Goal: Information Seeking & Learning: Learn about a topic

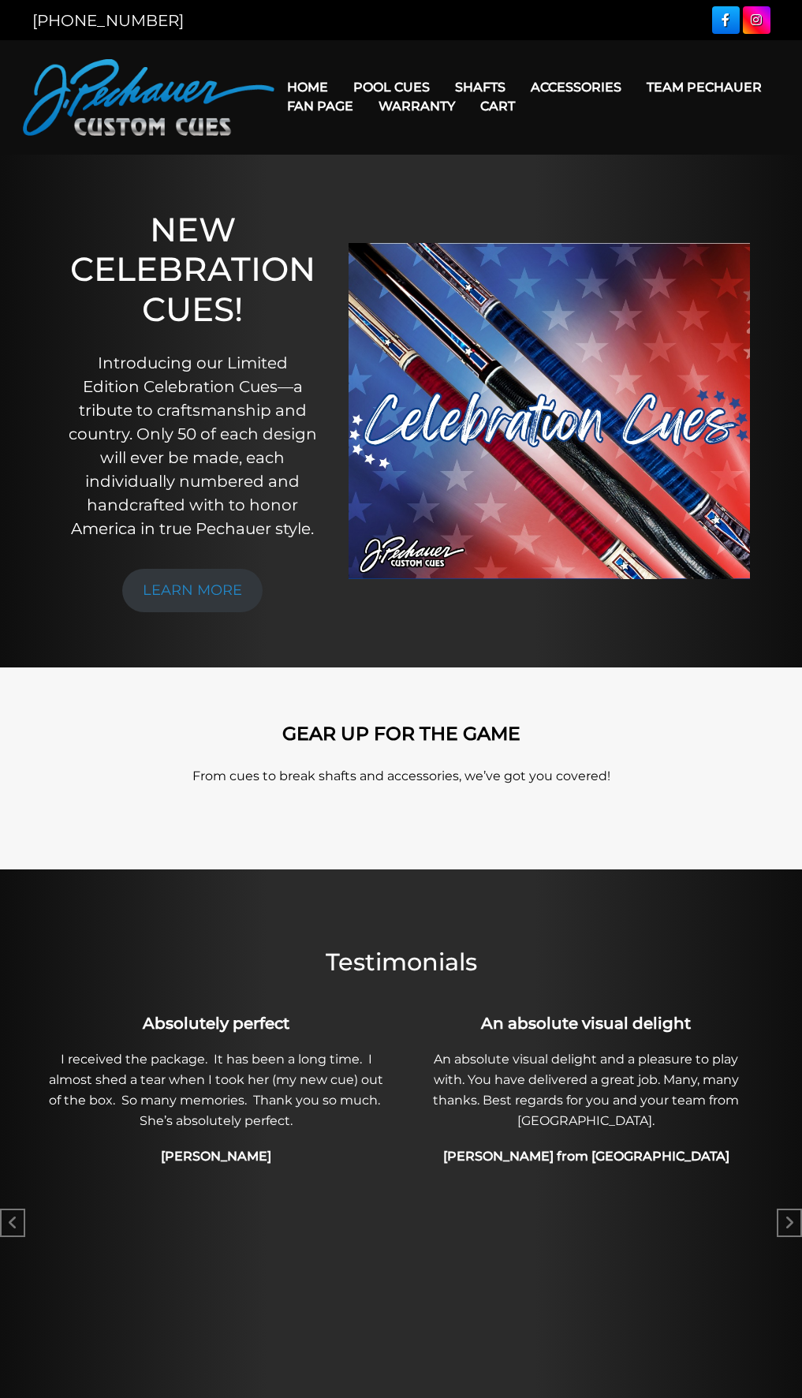
click at [402, 88] on link "Warranty" at bounding box center [417, 106] width 102 height 40
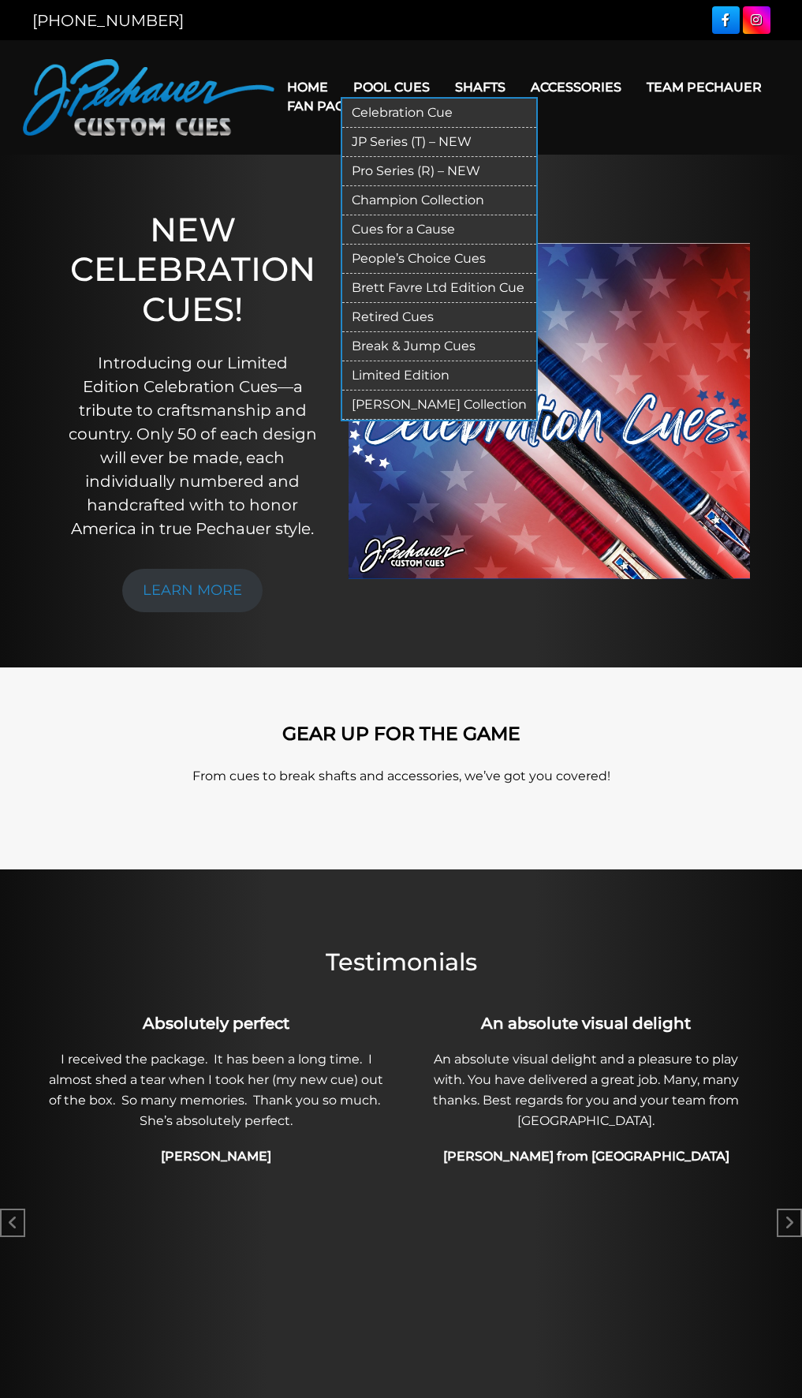
click at [397, 162] on link "Pro Series (R) – NEW" at bounding box center [439, 171] width 194 height 29
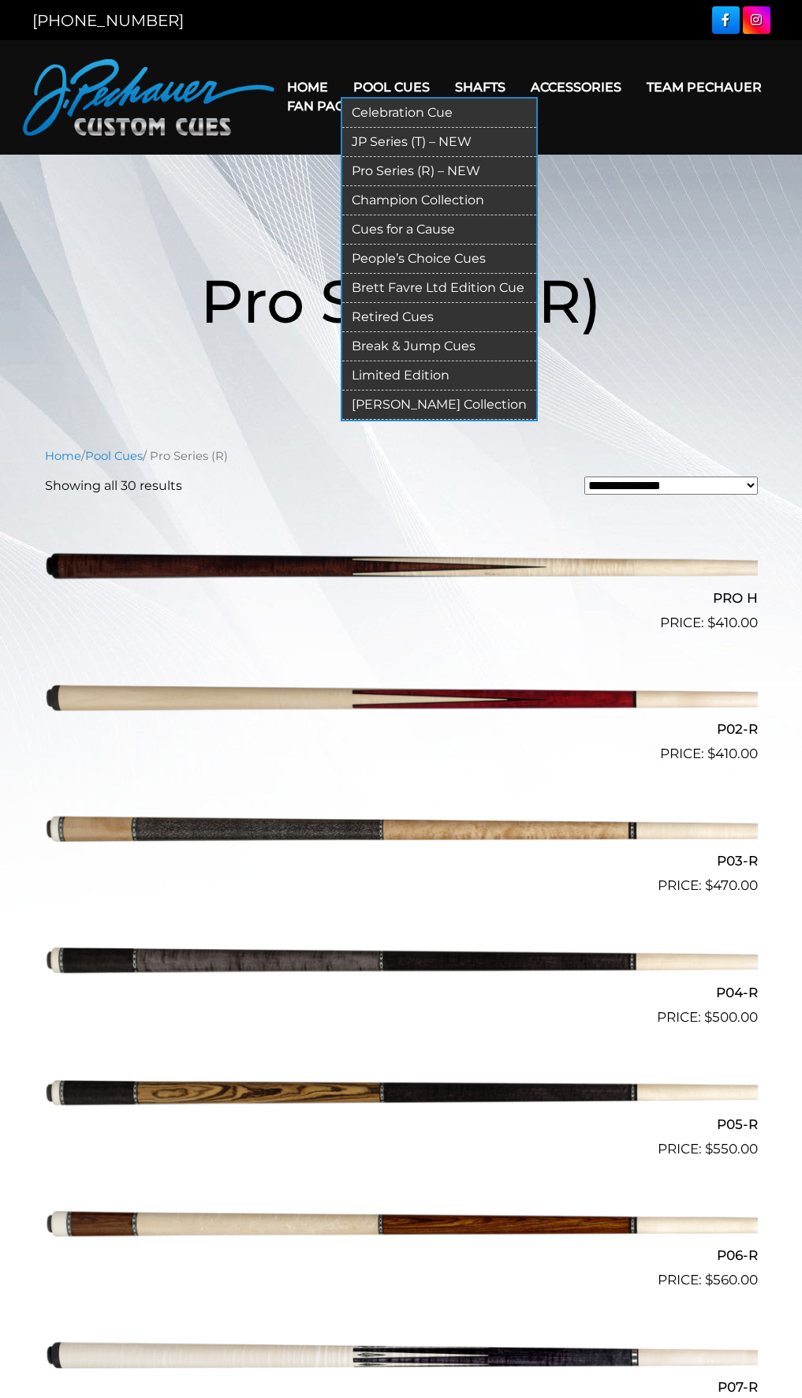
click at [400, 317] on link "Retired Cues" at bounding box center [439, 317] width 194 height 29
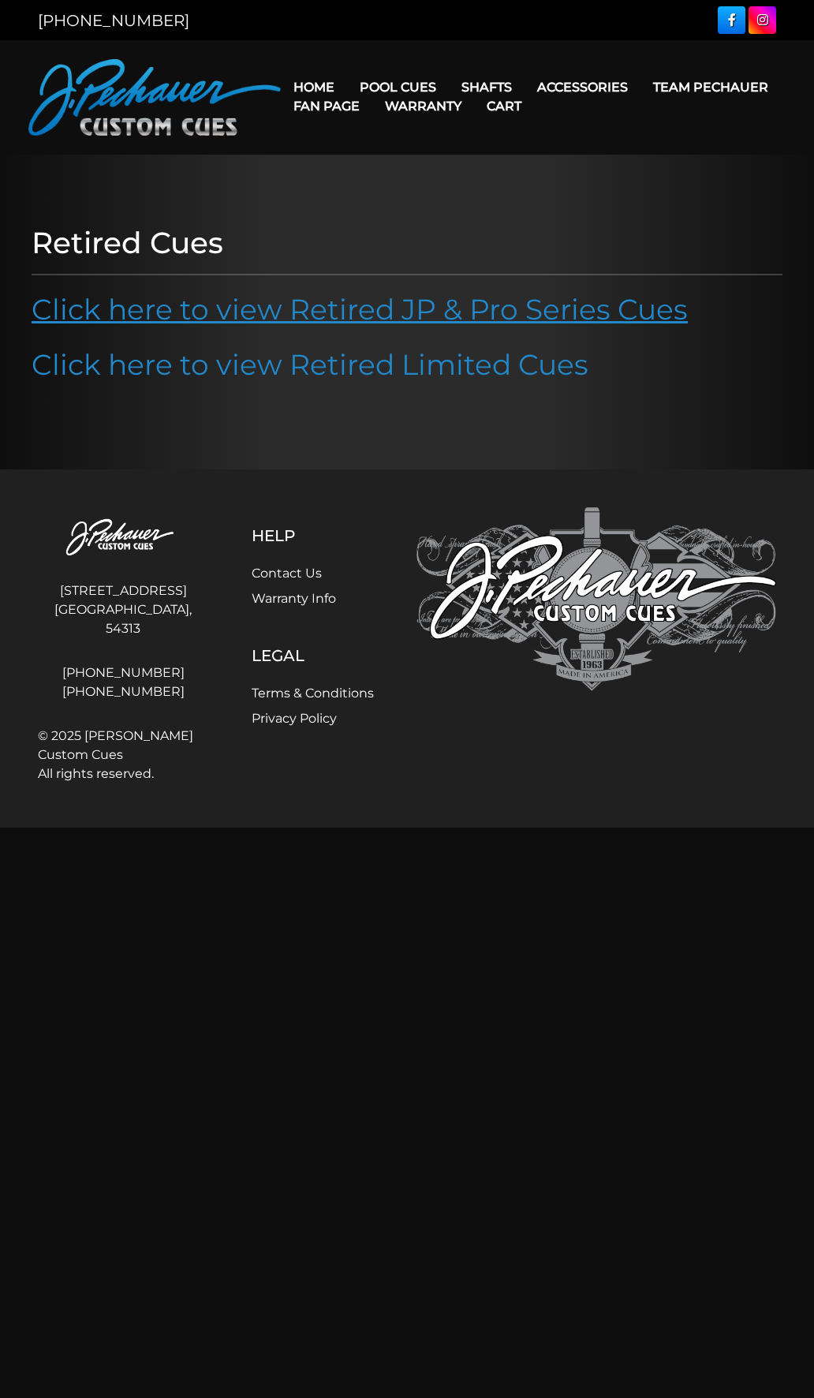
click at [400, 316] on link "Click here to view Retired JP & Pro Series Cues" at bounding box center [360, 309] width 656 height 35
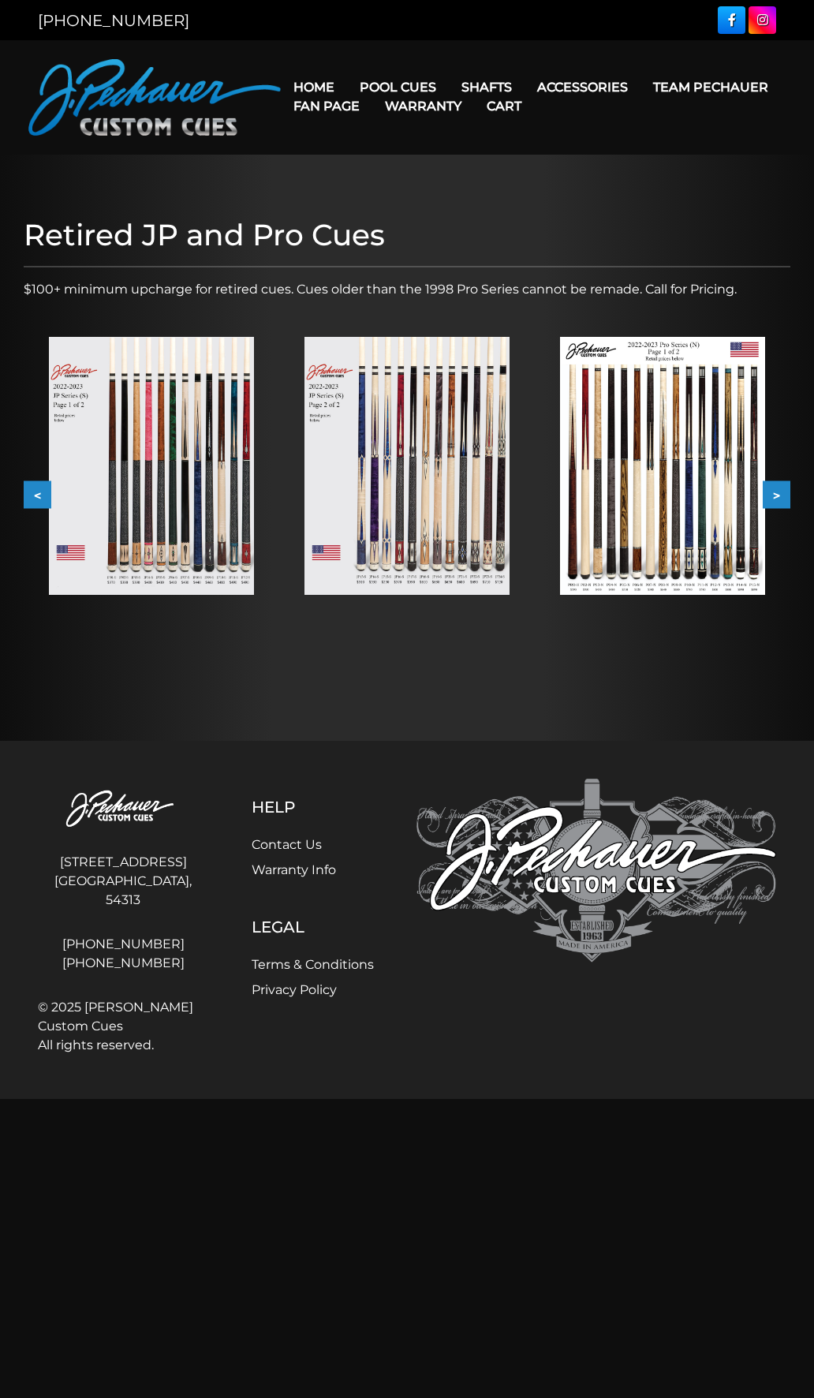
click at [673, 413] on img at bounding box center [662, 466] width 205 height 258
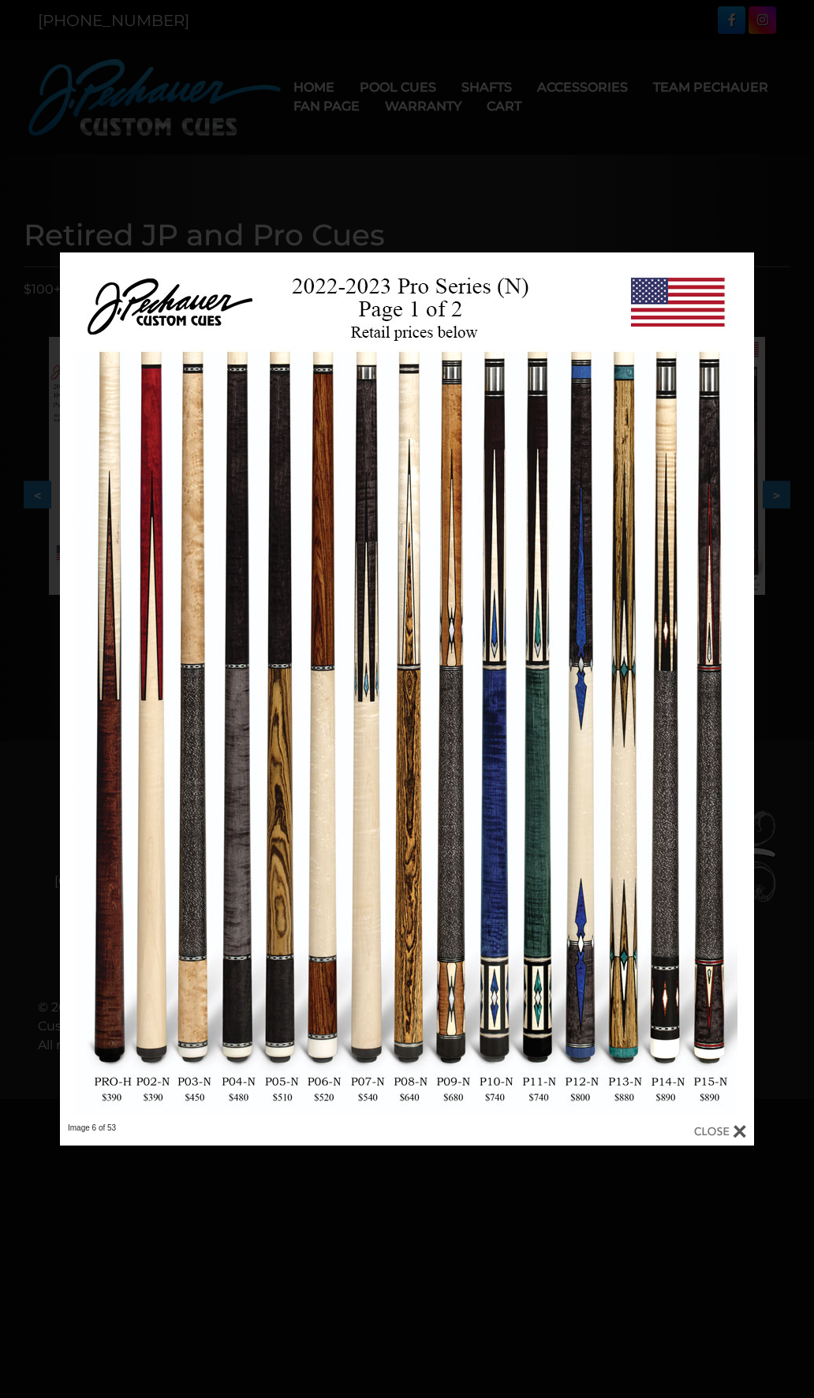
click at [626, 203] on div at bounding box center [407, 699] width 814 height 1398
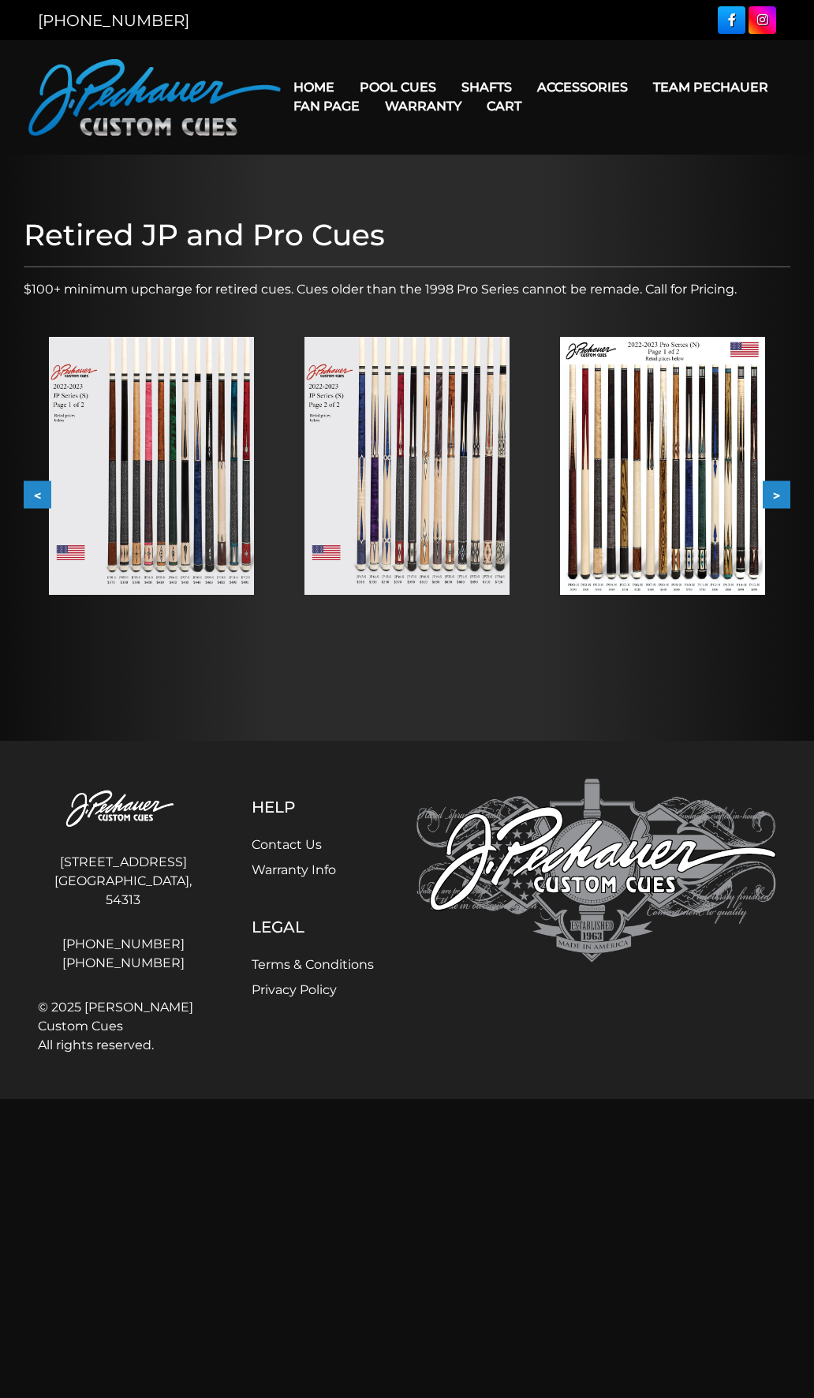
click at [413, 449] on img at bounding box center [406, 466] width 205 height 258
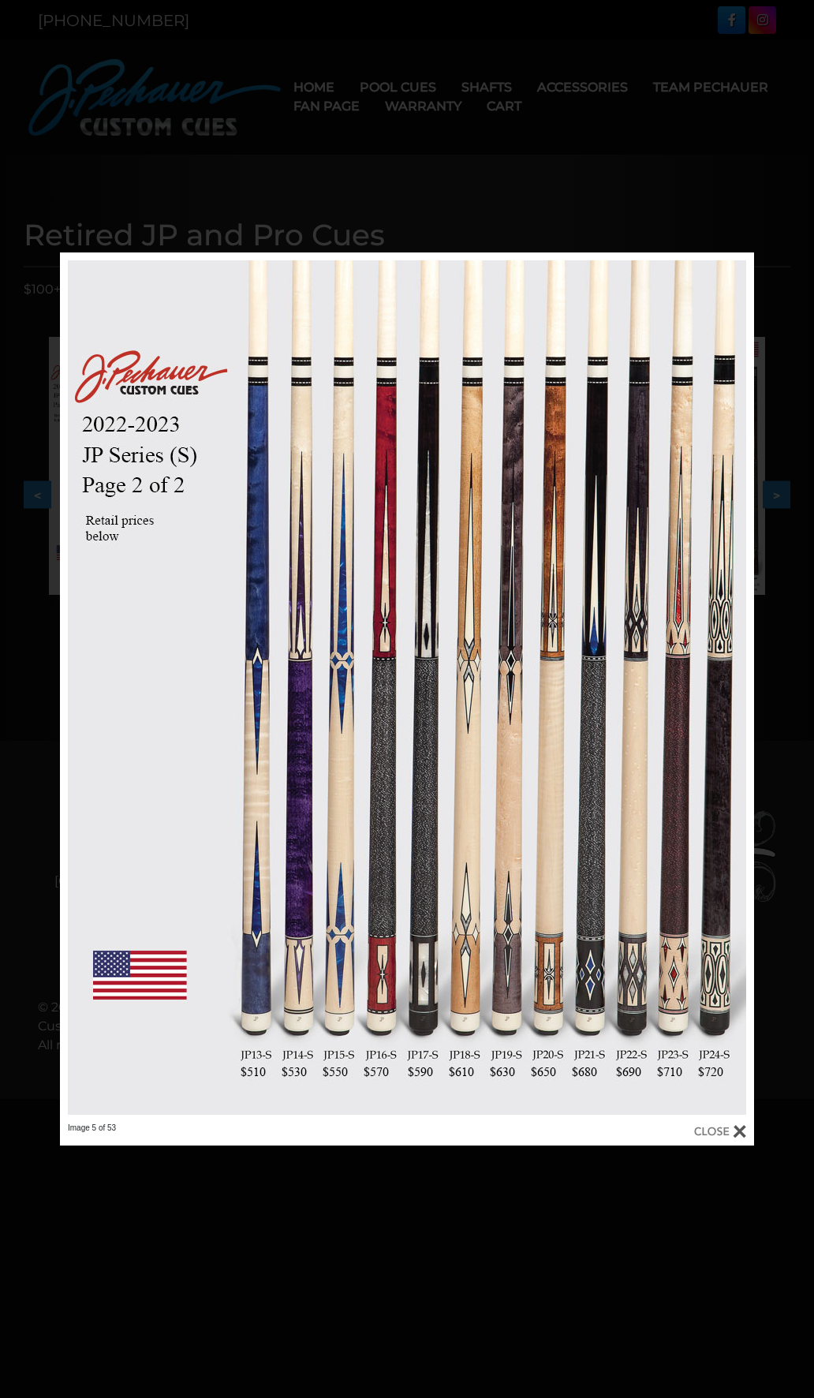
click at [471, 170] on div at bounding box center [407, 699] width 814 height 1398
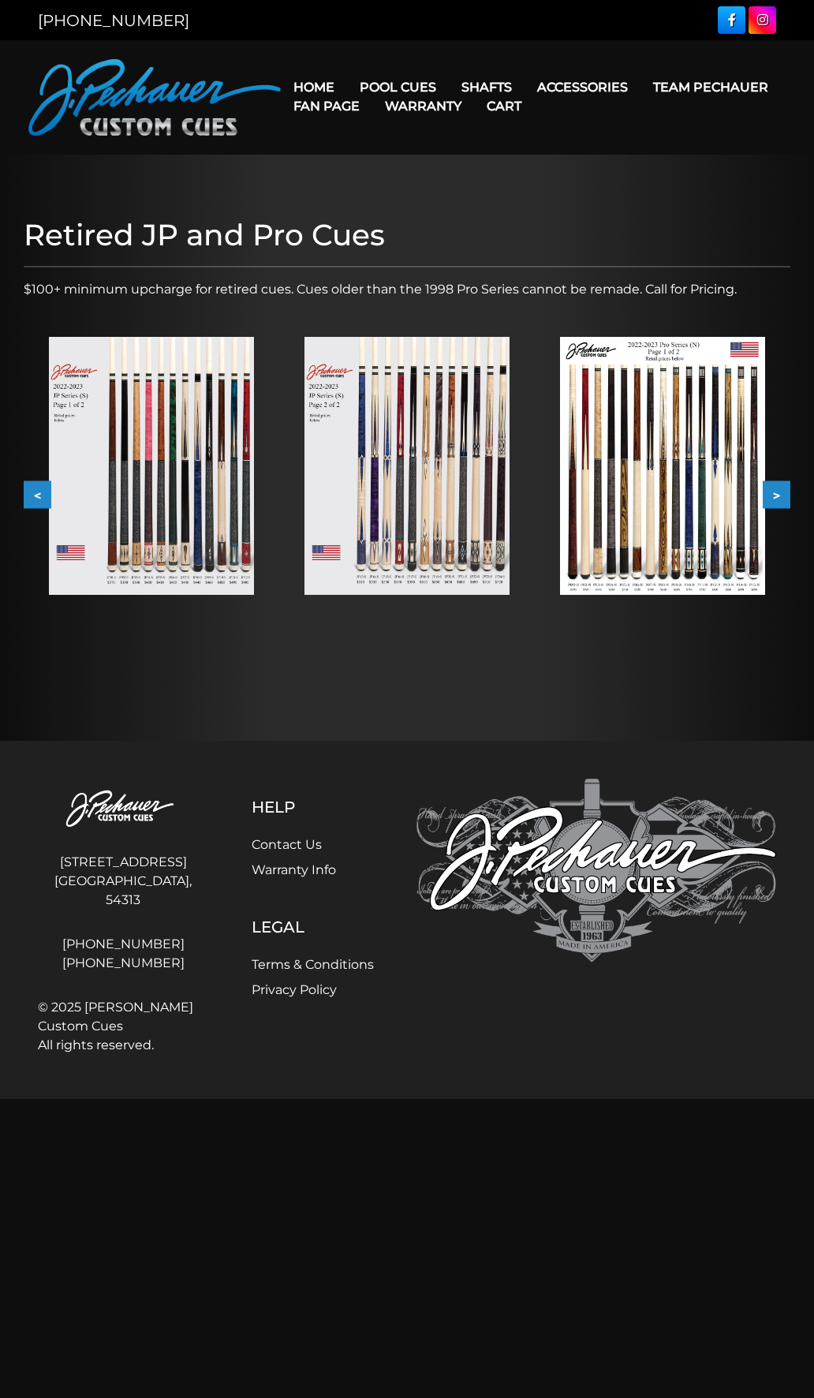
click at [118, 390] on img at bounding box center [151, 466] width 205 height 258
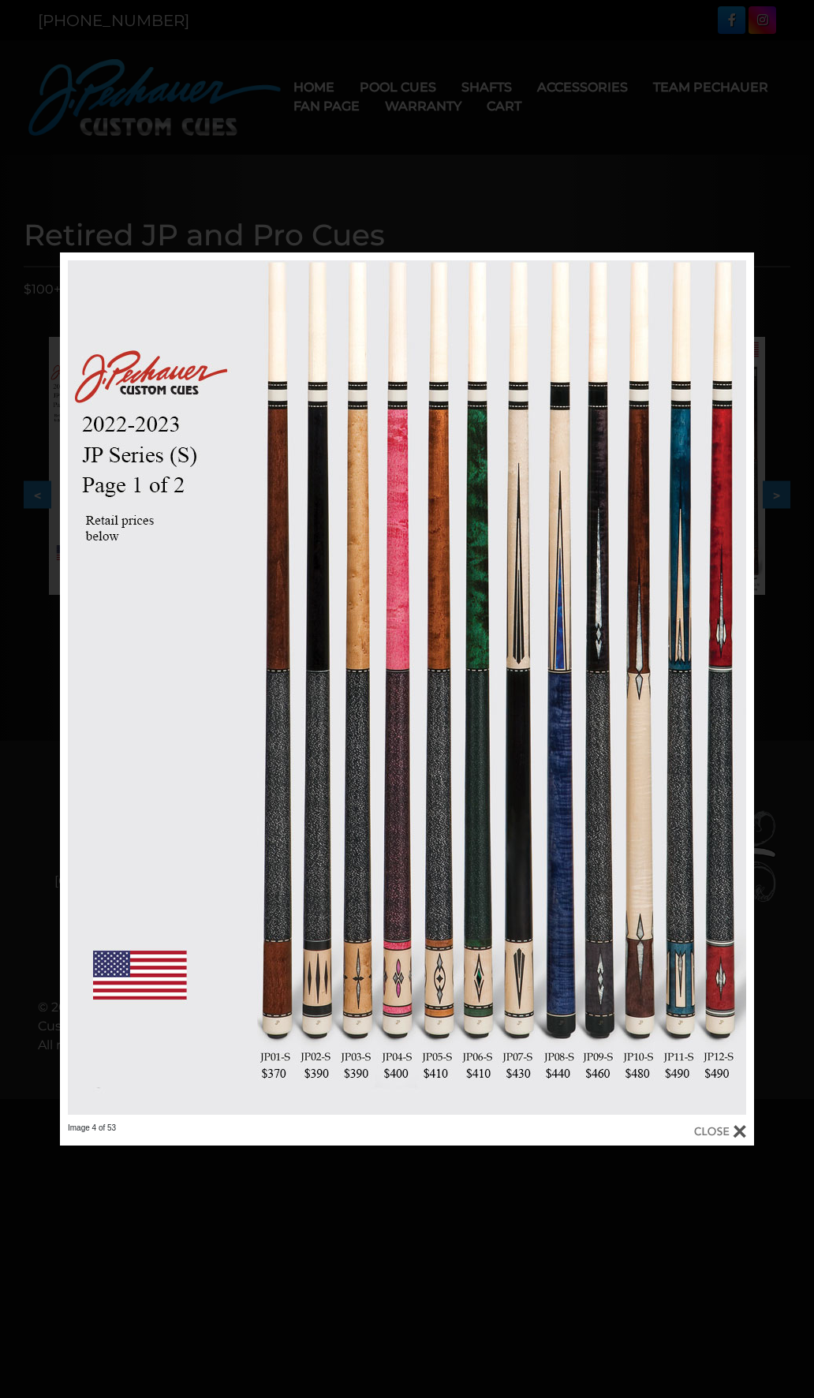
click at [657, 176] on div at bounding box center [407, 699] width 814 height 1398
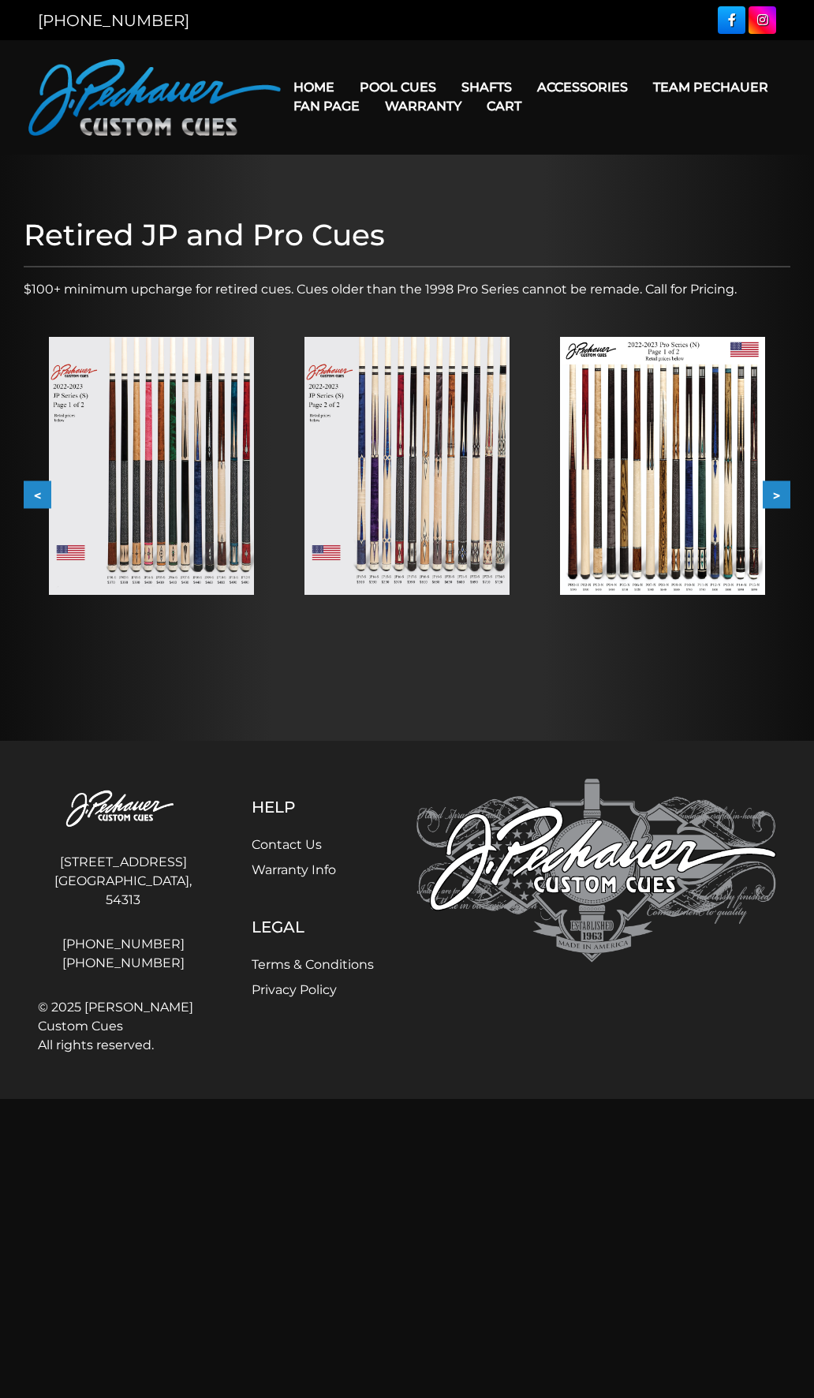
click at [609, 430] on img at bounding box center [662, 466] width 205 height 258
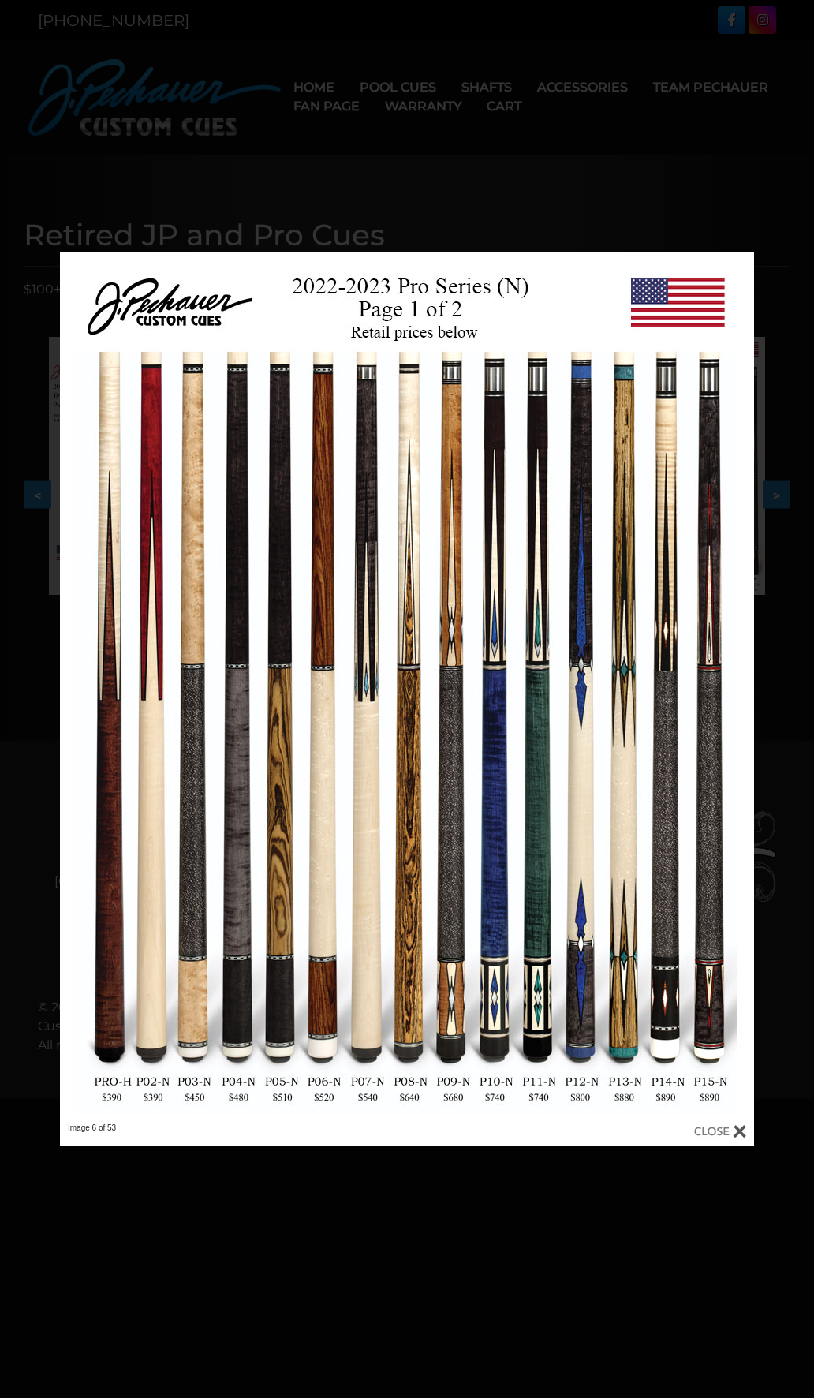
click at [578, 173] on div at bounding box center [407, 699] width 814 height 1398
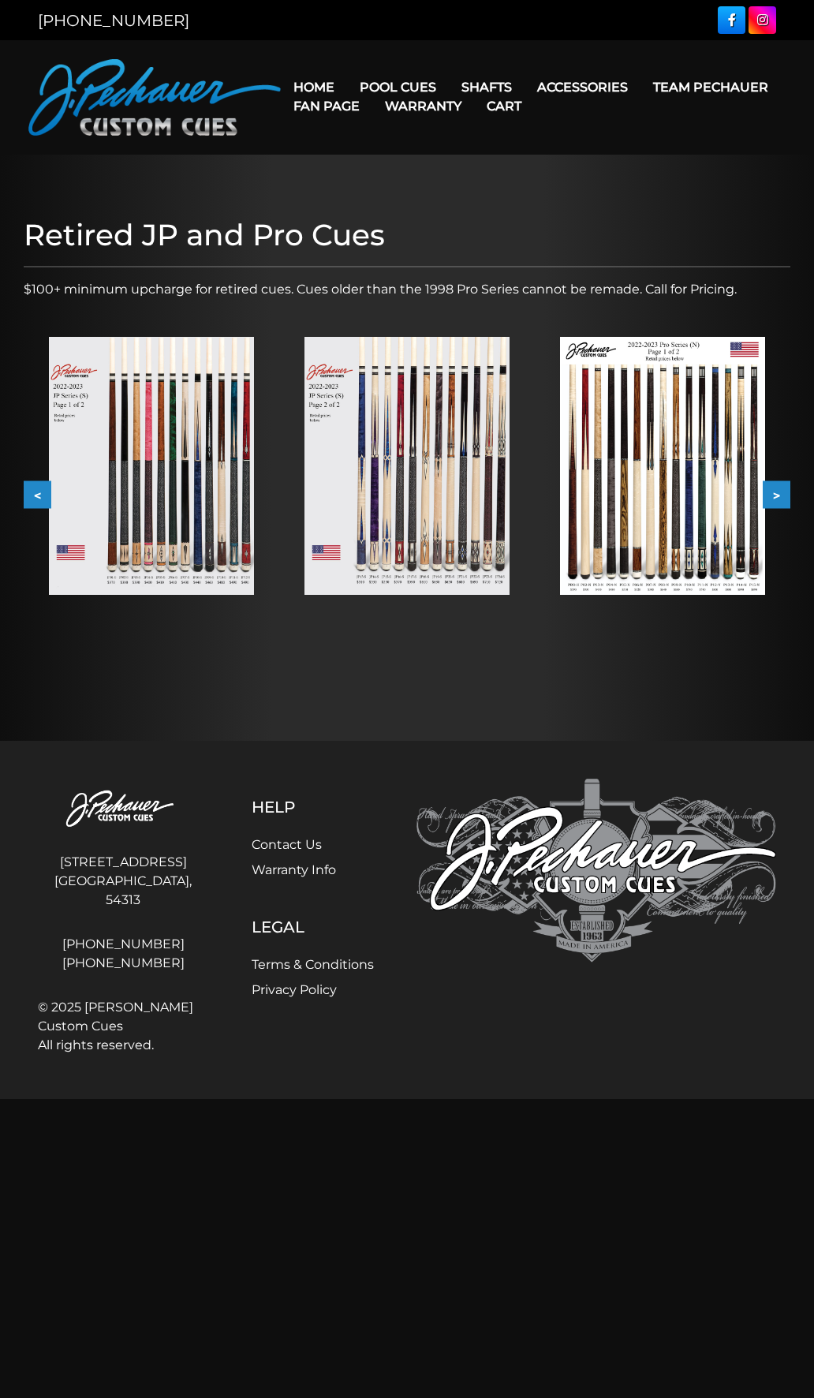
click at [43, 492] on button "<" at bounding box center [38, 494] width 28 height 28
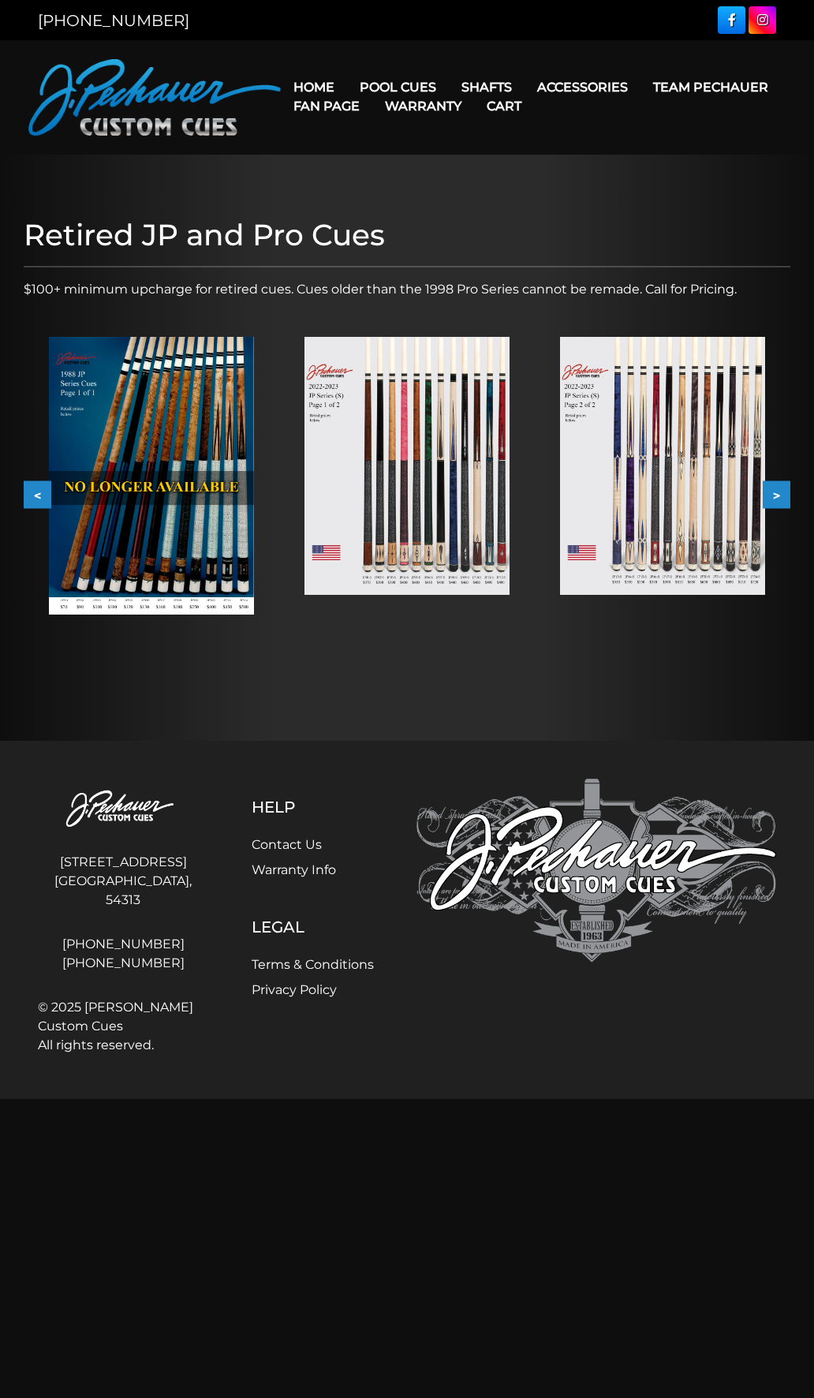
click at [198, 410] on img at bounding box center [151, 476] width 205 height 278
click at [31, 494] on button "<" at bounding box center [38, 494] width 28 height 28
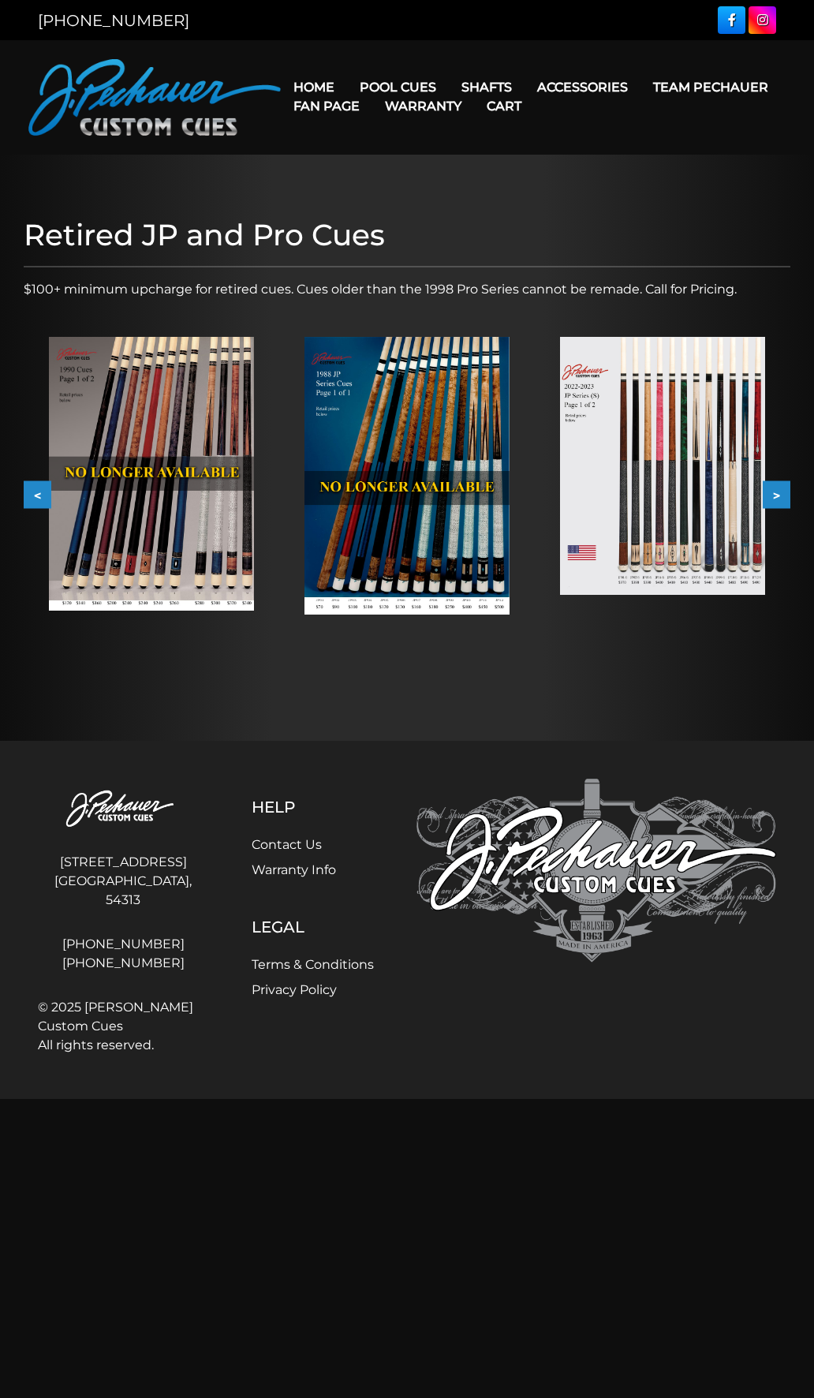
click at [35, 492] on button "<" at bounding box center [38, 494] width 28 height 28
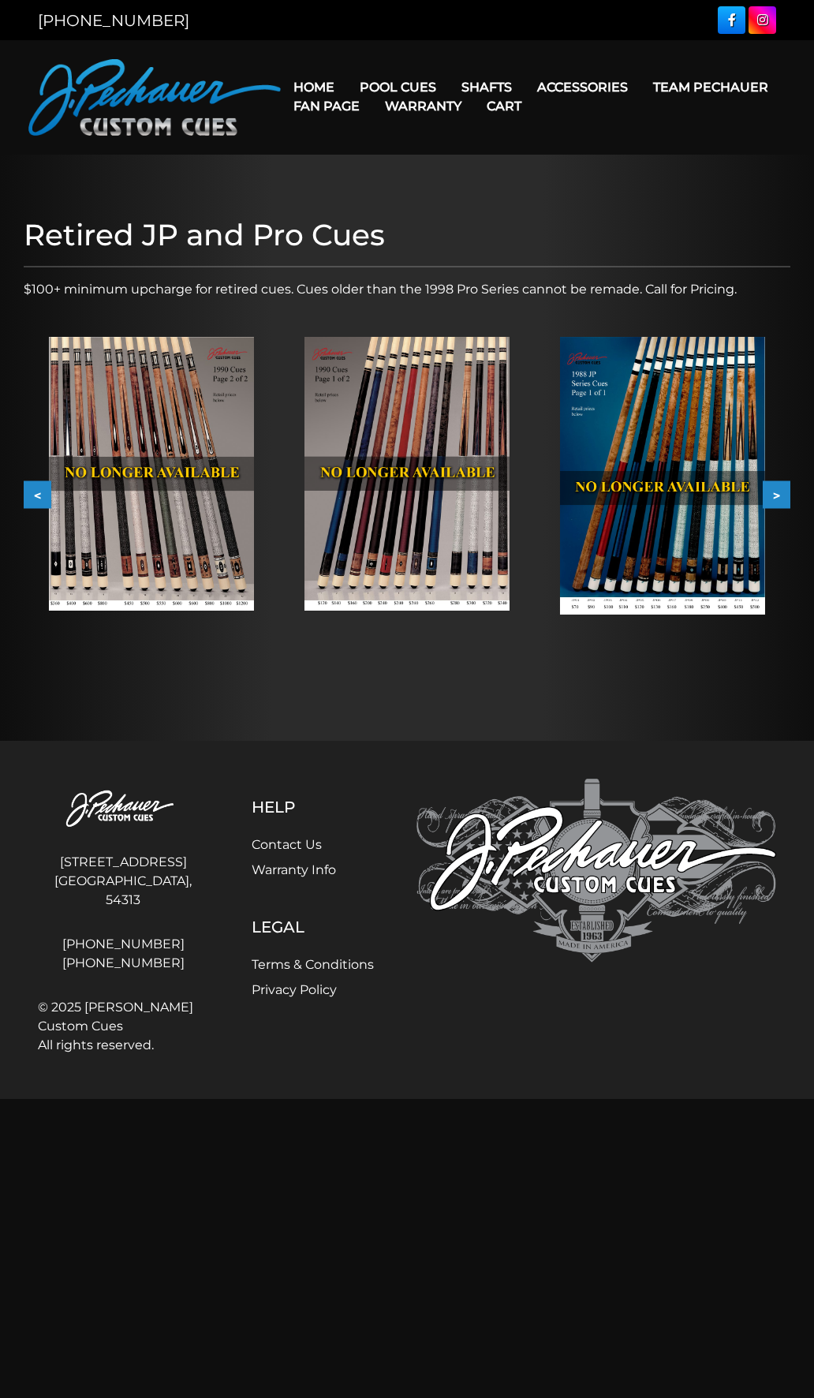
click at [35, 488] on button "<" at bounding box center [38, 494] width 28 height 28
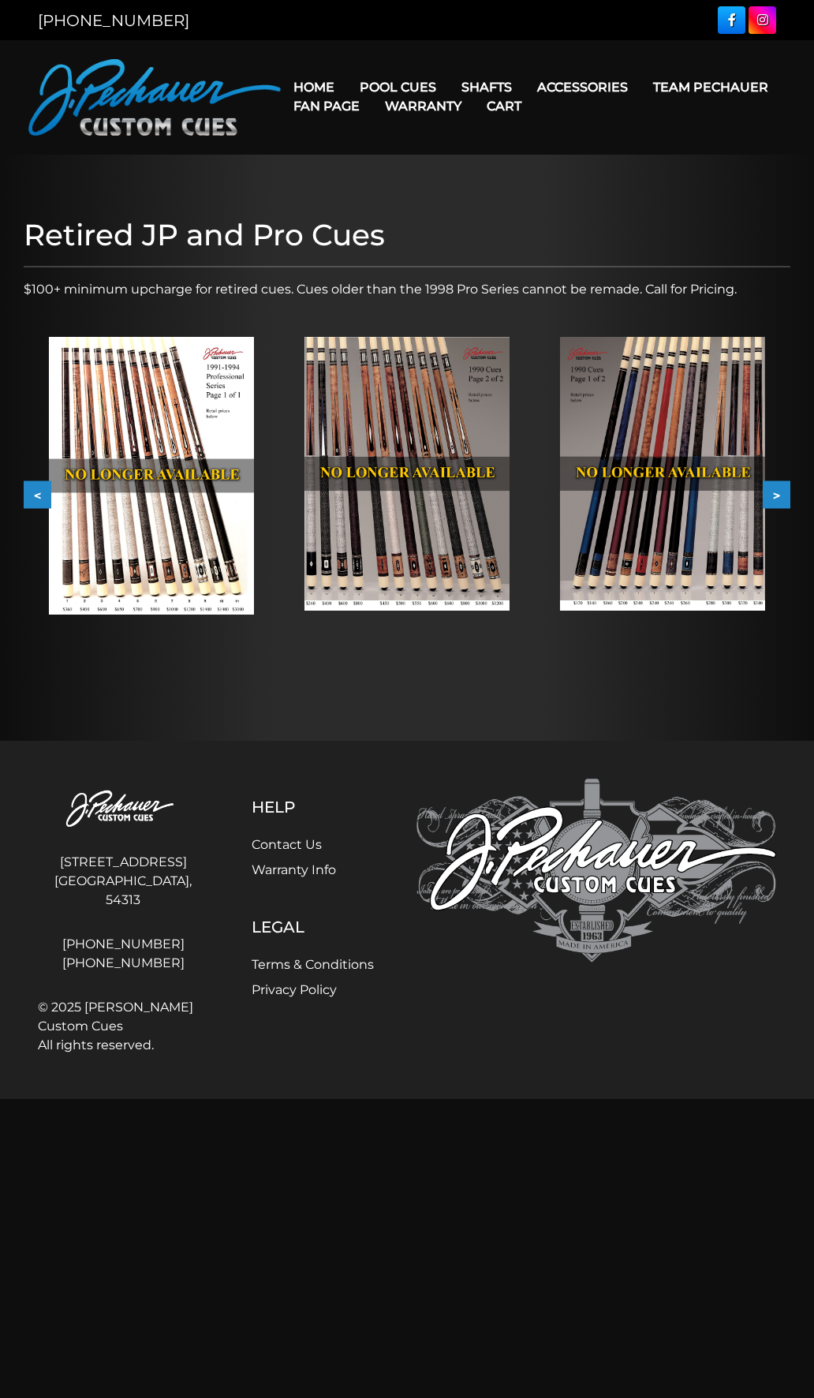
click at [35, 488] on button "<" at bounding box center [38, 494] width 28 height 28
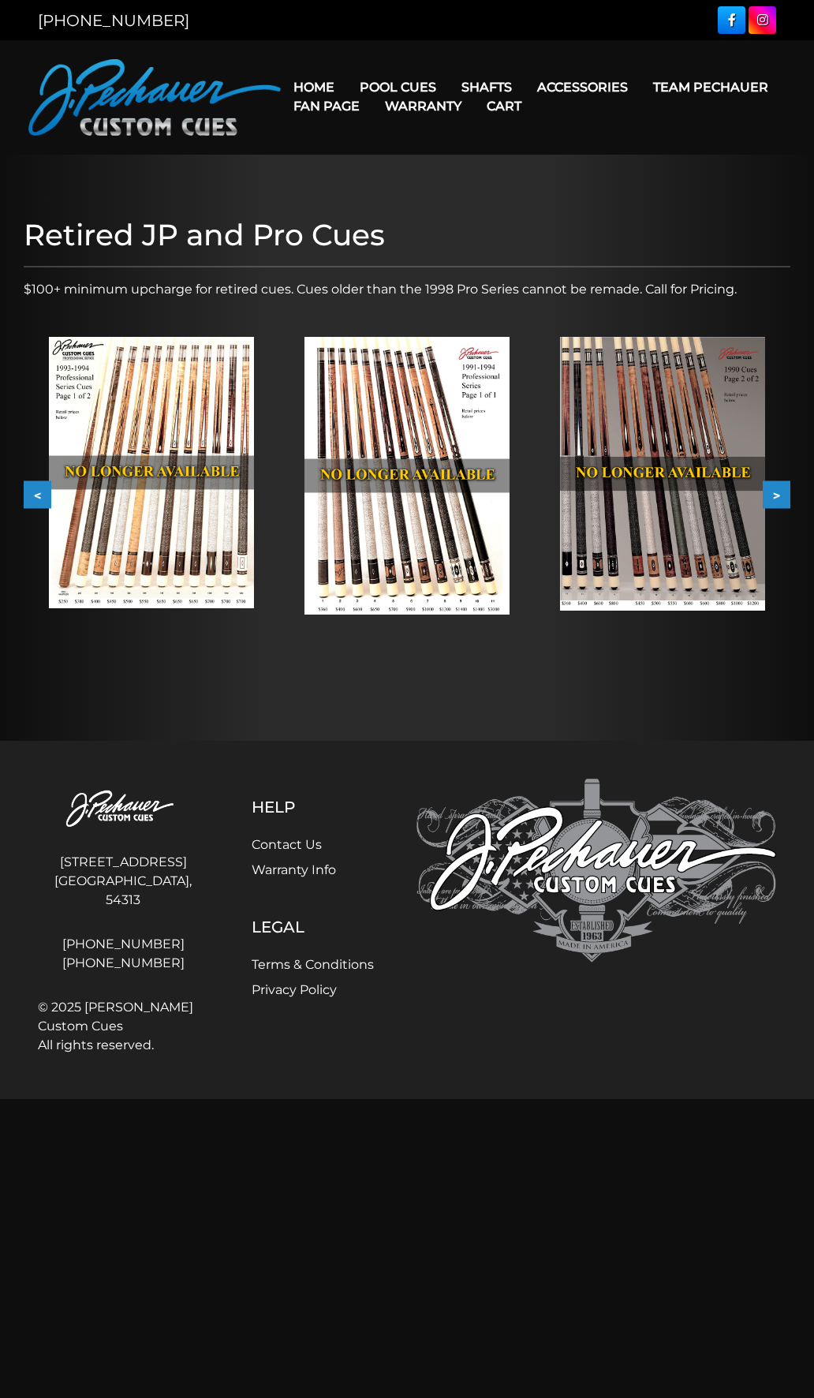
click at [29, 485] on button "<" at bounding box center [38, 494] width 28 height 28
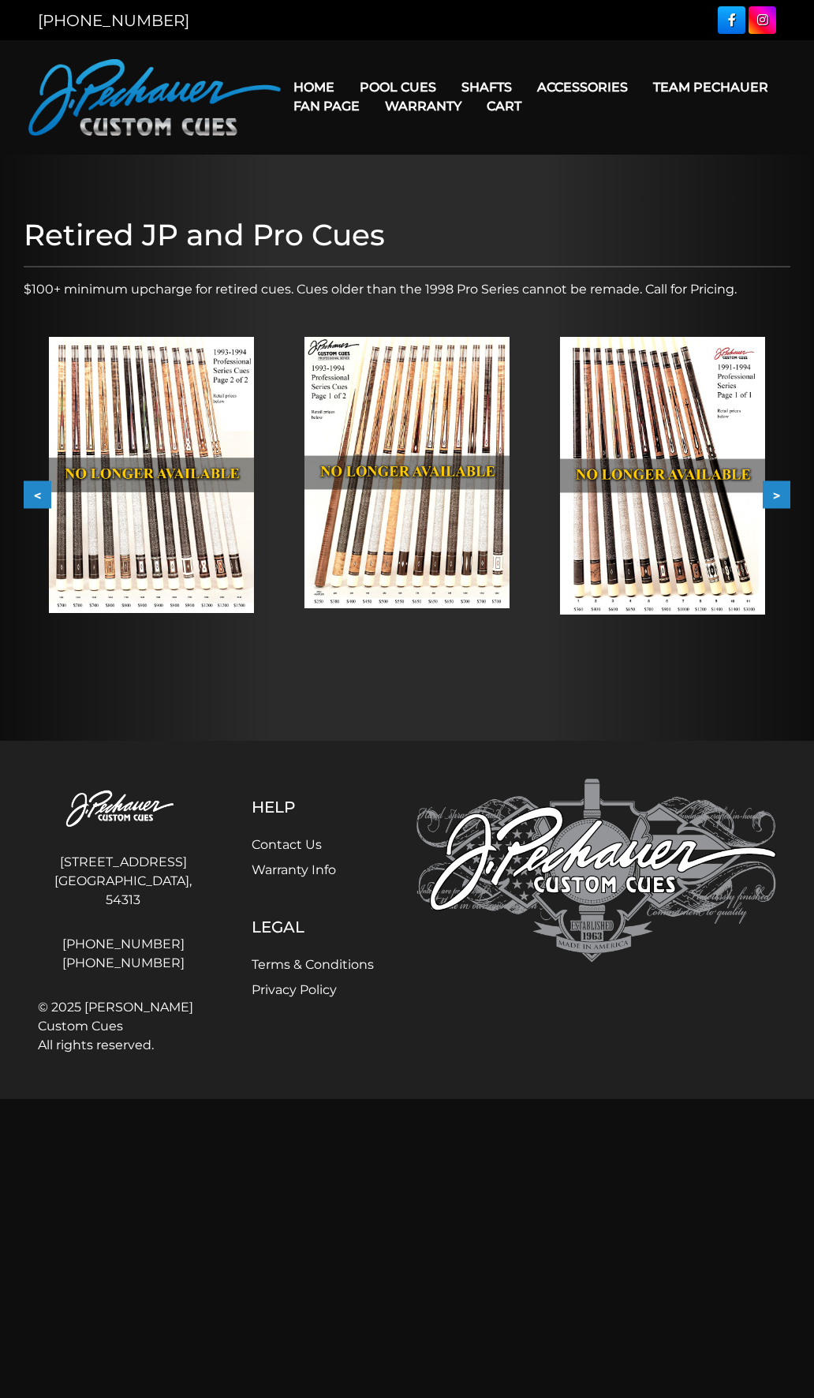
click at [29, 485] on button "<" at bounding box center [38, 494] width 28 height 28
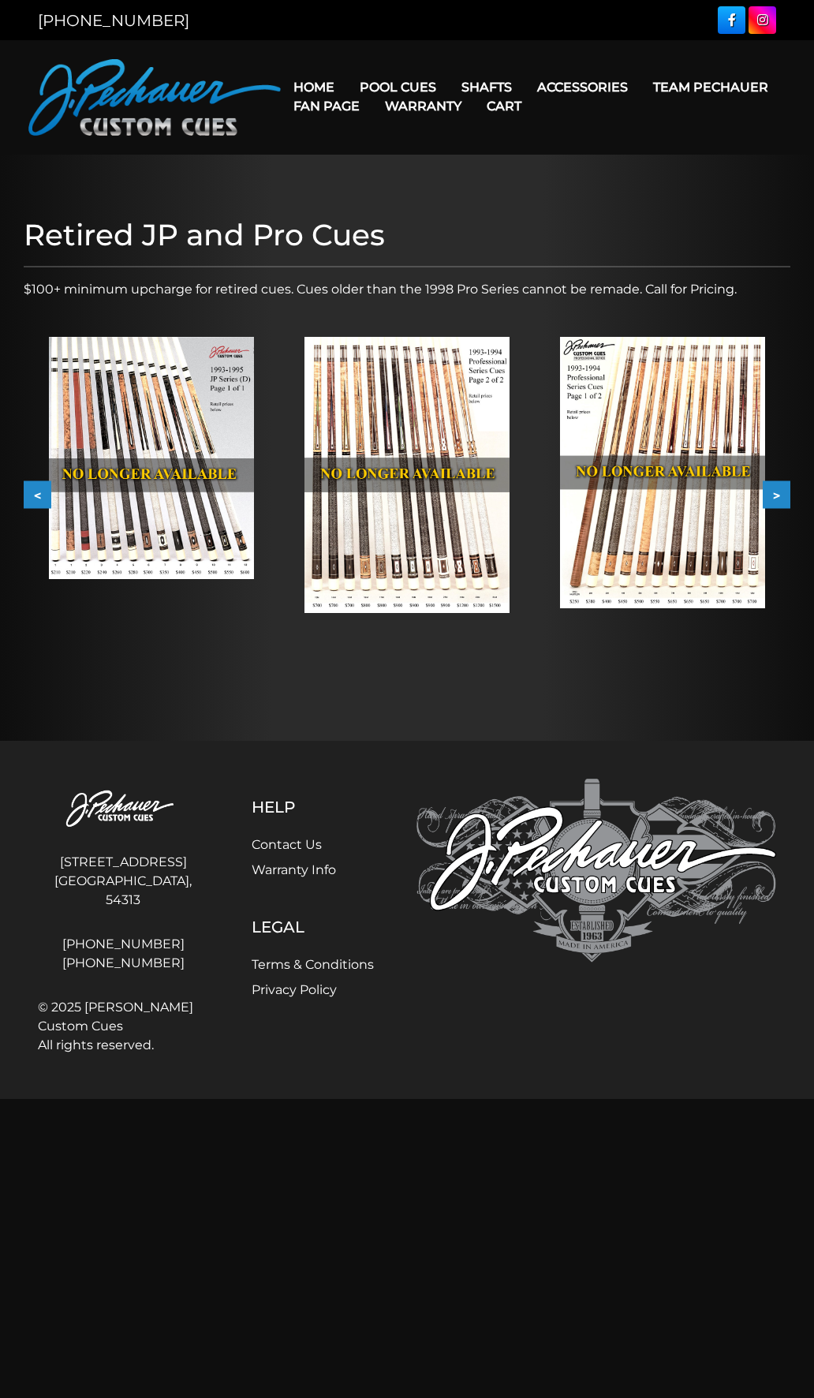
click at [29, 485] on button "<" at bounding box center [38, 494] width 28 height 28
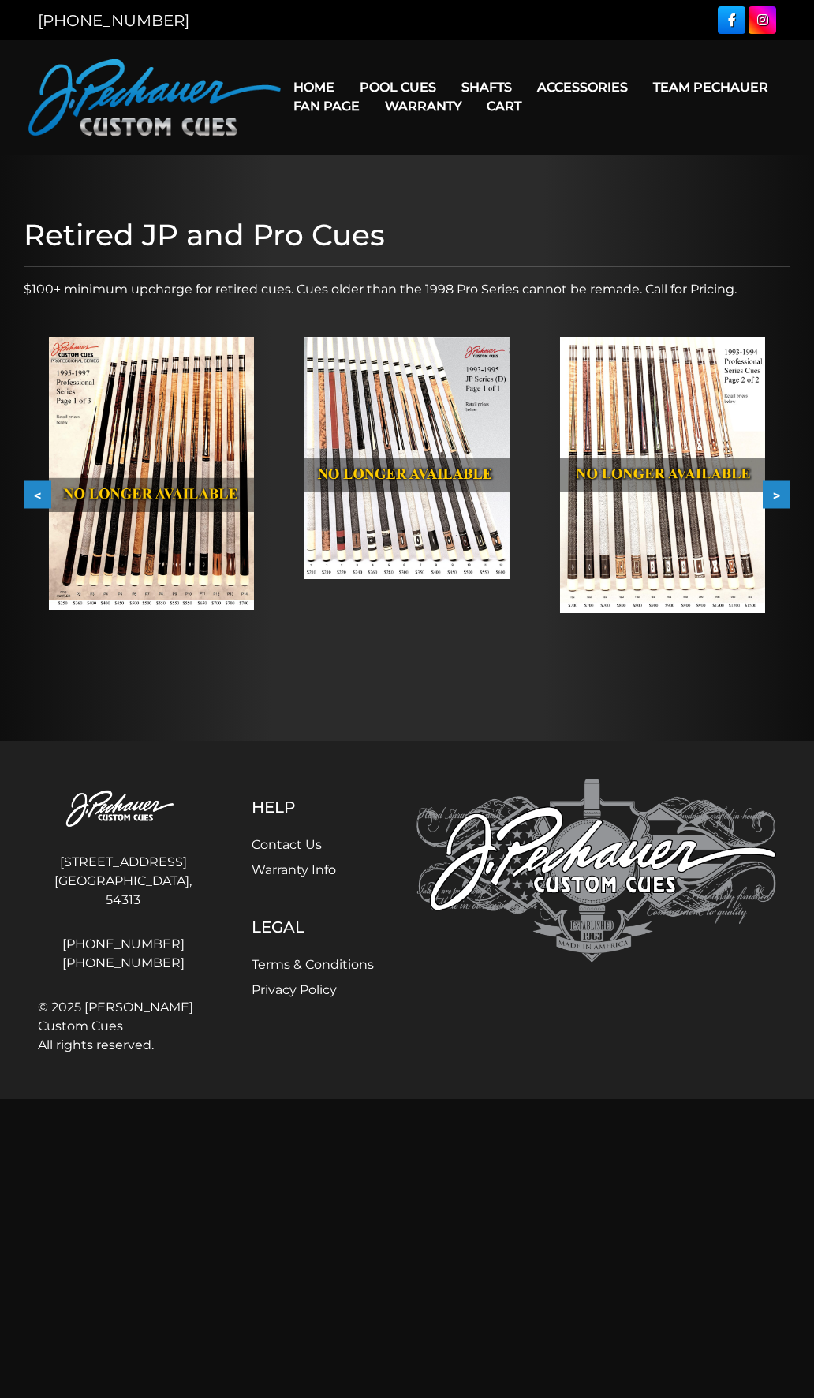
click at [29, 485] on button "<" at bounding box center [38, 494] width 28 height 28
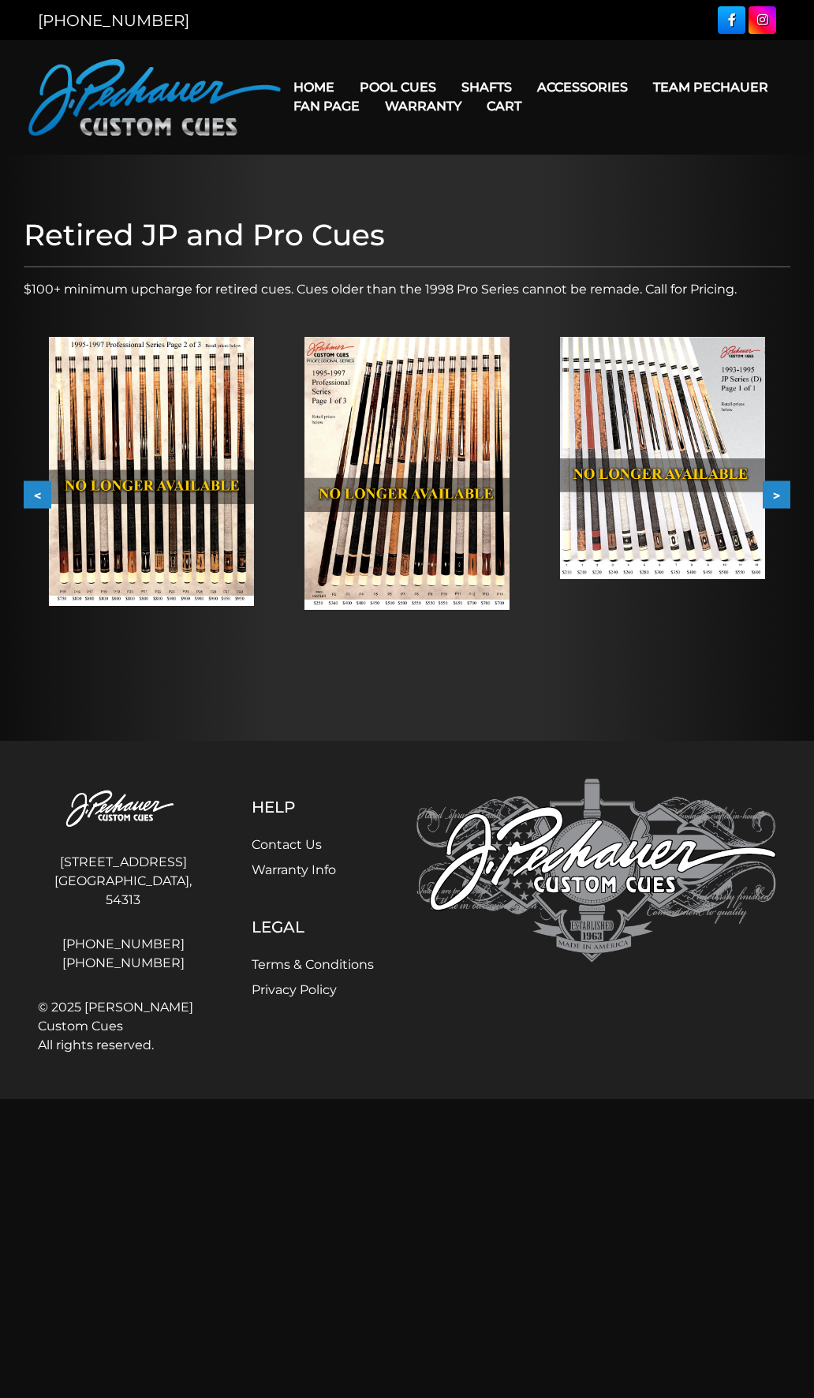
click at [417, 457] on img at bounding box center [406, 473] width 205 height 273
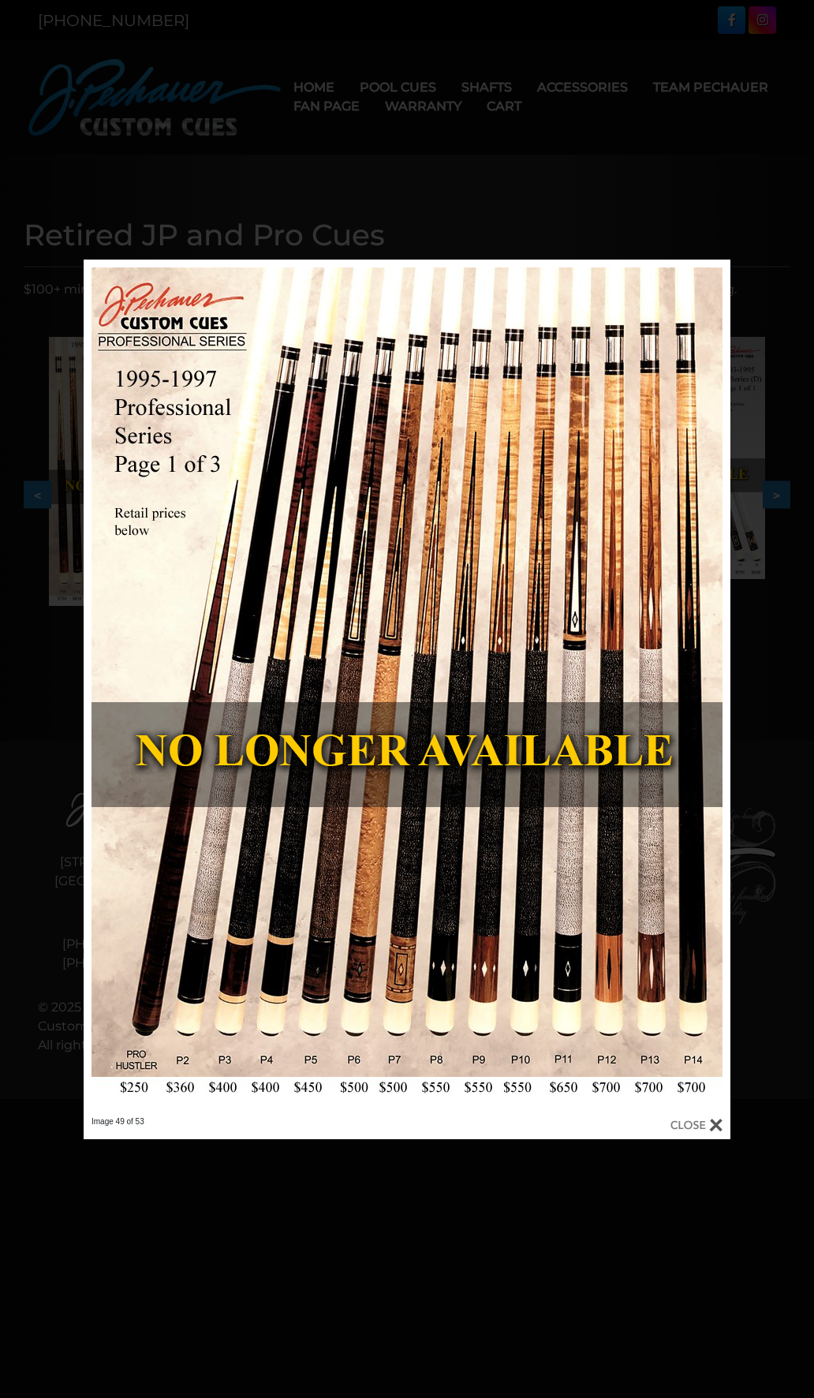
click at [715, 215] on div at bounding box center [407, 699] width 814 height 1398
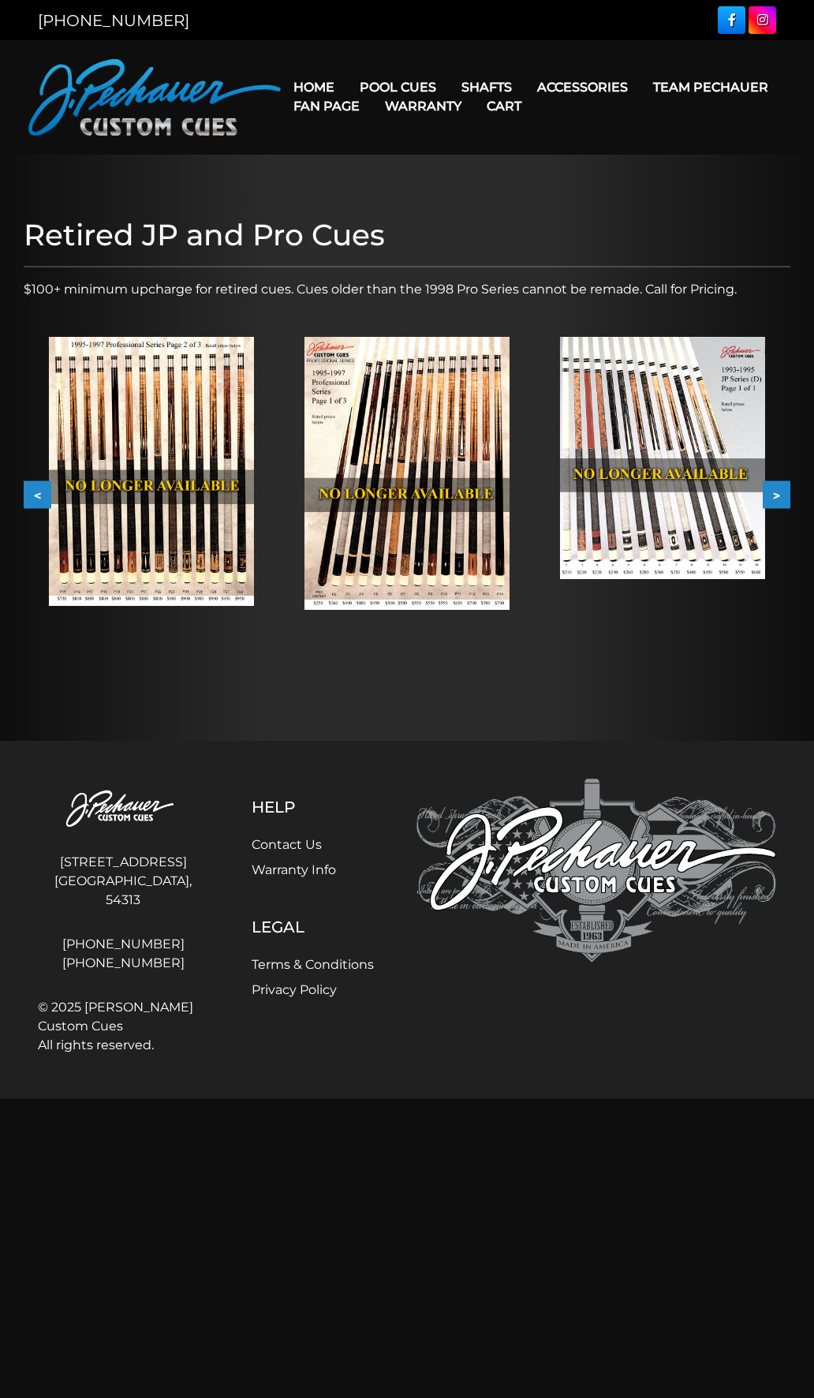
click at [224, 436] on img at bounding box center [151, 471] width 205 height 269
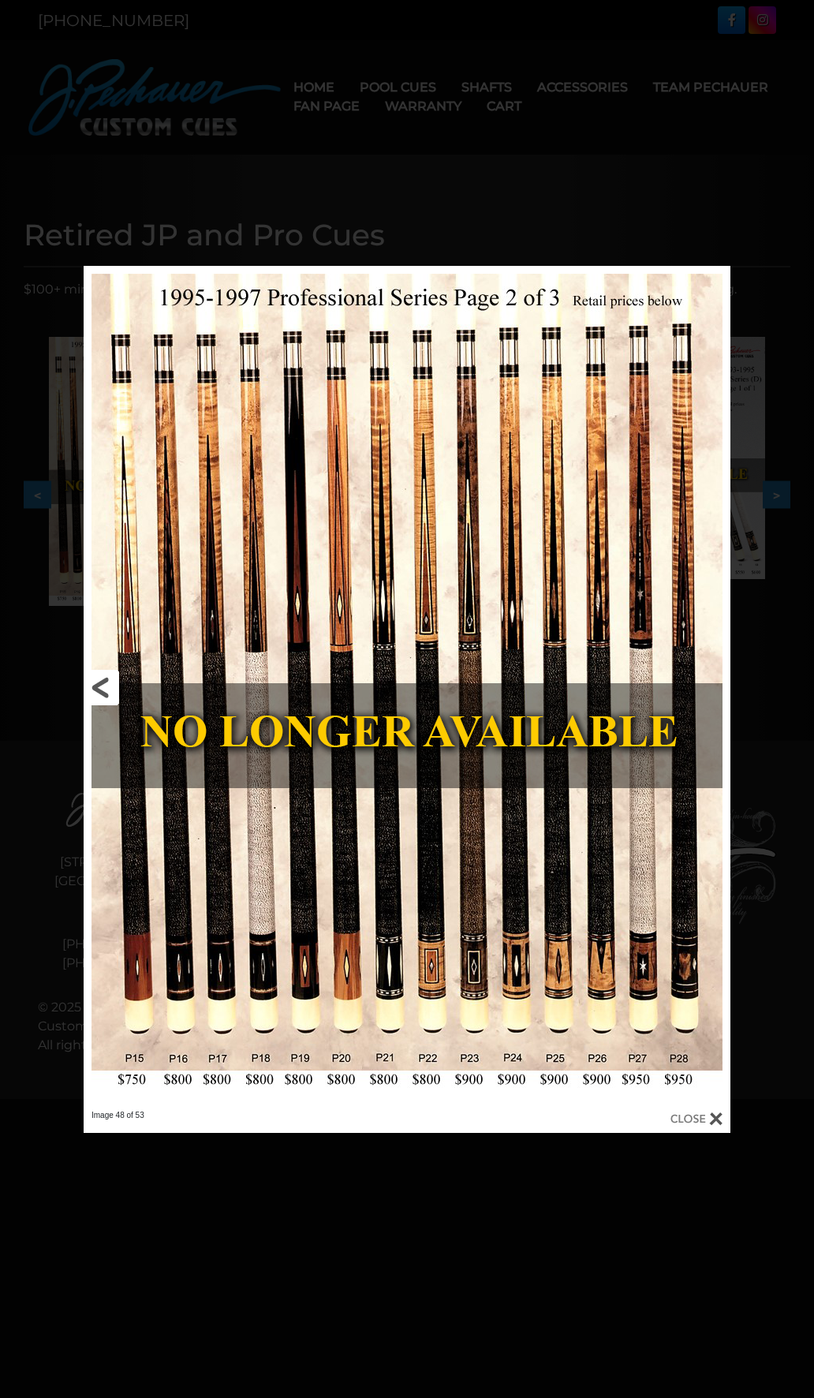
click at [104, 677] on link at bounding box center [229, 688] width 291 height 844
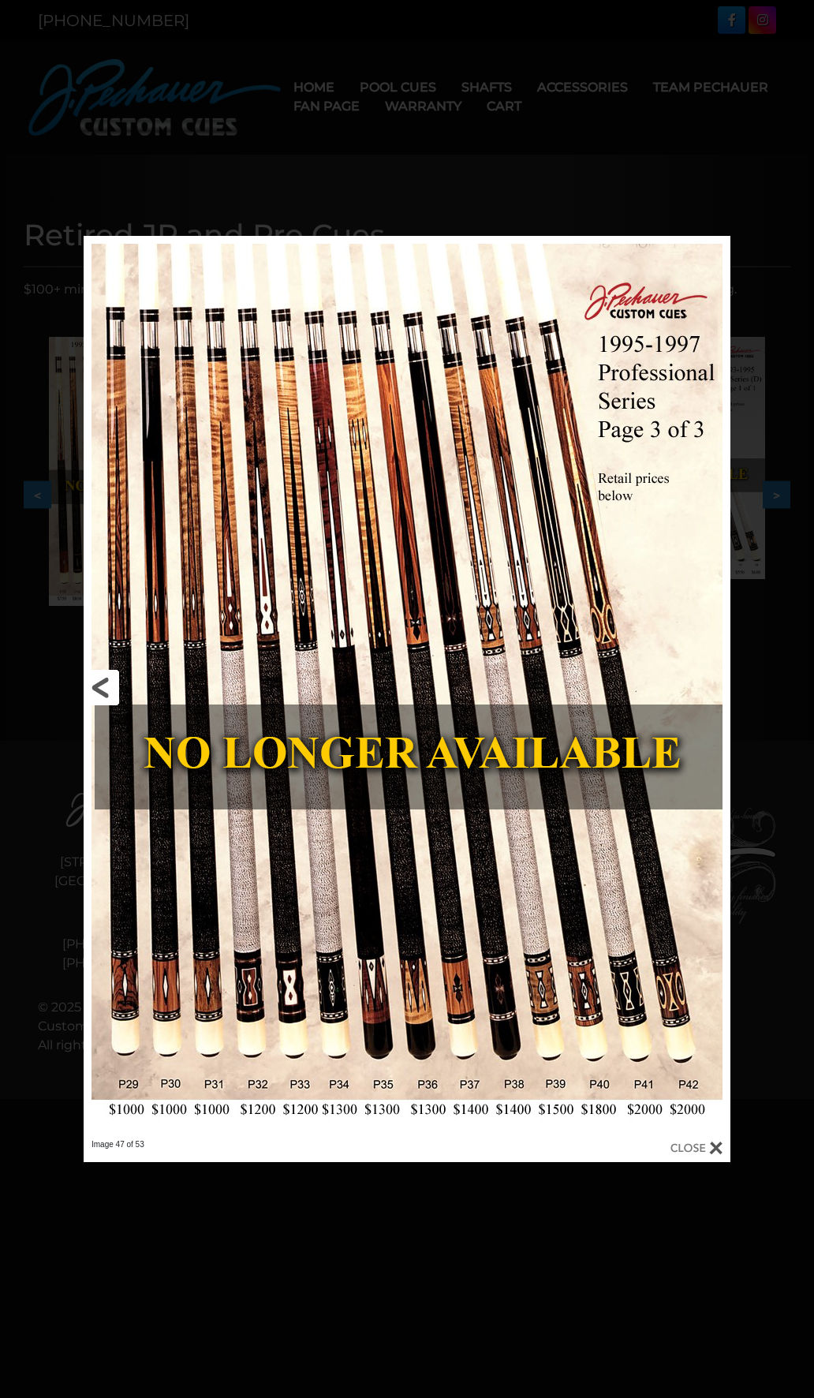
click at [109, 679] on link at bounding box center [229, 687] width 291 height 903
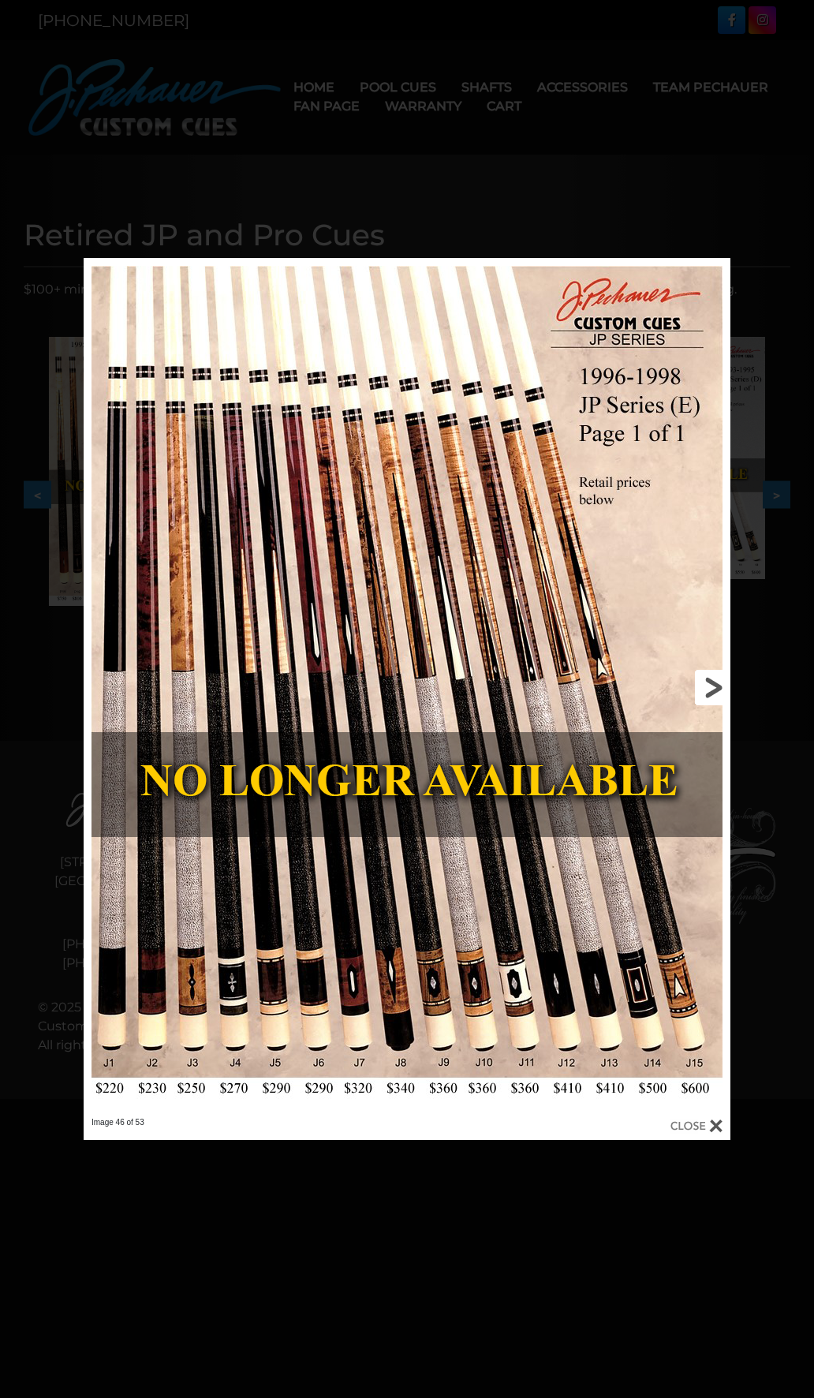
click at [710, 693] on link at bounding box center [584, 687] width 291 height 859
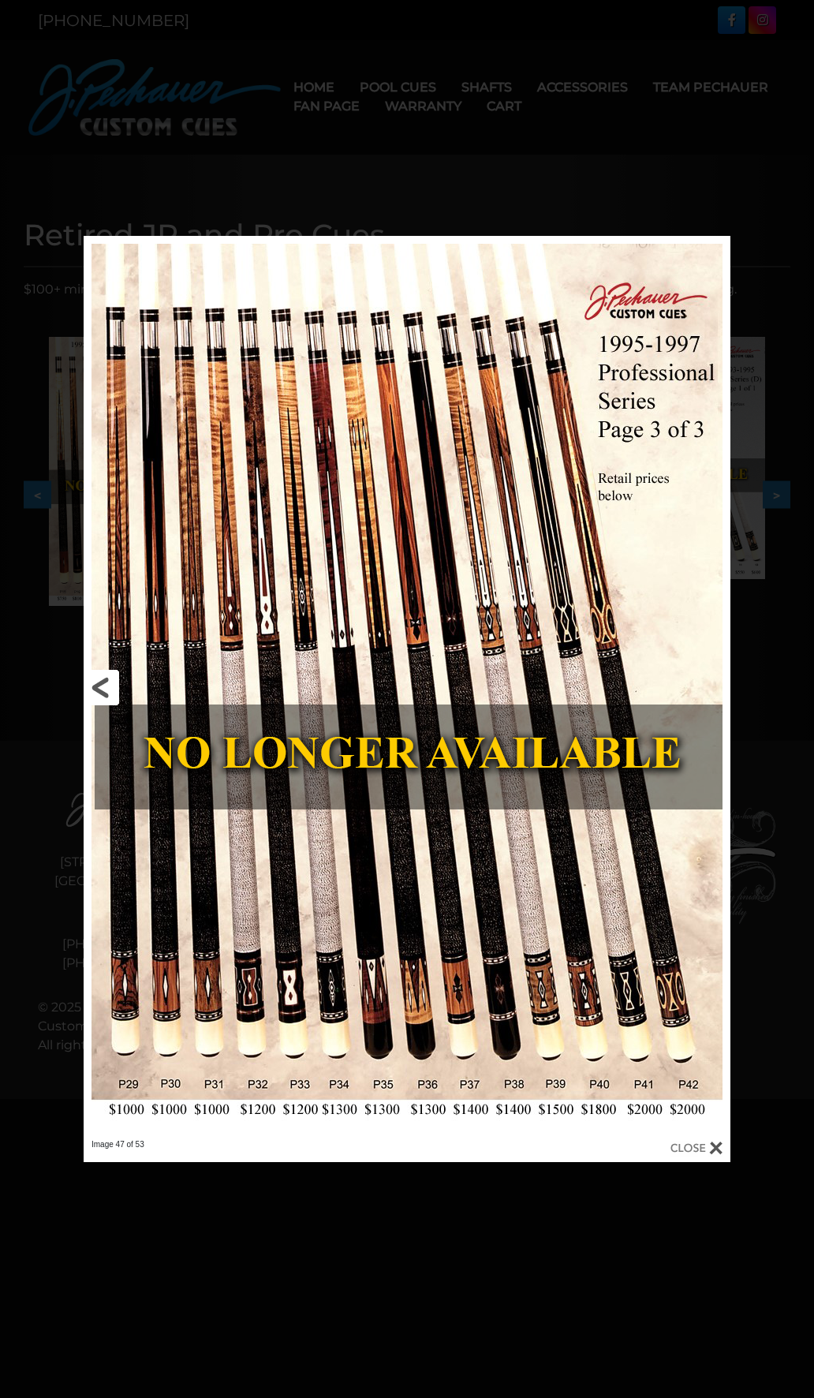
click at [112, 692] on link at bounding box center [229, 687] width 291 height 903
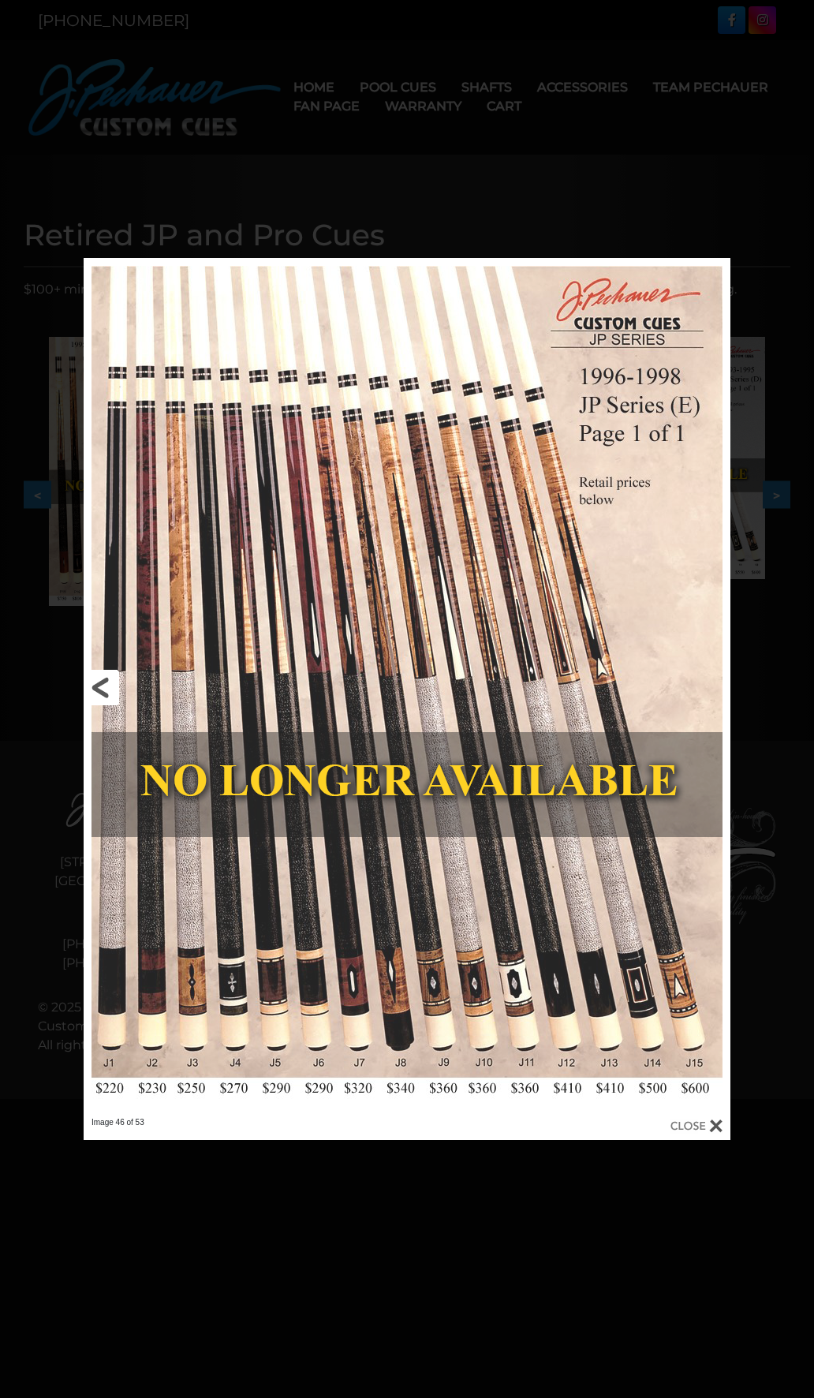
click at [112, 692] on link at bounding box center [229, 687] width 291 height 859
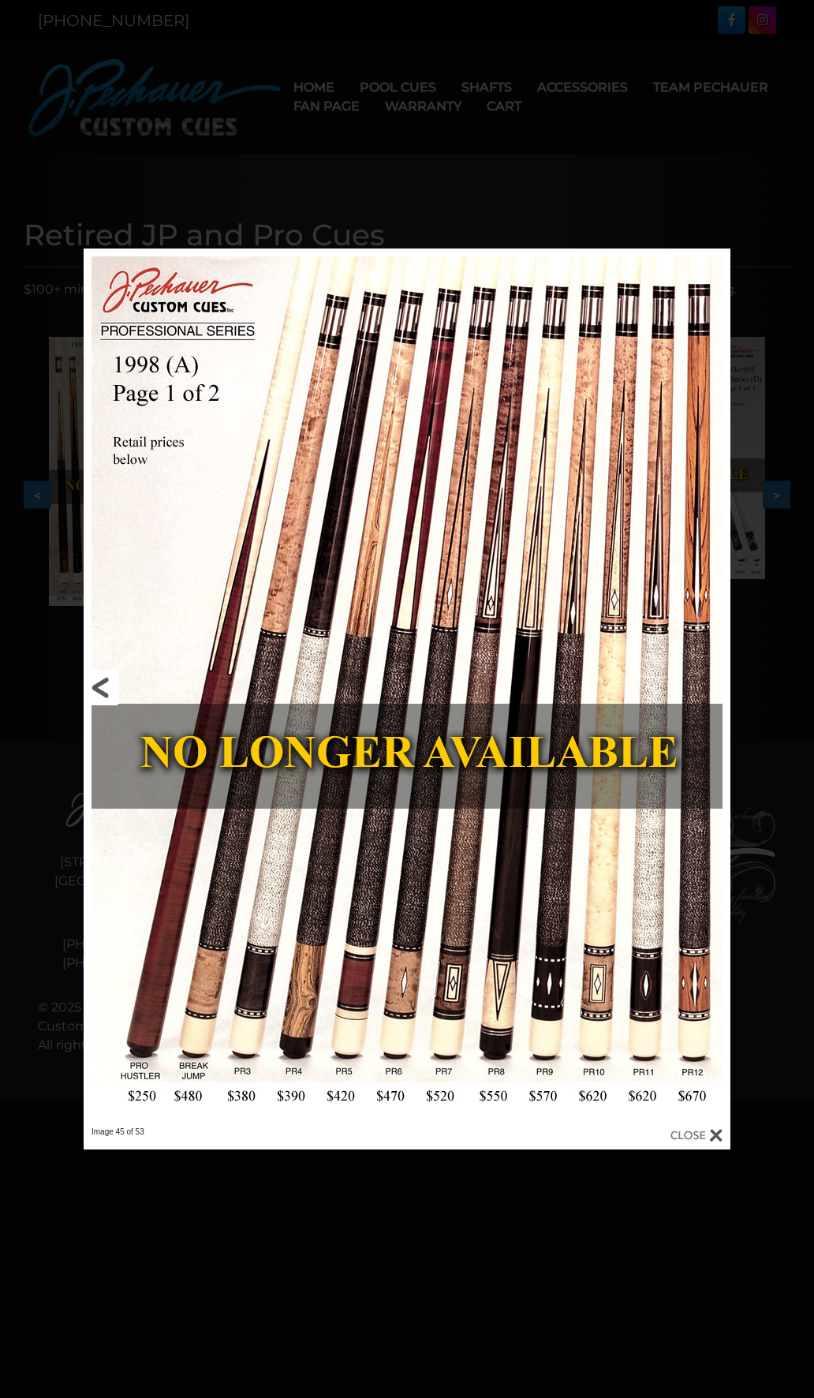
click at [106, 690] on link at bounding box center [229, 687] width 291 height 878
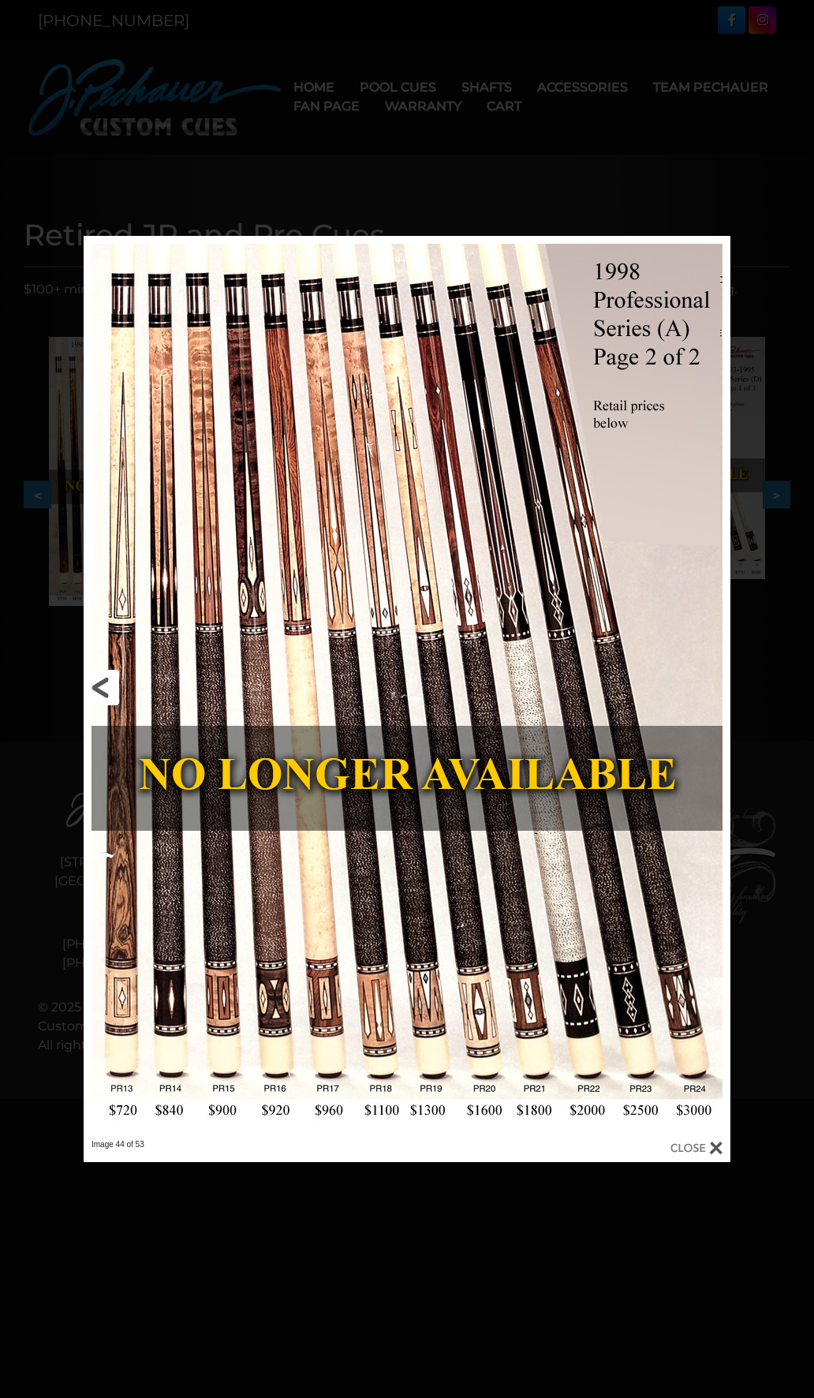
click at [106, 690] on link at bounding box center [229, 687] width 291 height 903
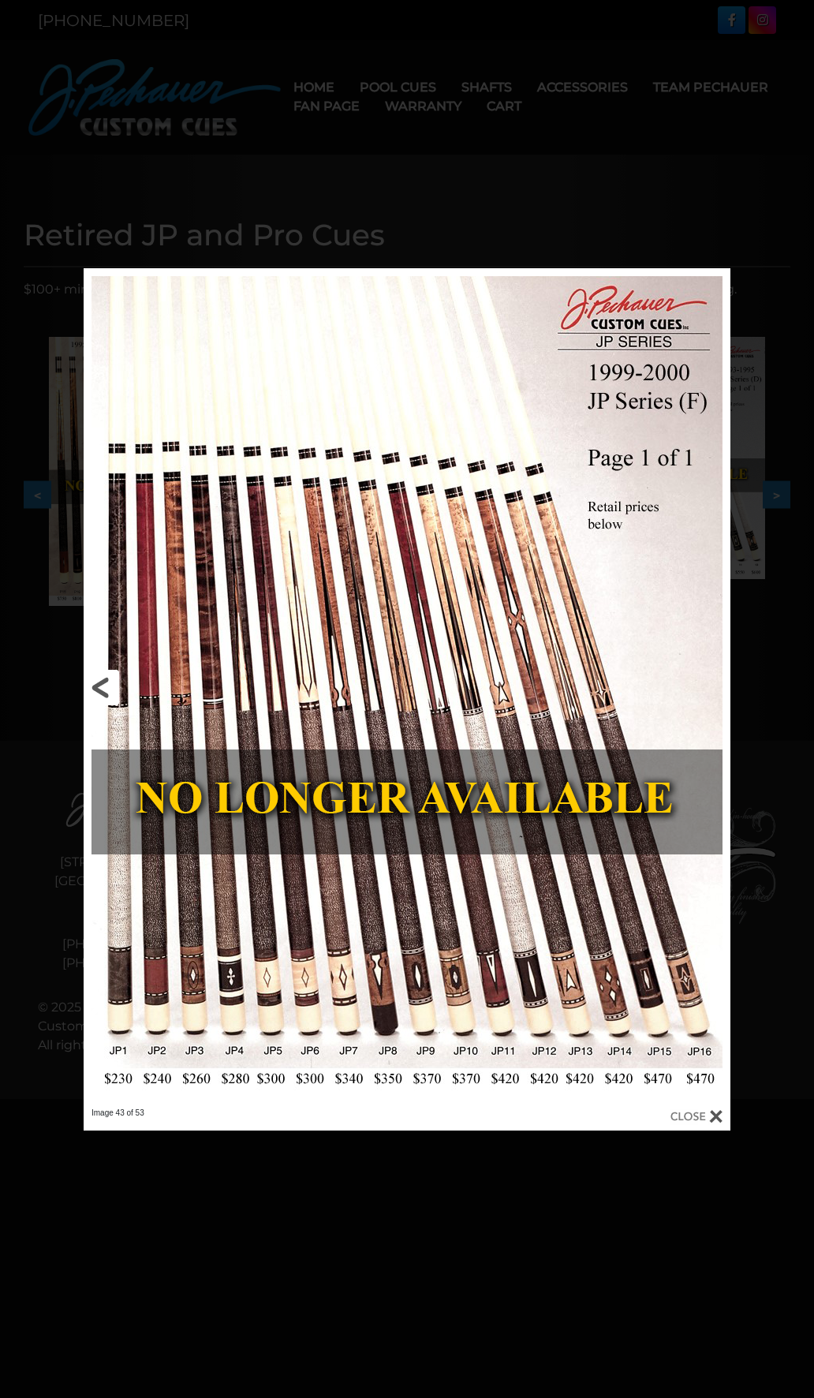
click at [106, 690] on link at bounding box center [229, 687] width 291 height 839
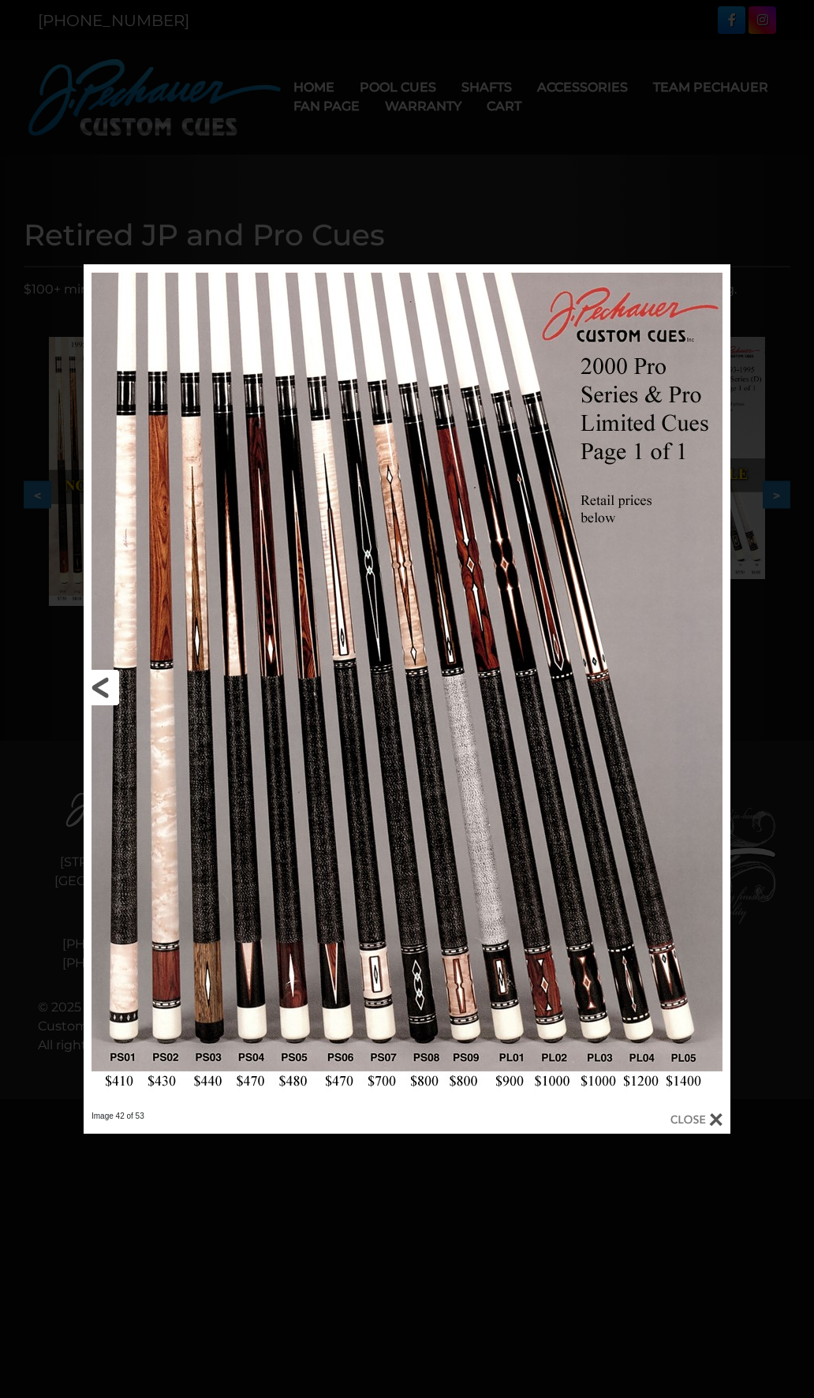
click at [106, 690] on link at bounding box center [229, 687] width 291 height 846
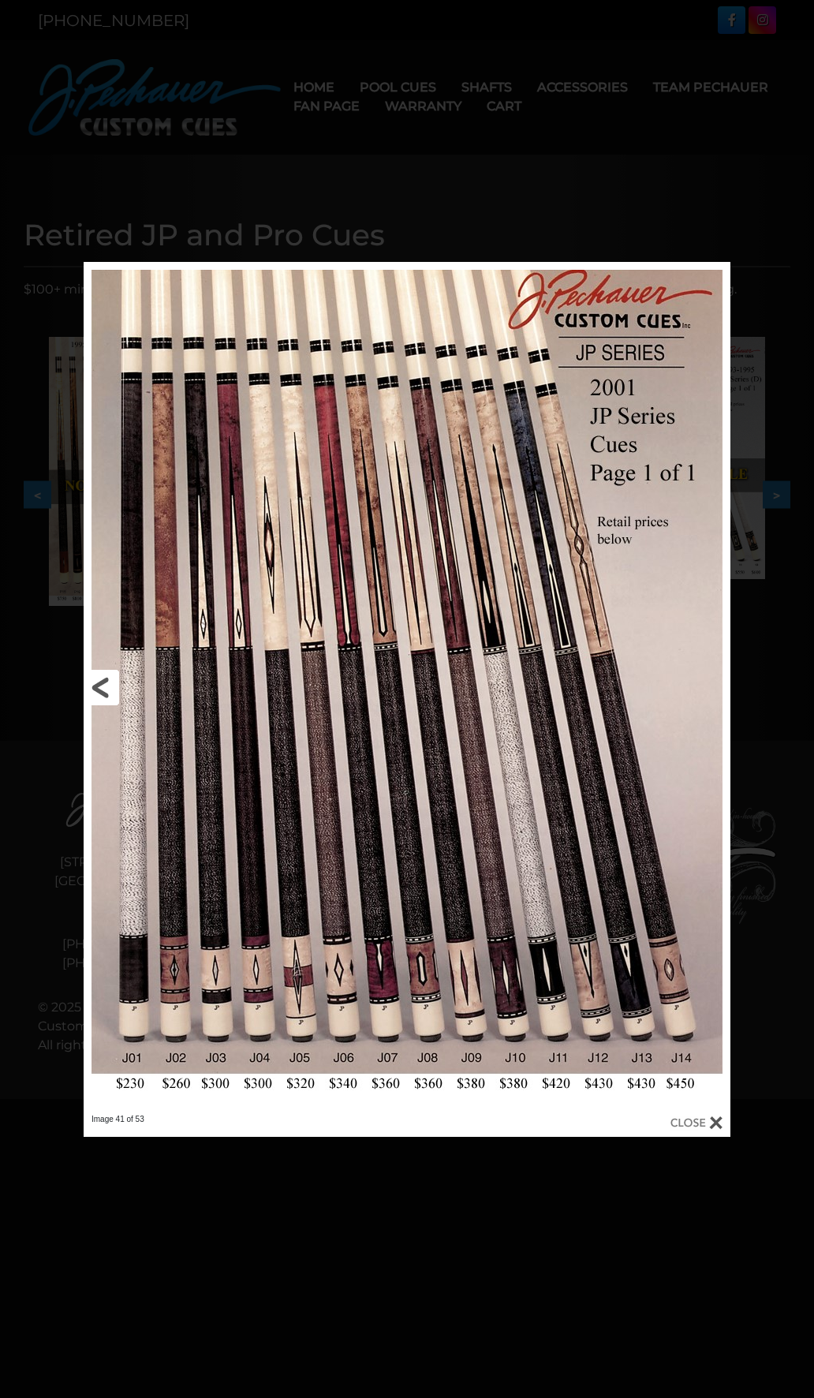
click at [106, 690] on link at bounding box center [229, 688] width 291 height 852
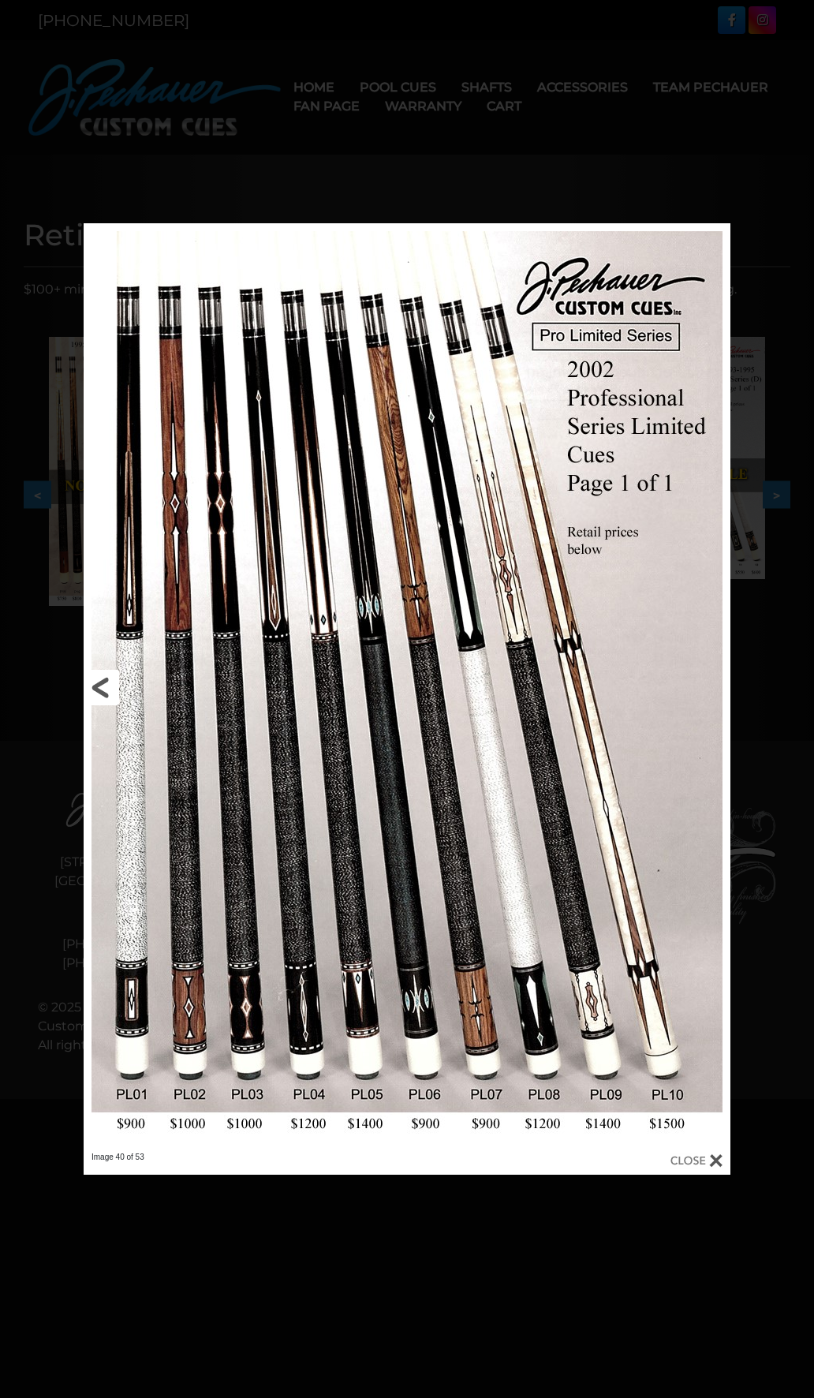
click at [106, 690] on link at bounding box center [229, 687] width 291 height 928
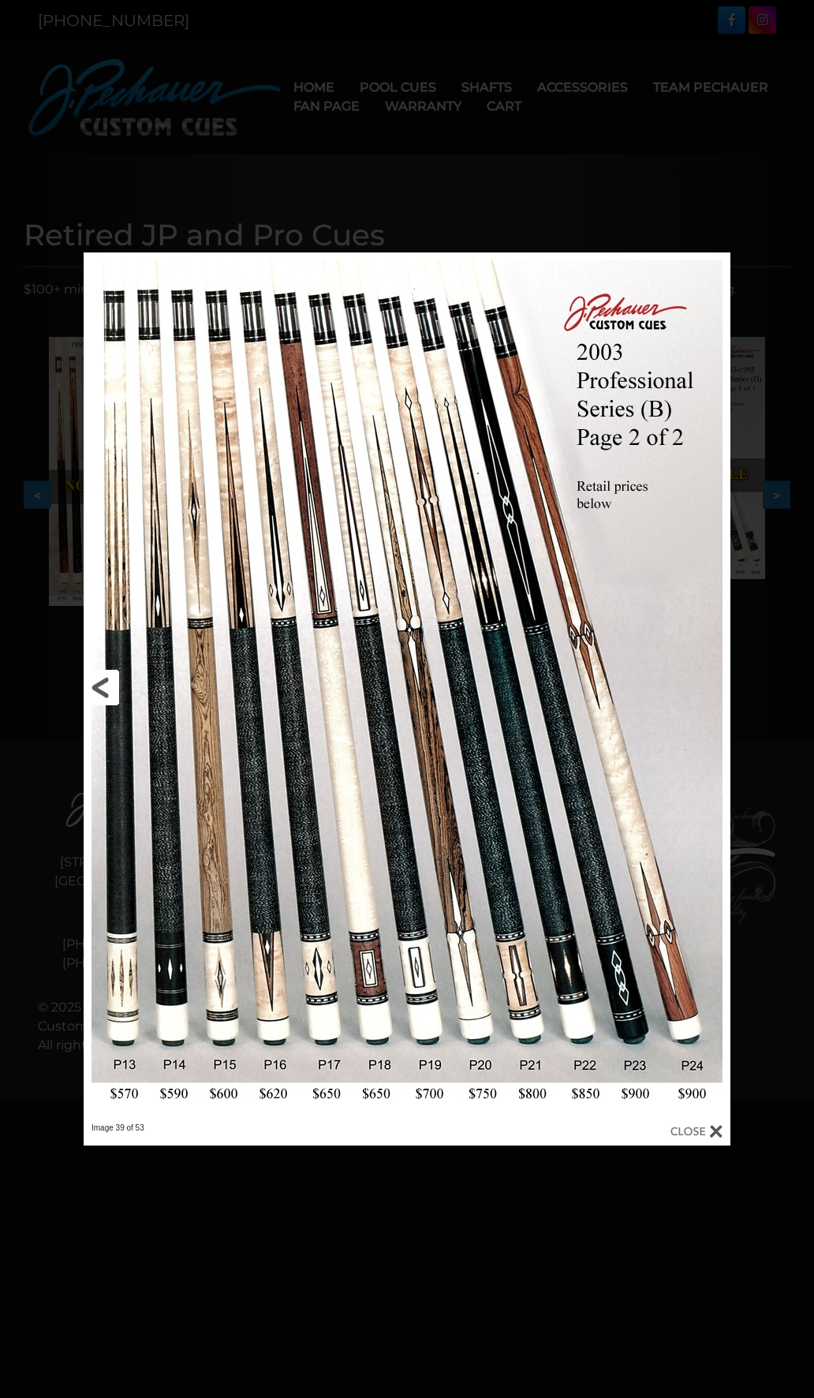
click at [106, 690] on link at bounding box center [229, 687] width 291 height 870
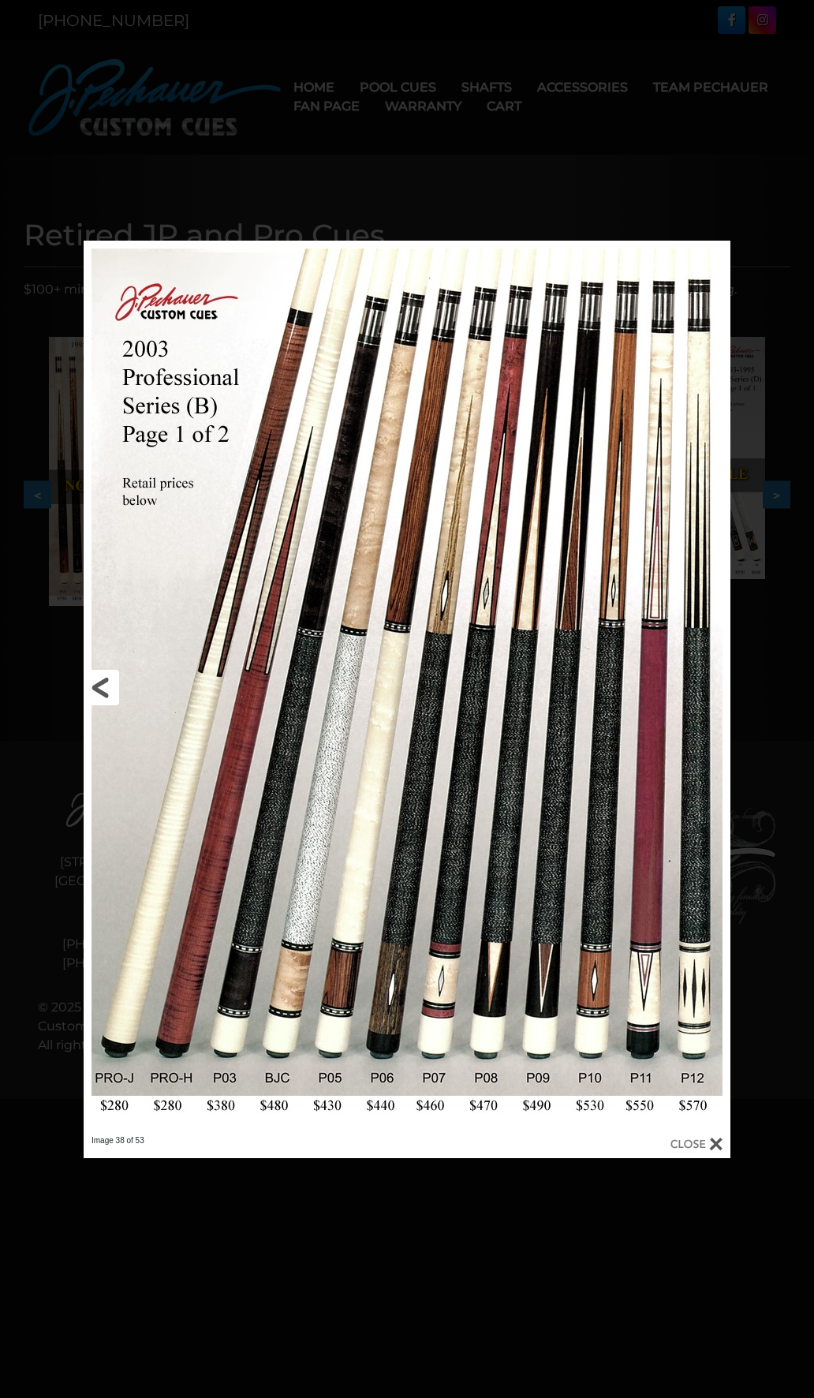
click at [106, 690] on link at bounding box center [229, 688] width 291 height 895
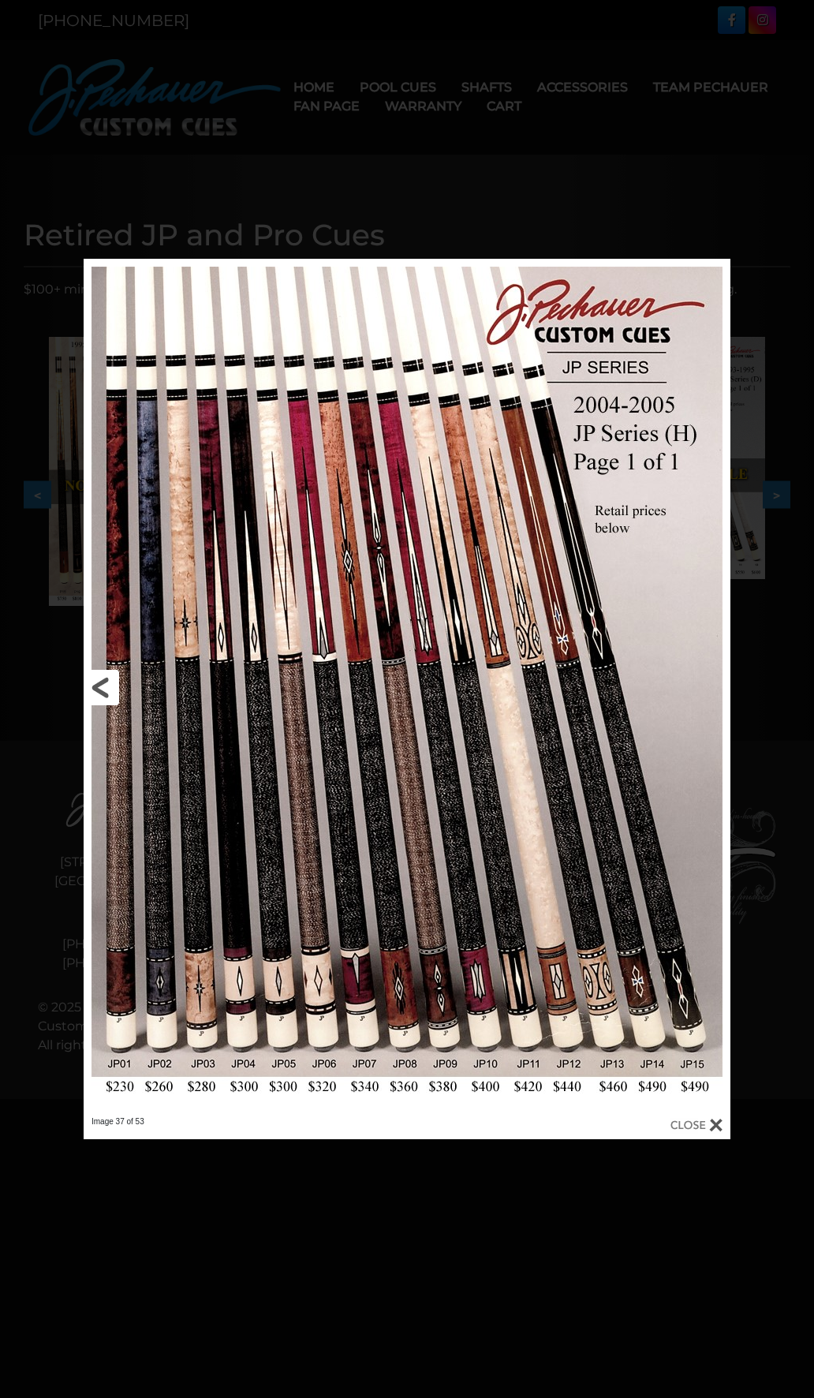
click at [106, 690] on link at bounding box center [229, 687] width 291 height 857
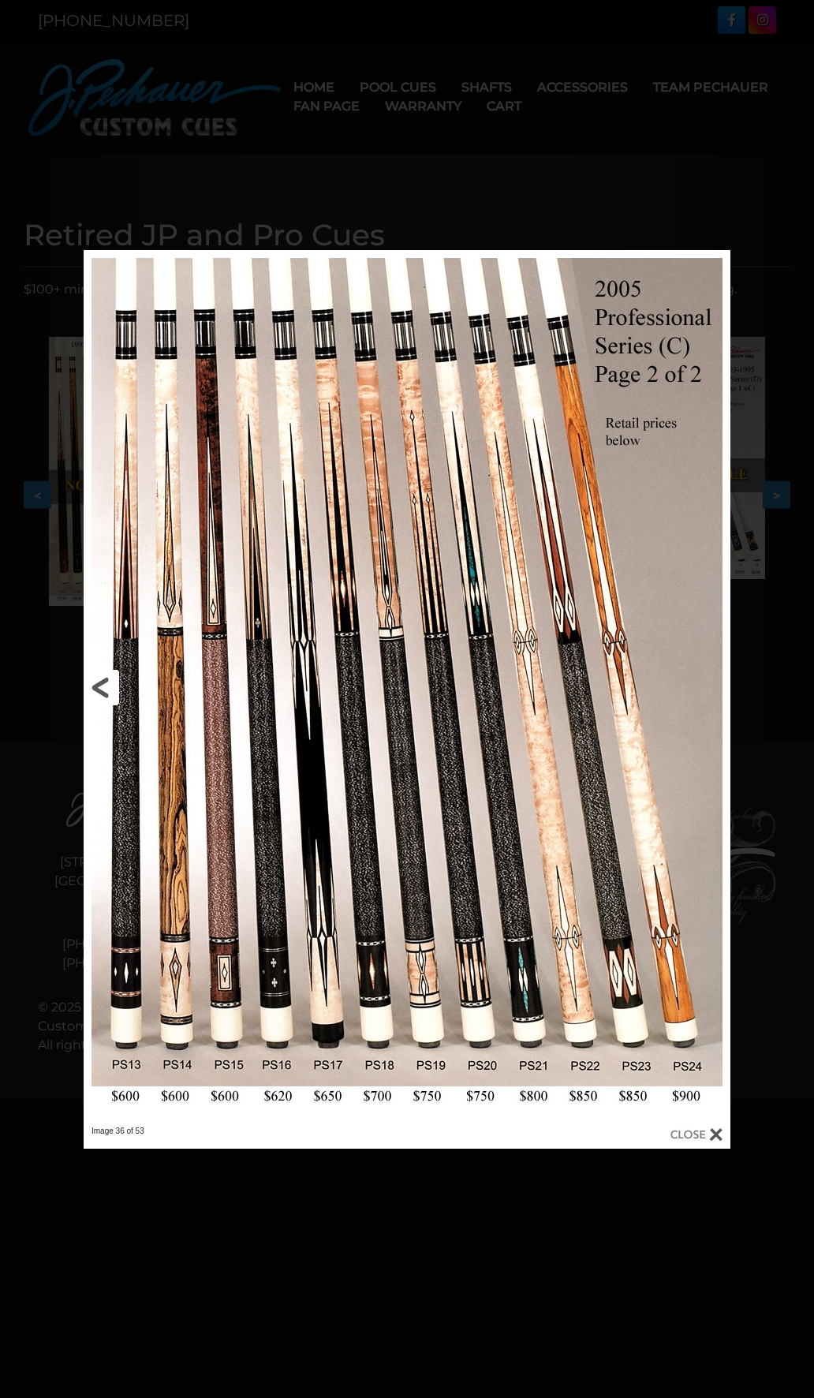
click at [106, 690] on link at bounding box center [229, 688] width 291 height 876
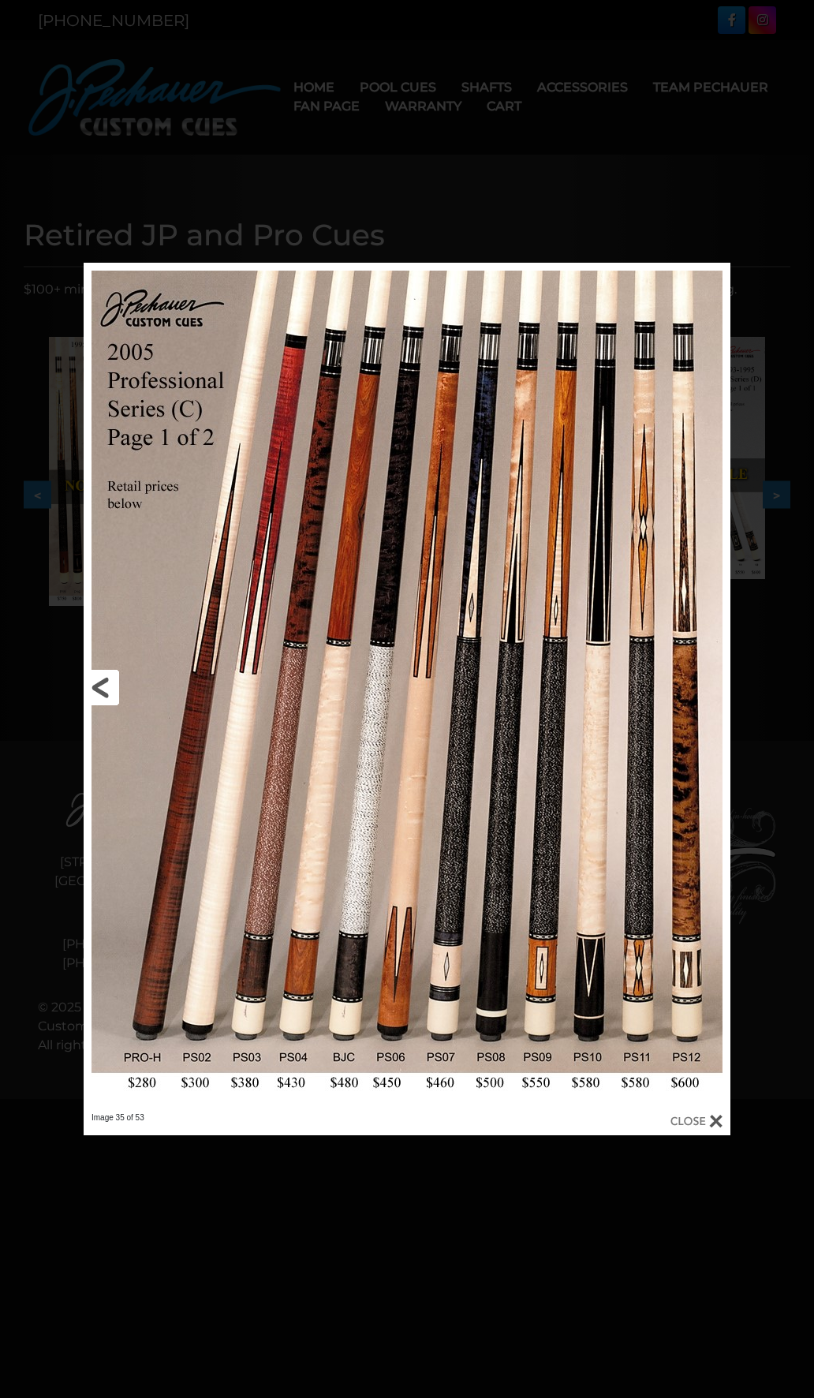
click at [106, 690] on link at bounding box center [229, 688] width 291 height 850
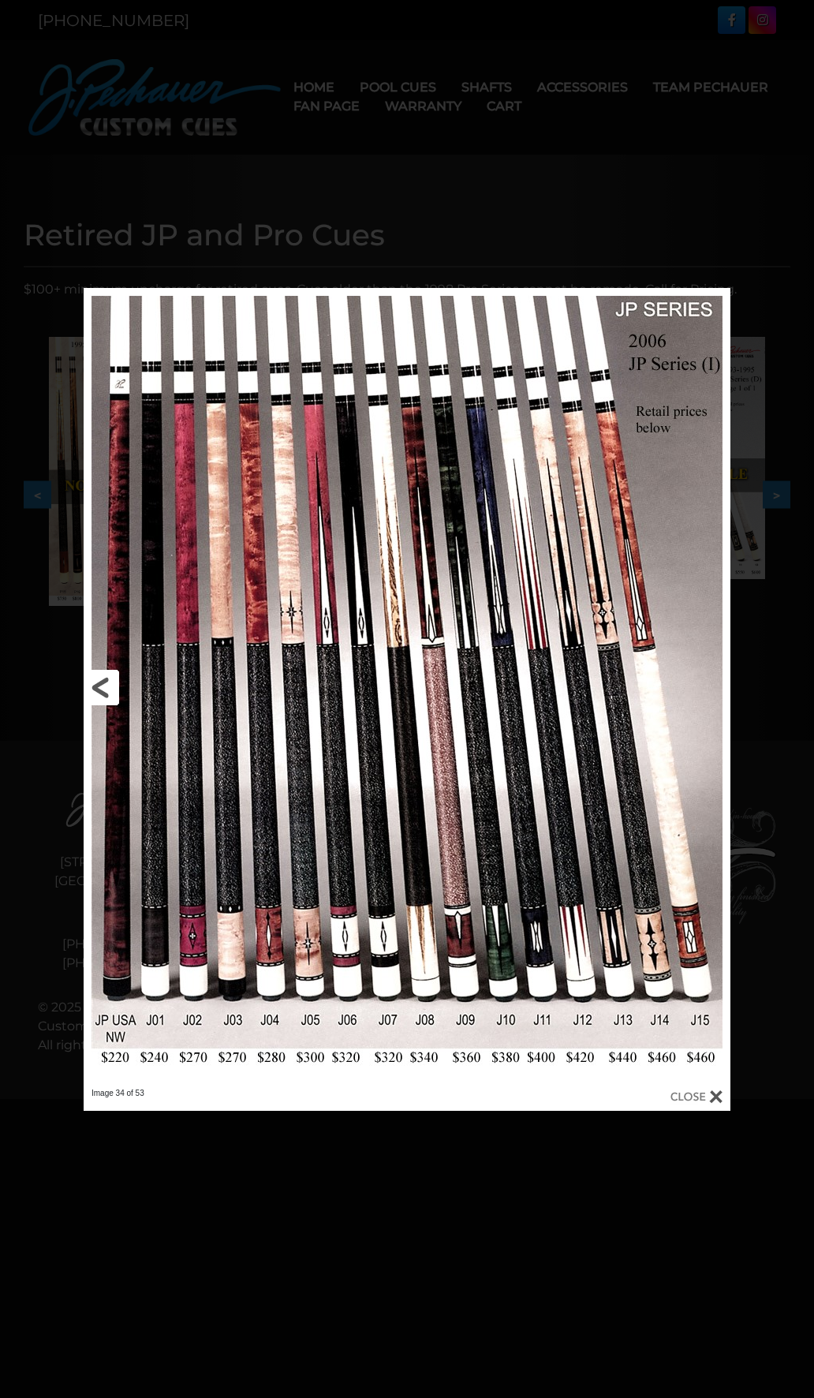
click at [106, 690] on link at bounding box center [229, 688] width 291 height 800
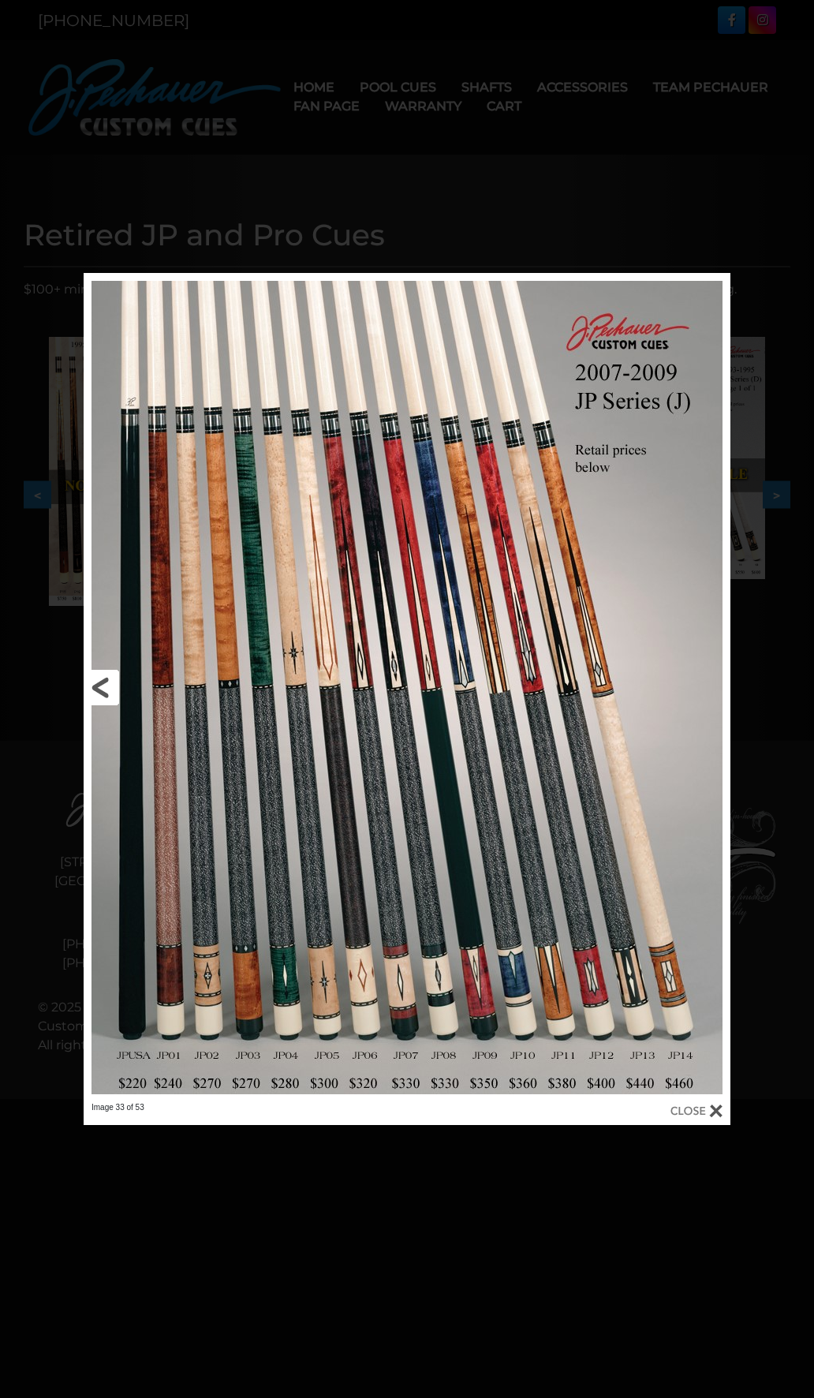
click at [106, 690] on link at bounding box center [229, 687] width 291 height 829
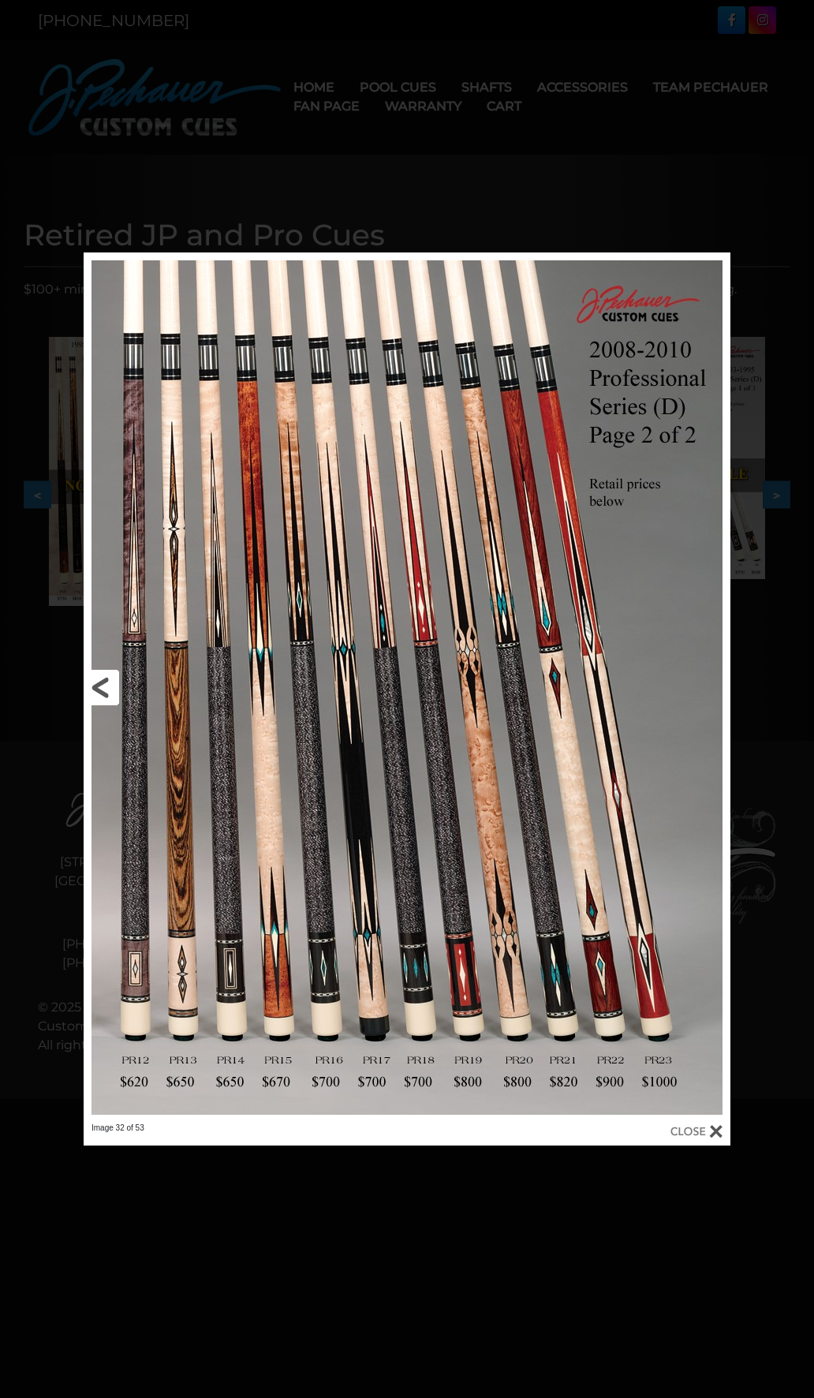
click at [106, 690] on link at bounding box center [229, 687] width 291 height 870
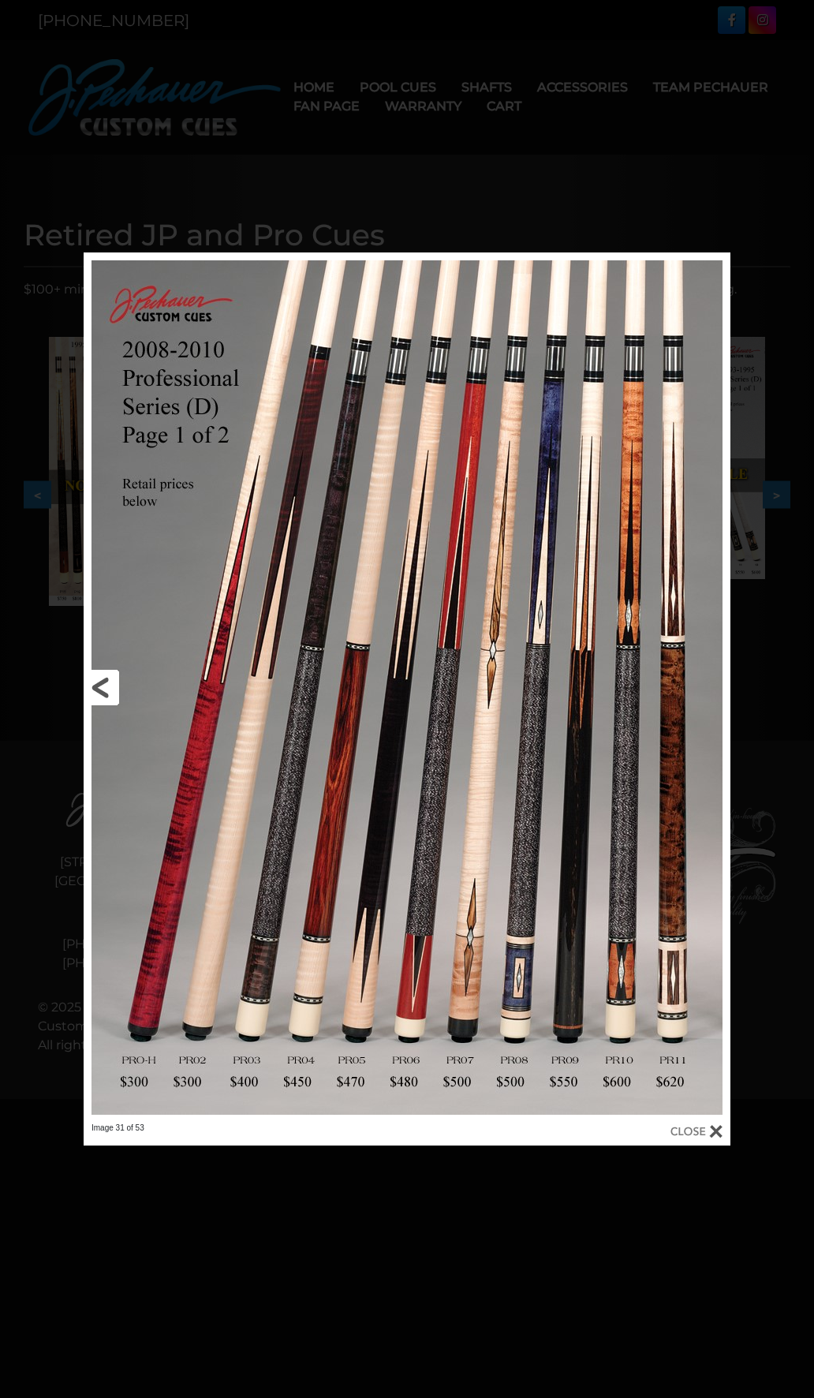
click at [95, 690] on link at bounding box center [229, 687] width 291 height 870
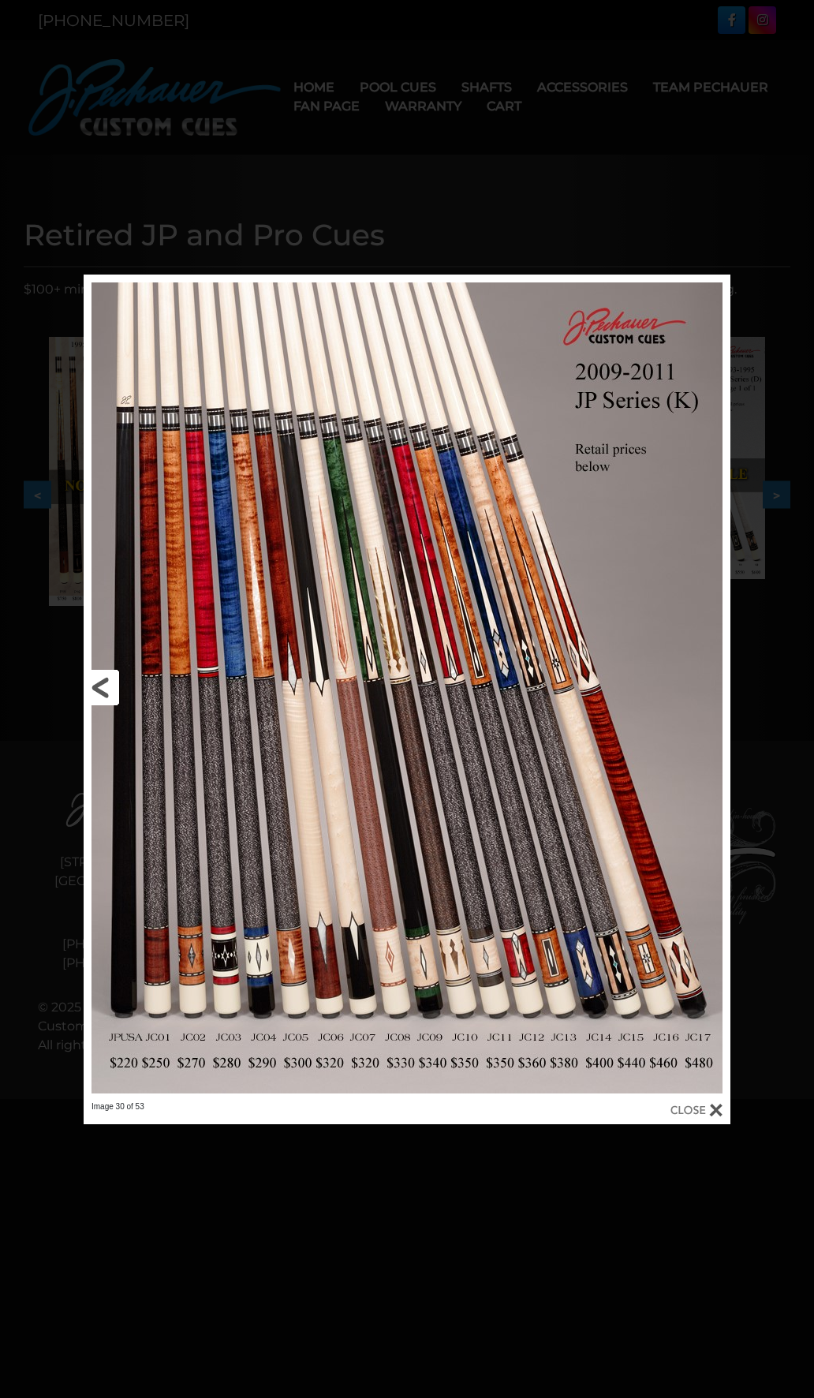
click at [111, 689] on link at bounding box center [229, 688] width 291 height 827
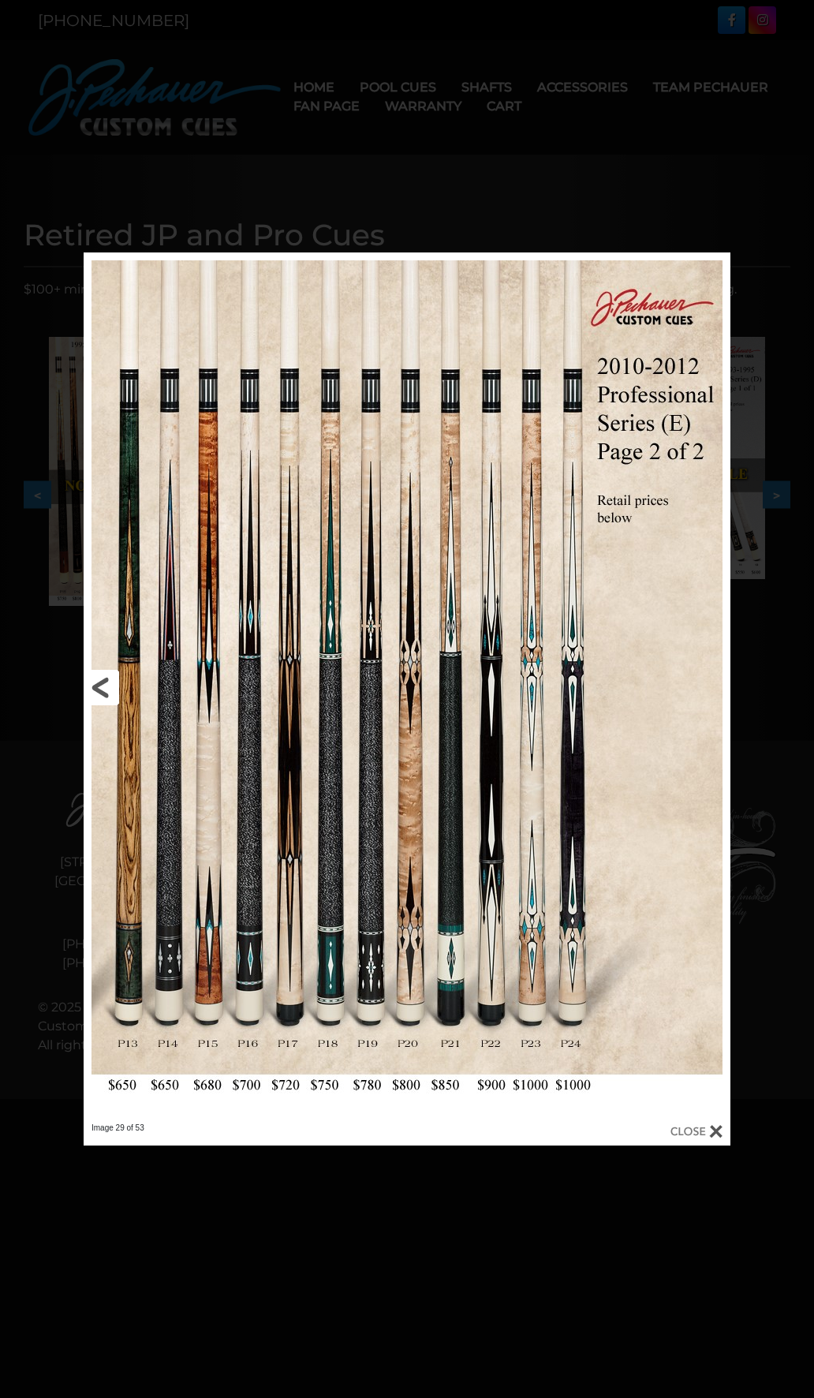
click at [103, 693] on link at bounding box center [229, 687] width 291 height 870
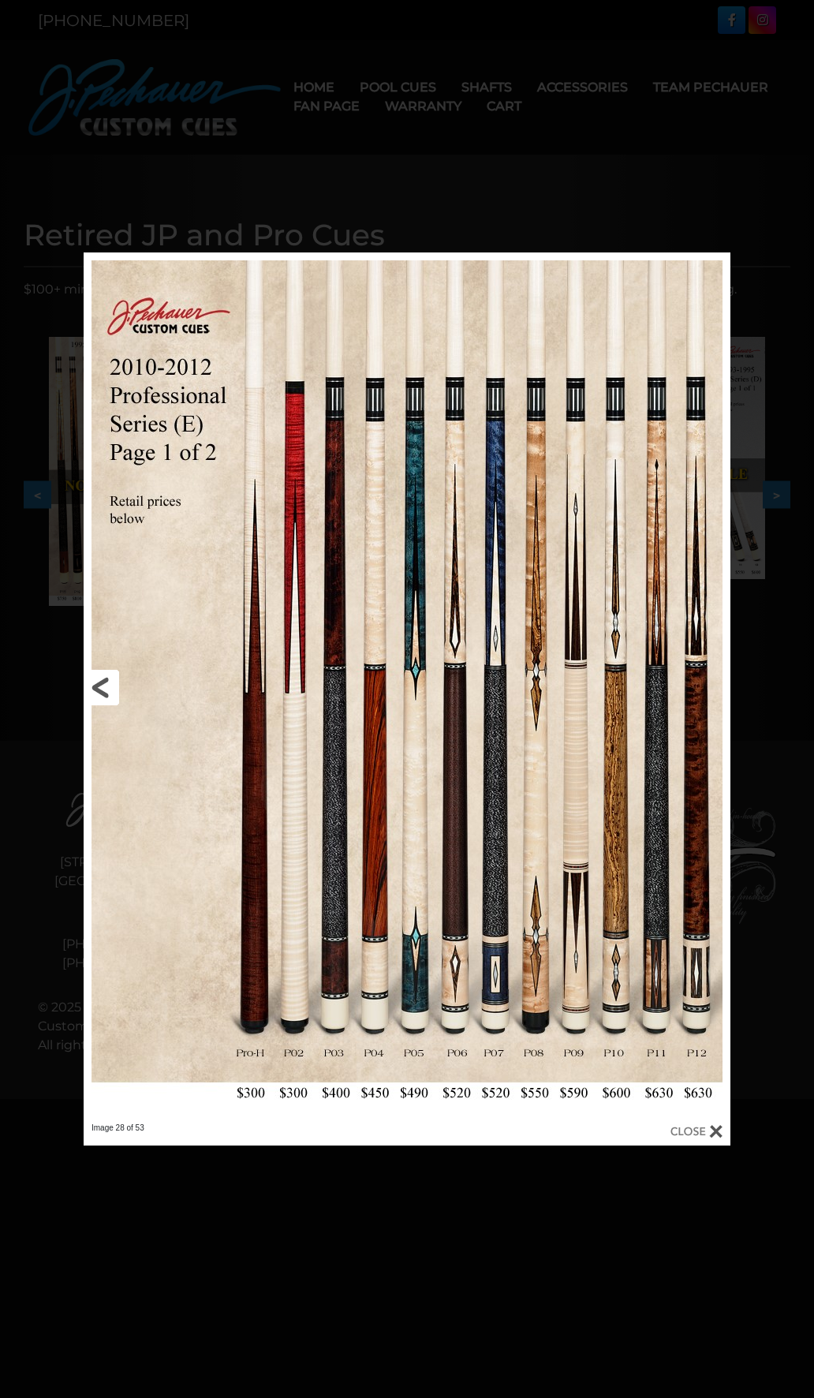
click at [104, 685] on link at bounding box center [229, 687] width 291 height 870
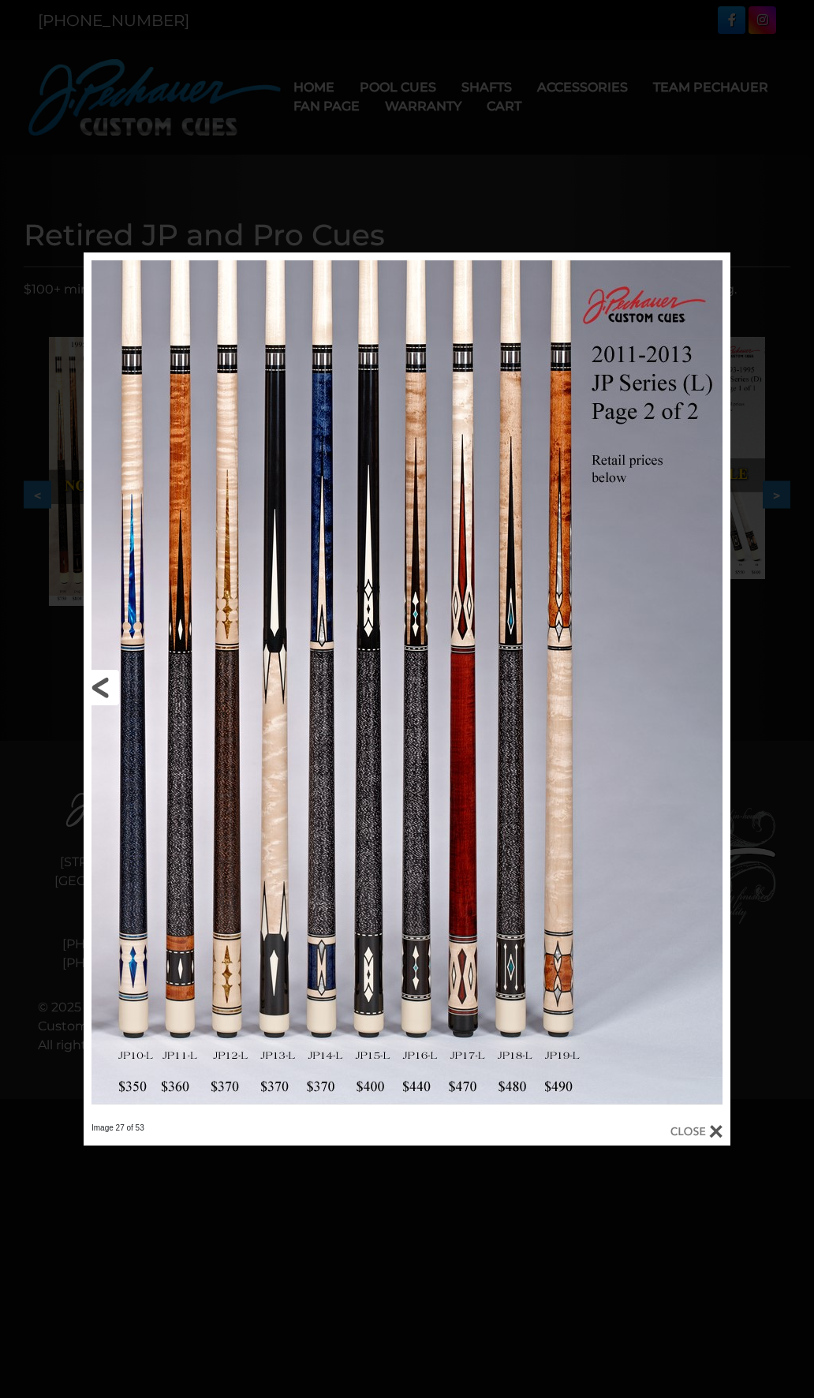
click at [104, 685] on link at bounding box center [229, 687] width 291 height 870
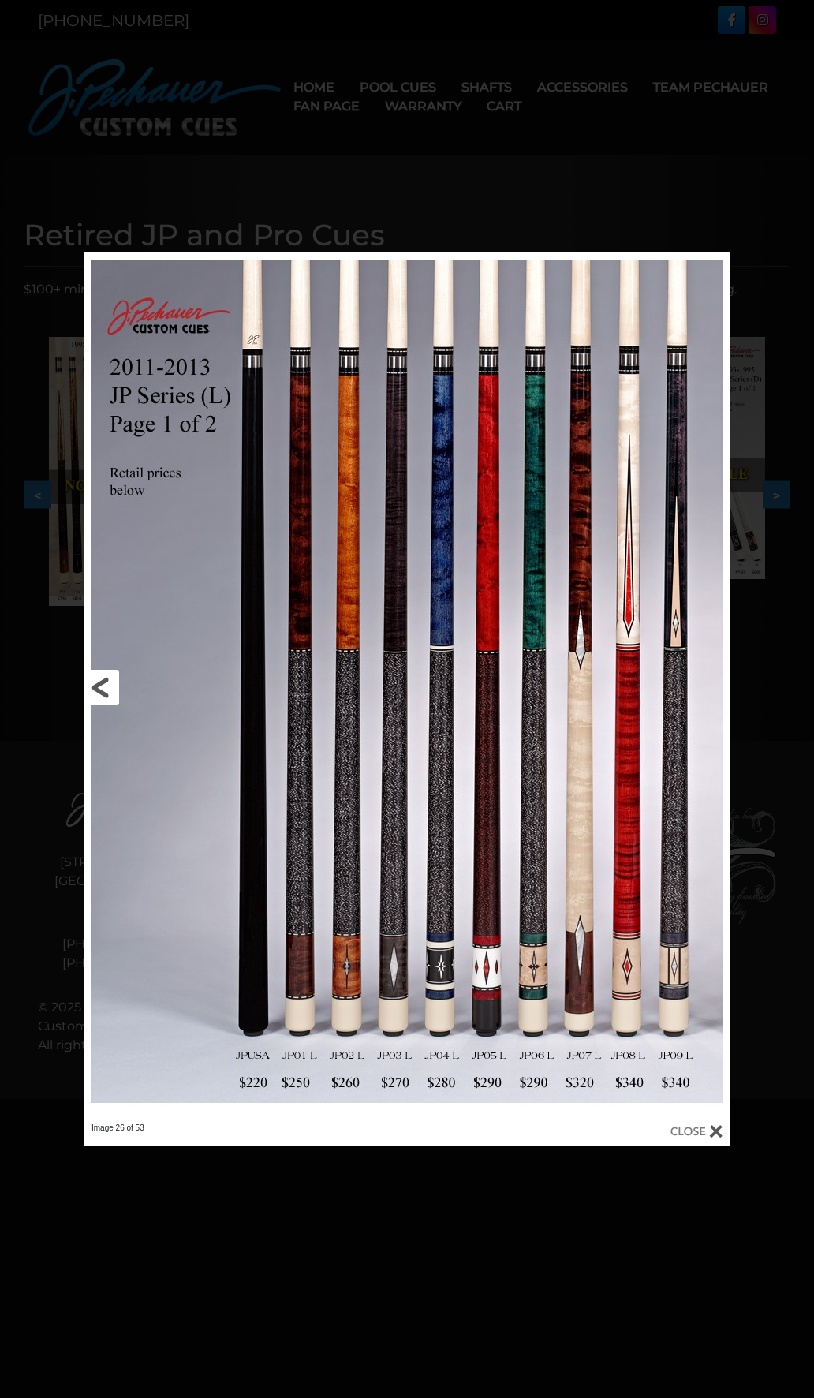
click at [104, 685] on link at bounding box center [229, 687] width 291 height 870
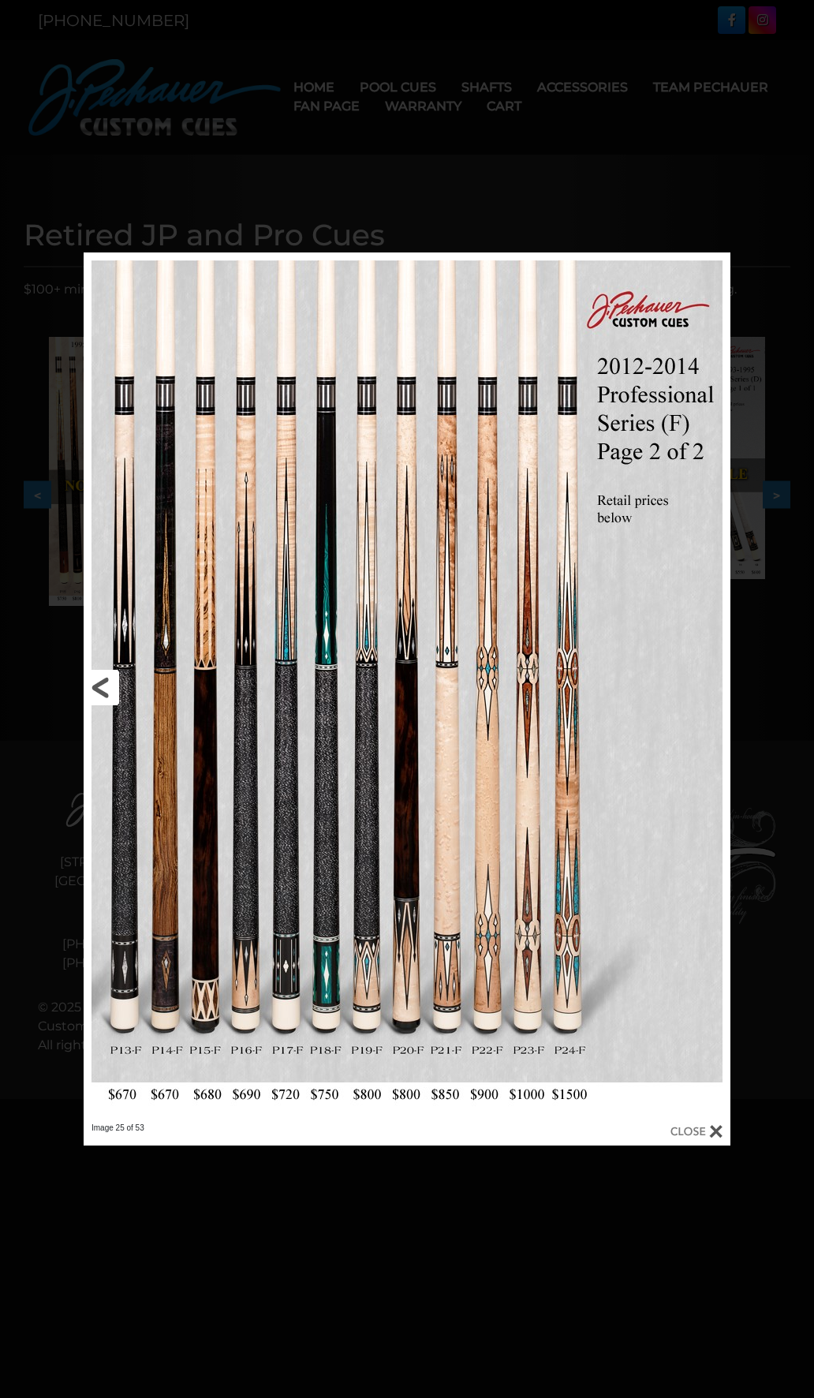
click at [104, 685] on link at bounding box center [229, 687] width 291 height 870
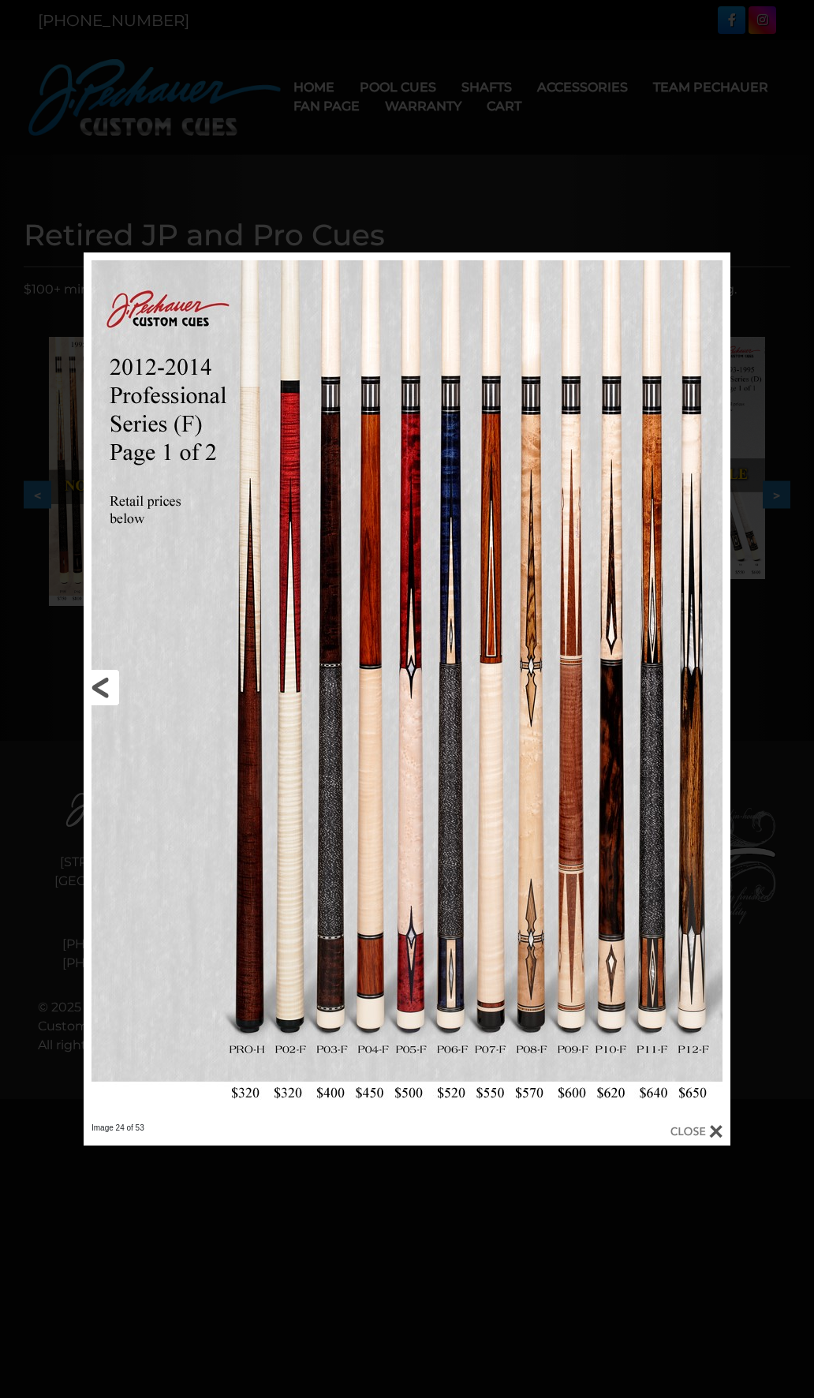
drag, startPoint x: 104, startPoint y: 685, endPoint x: 182, endPoint y: 634, distance: 93.4
click at [182, 634] on link at bounding box center [229, 687] width 291 height 870
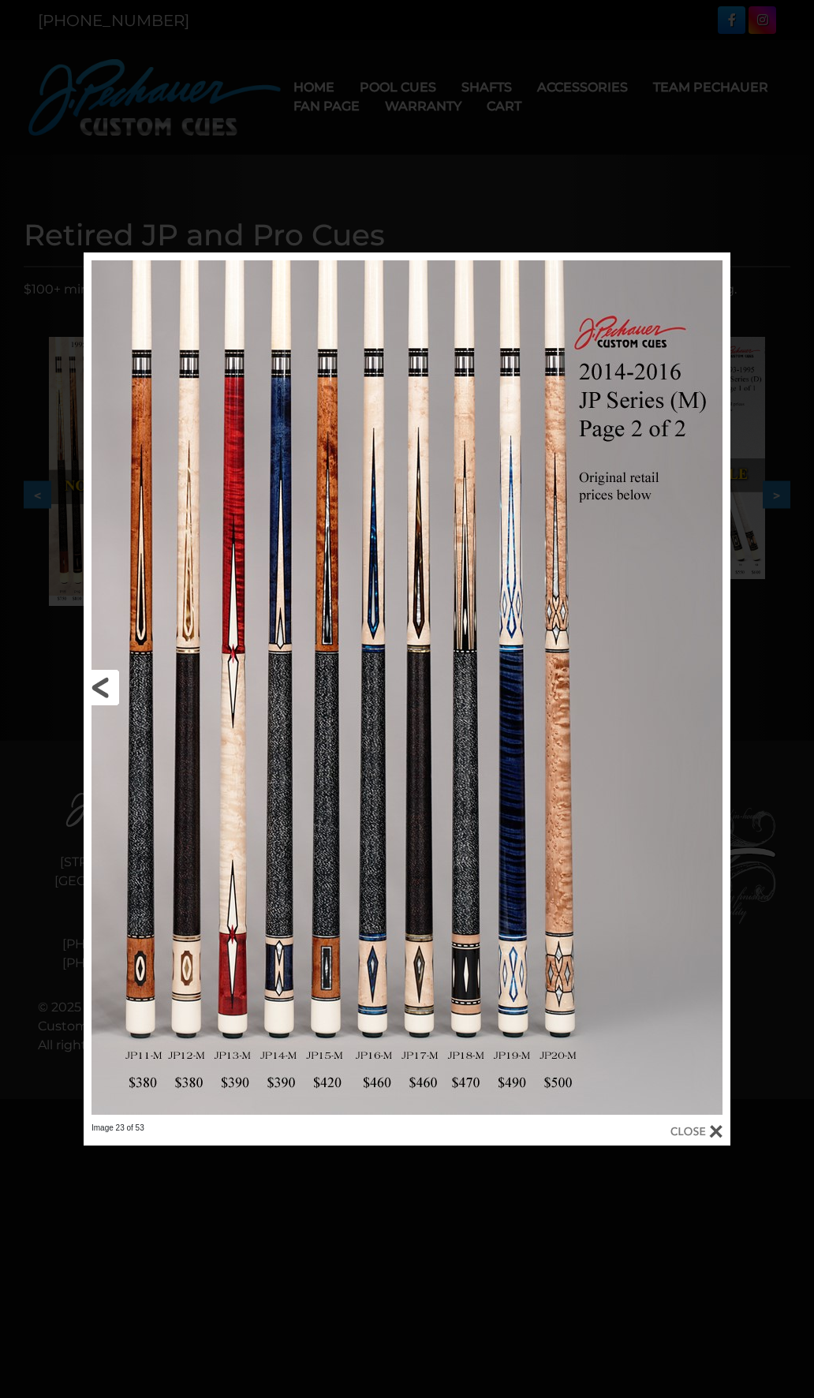
click at [107, 686] on link at bounding box center [229, 687] width 291 height 870
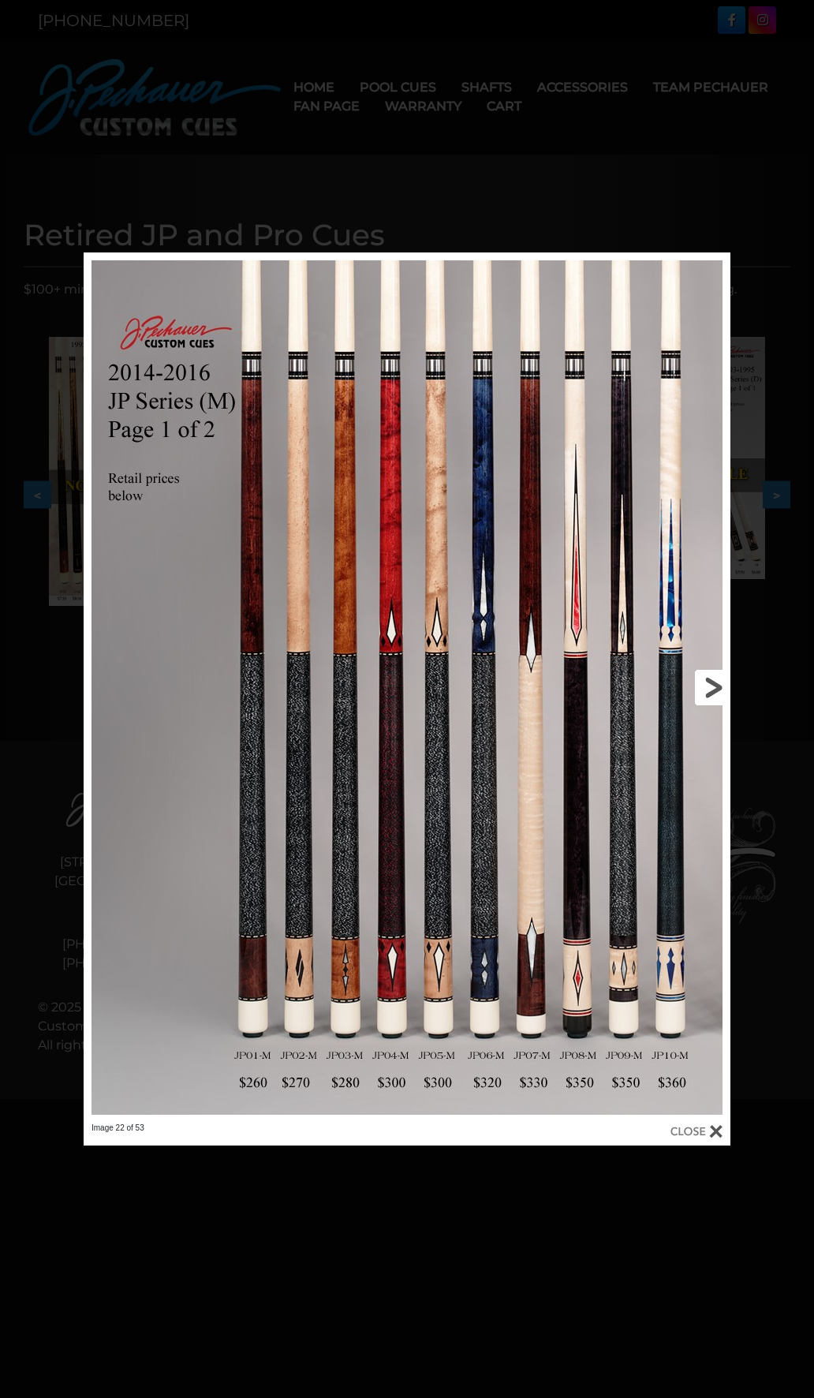
click at [706, 686] on link at bounding box center [584, 687] width 291 height 870
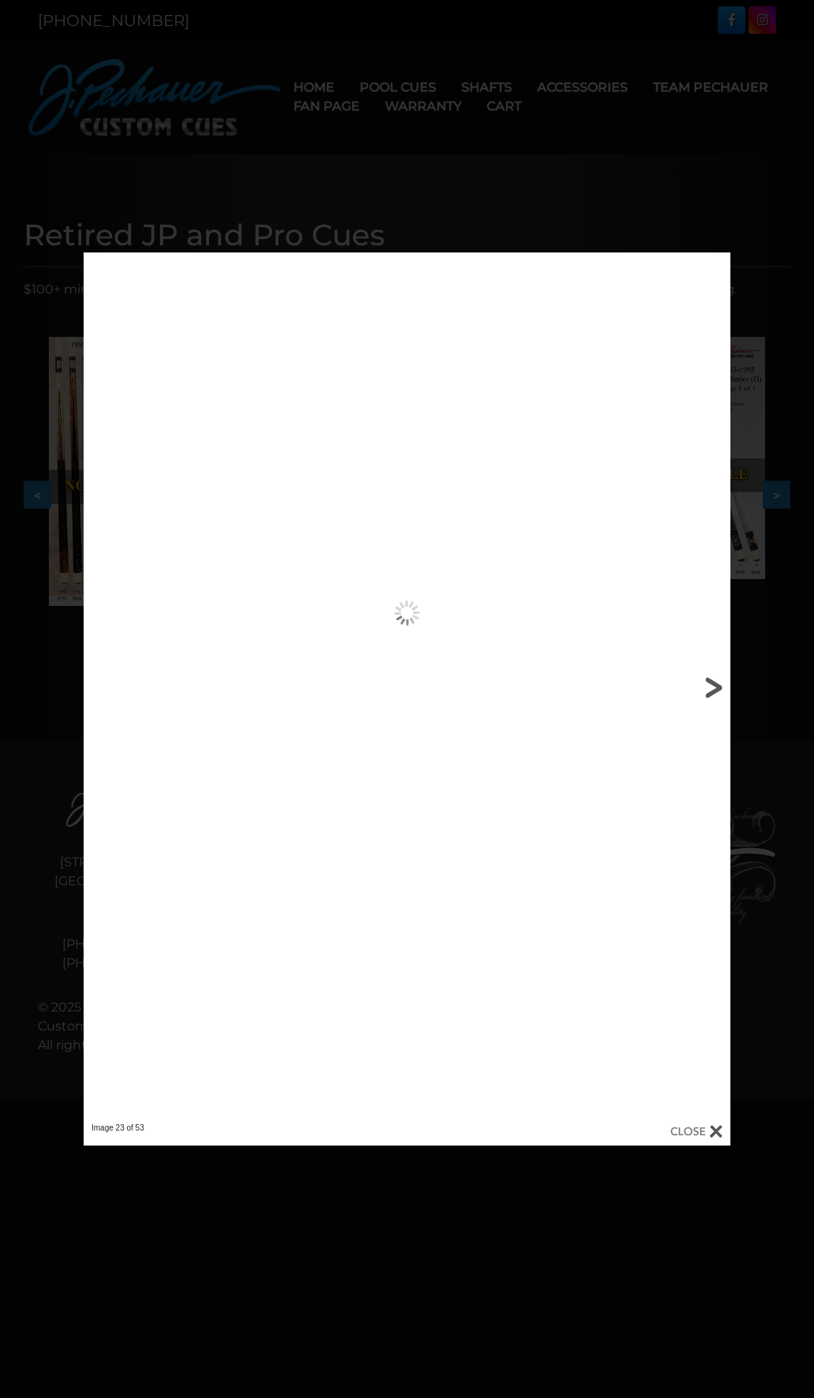
click at [706, 686] on link at bounding box center [584, 687] width 291 height 870
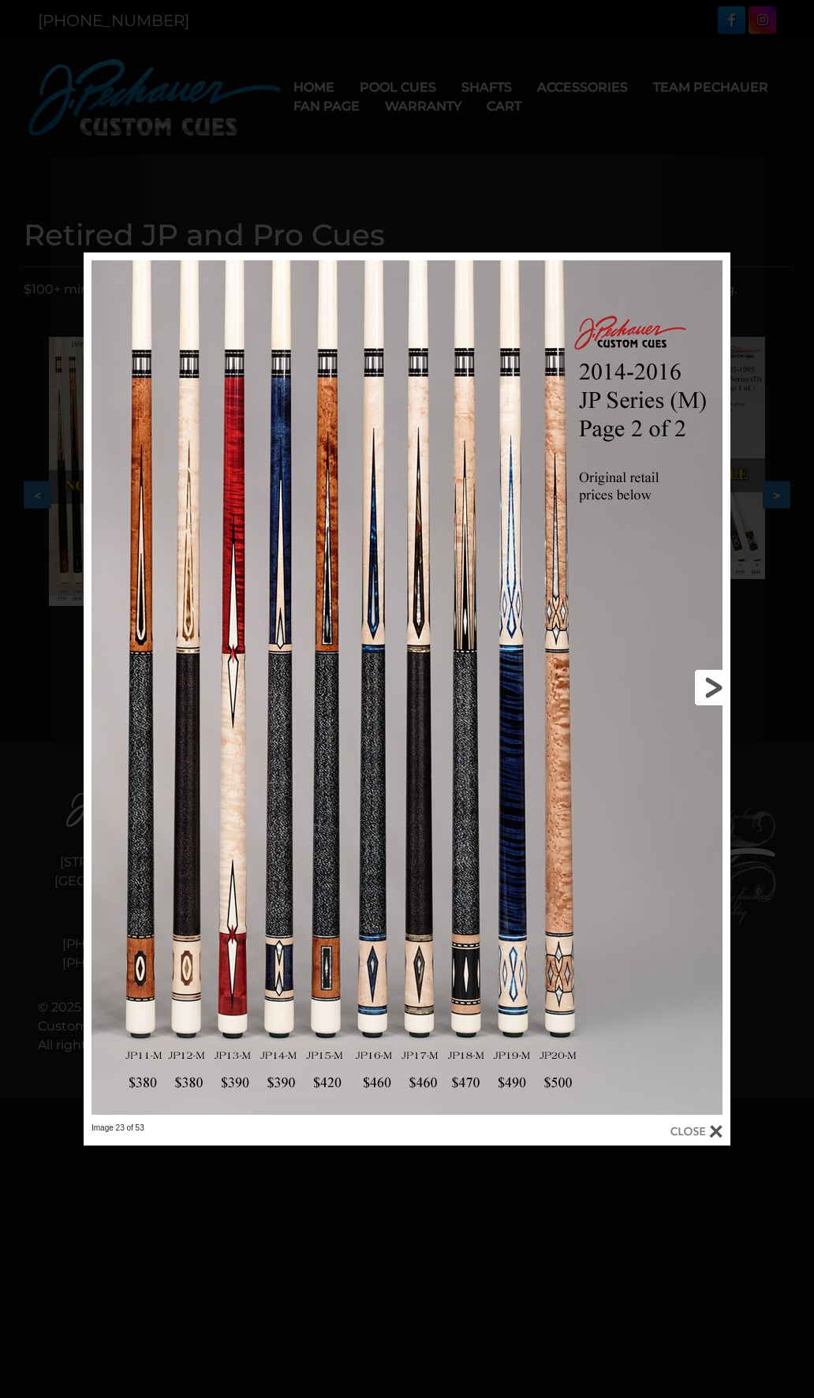
click at [715, 686] on link at bounding box center [584, 687] width 291 height 870
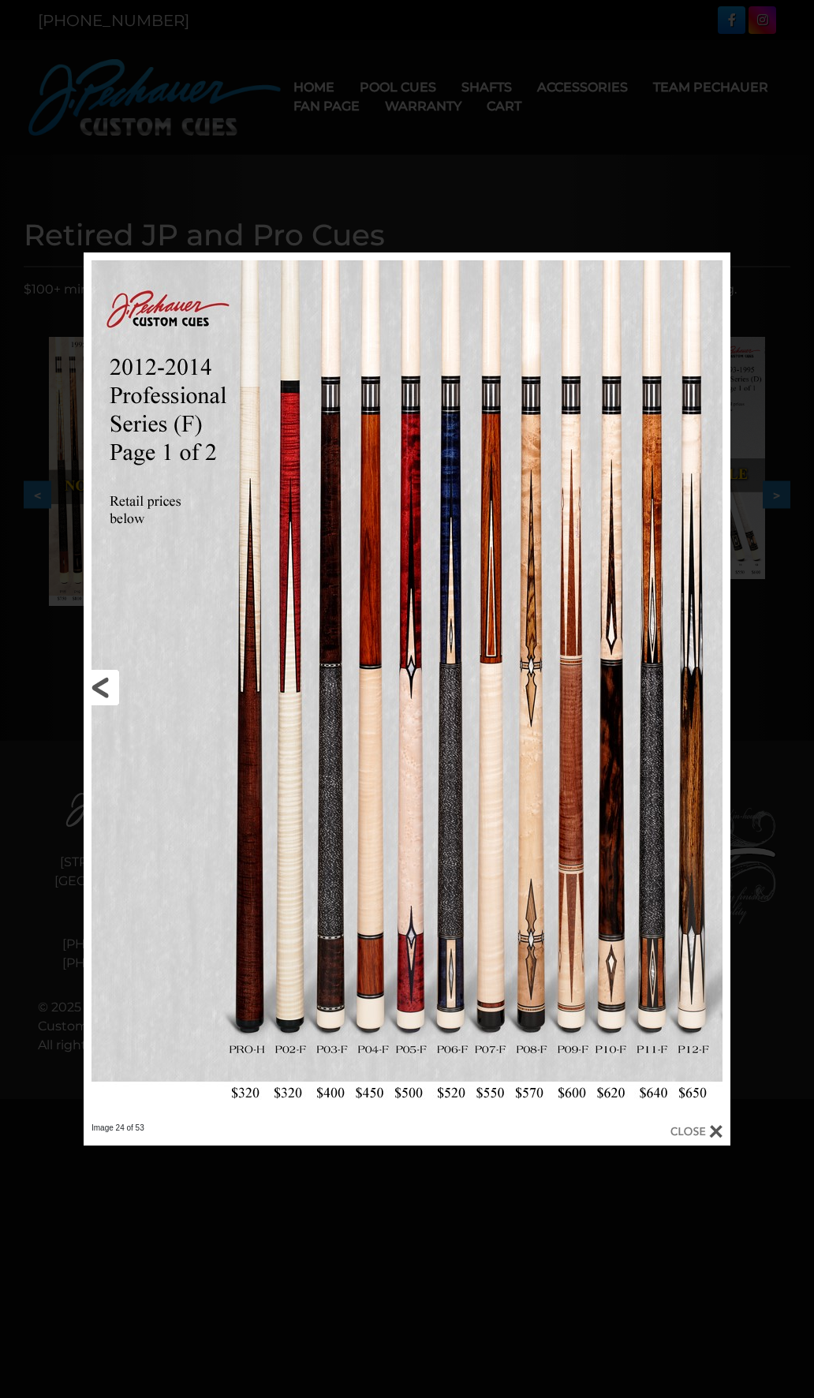
click at [99, 685] on link at bounding box center [229, 687] width 291 height 870
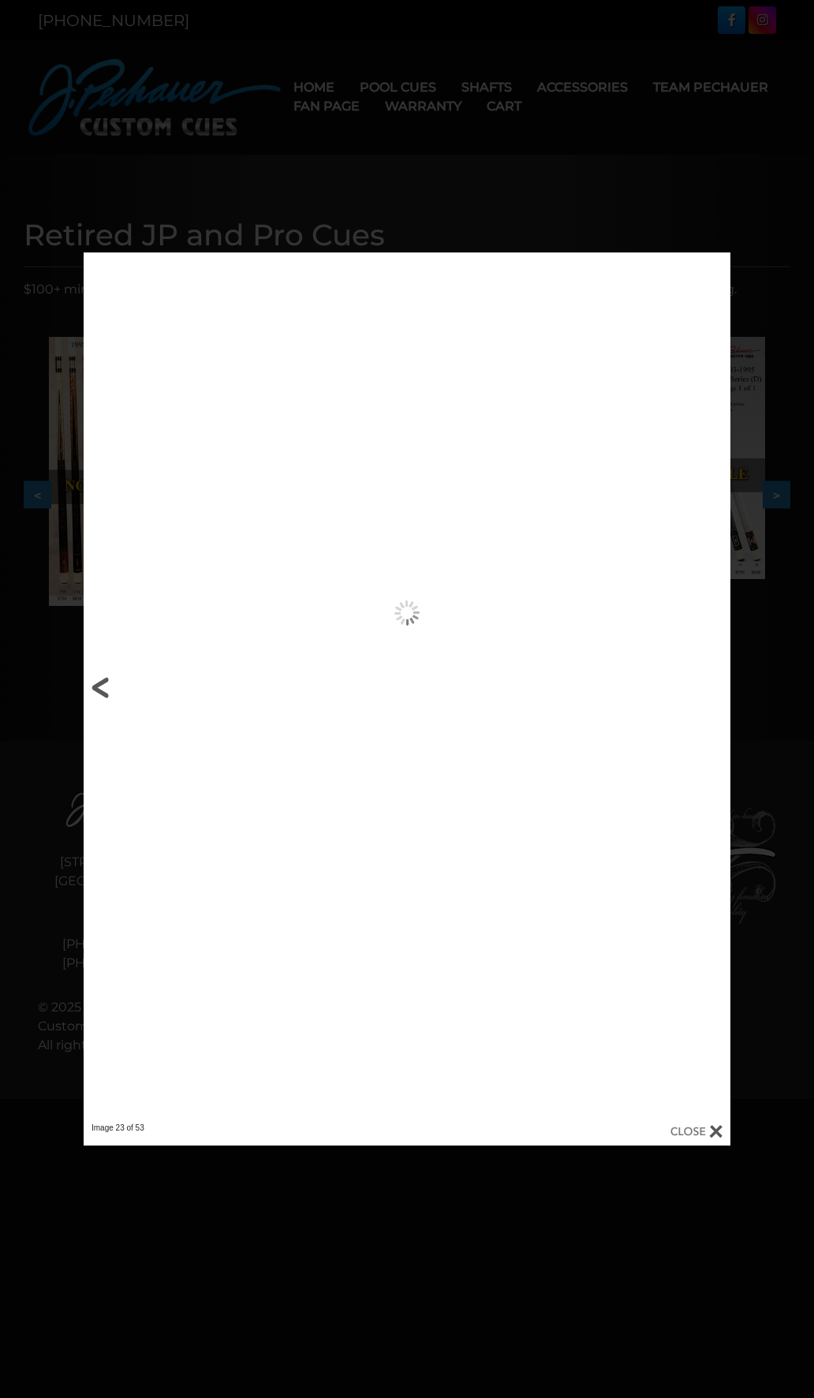
click at [99, 685] on link at bounding box center [229, 687] width 291 height 870
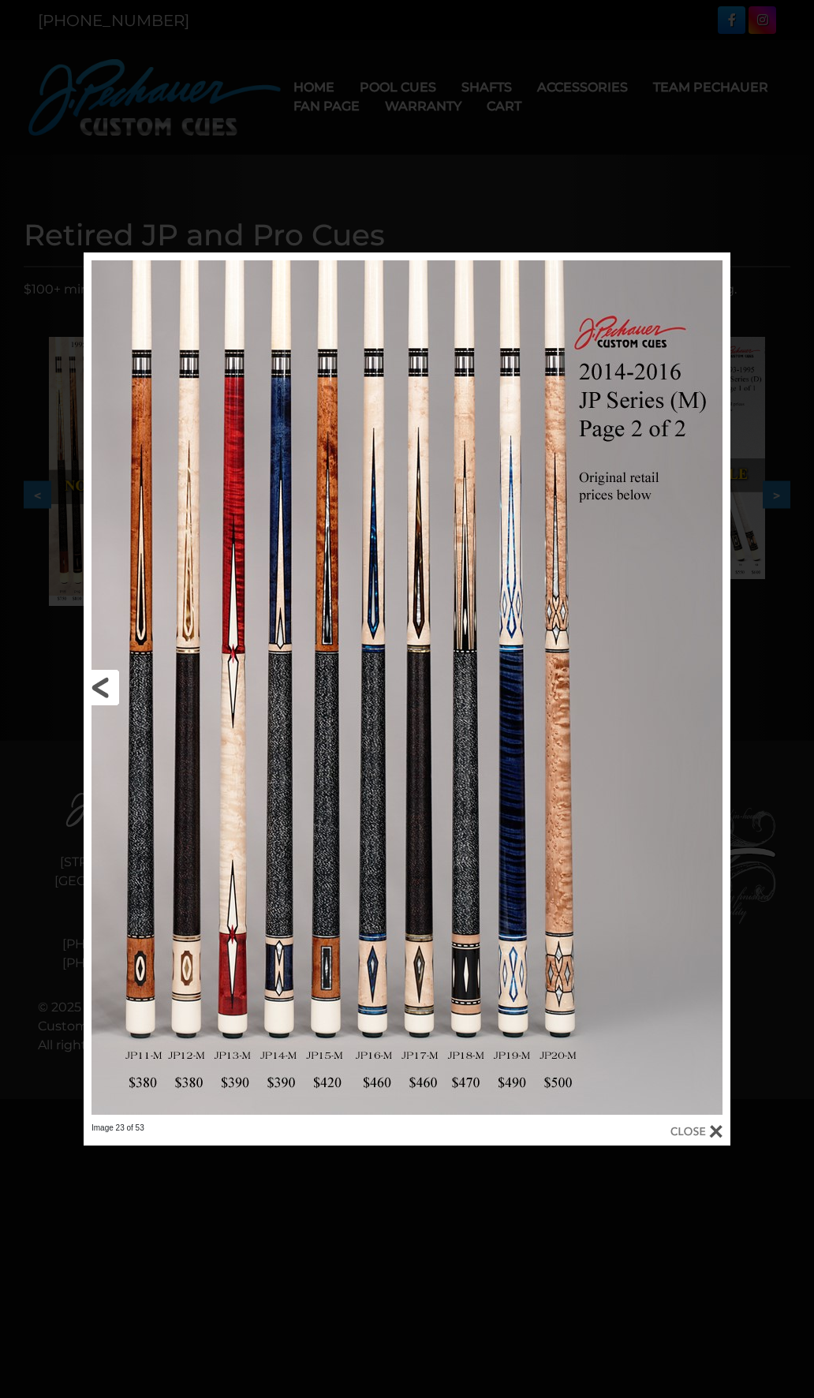
click at [99, 685] on link at bounding box center [229, 687] width 291 height 870
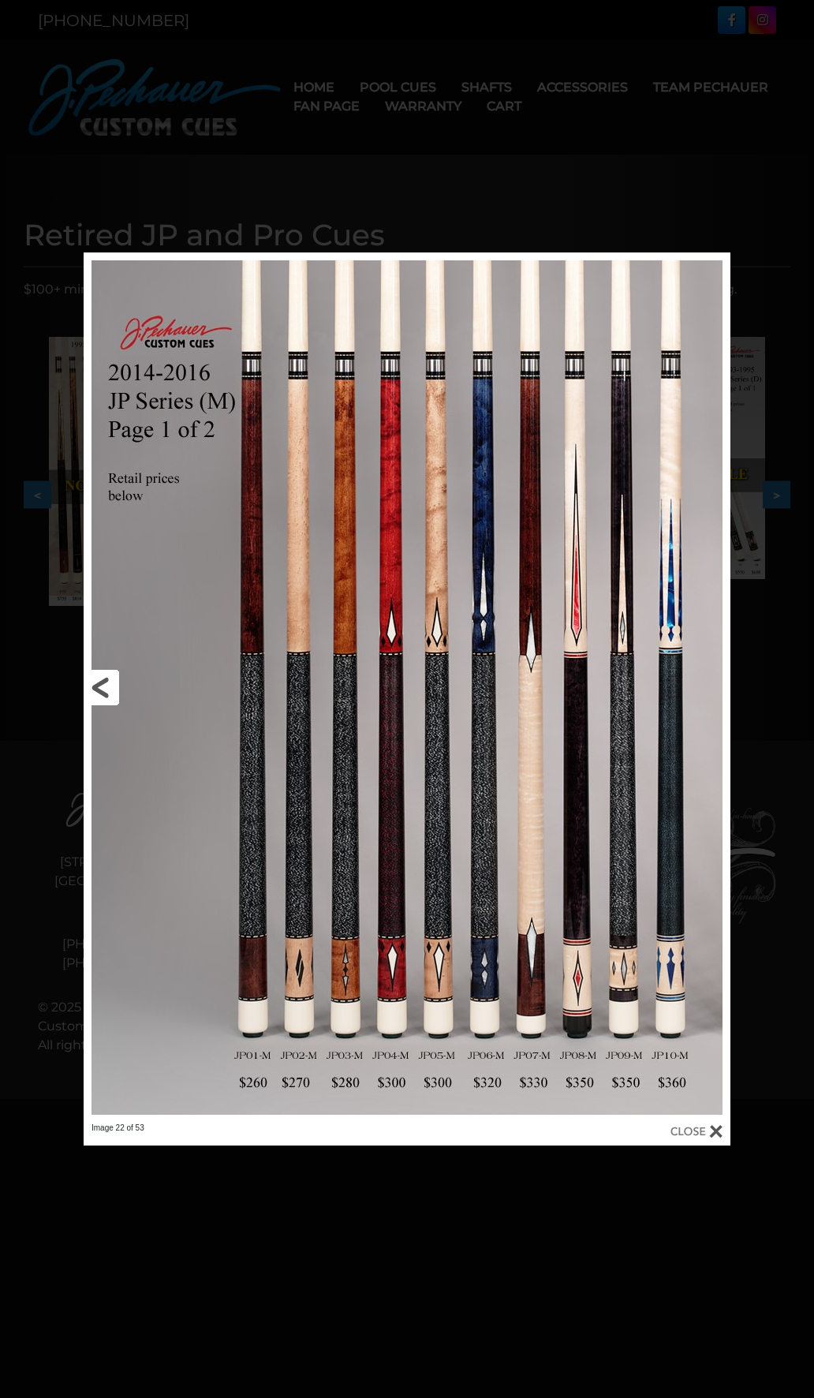
click at [99, 685] on link at bounding box center [229, 687] width 291 height 870
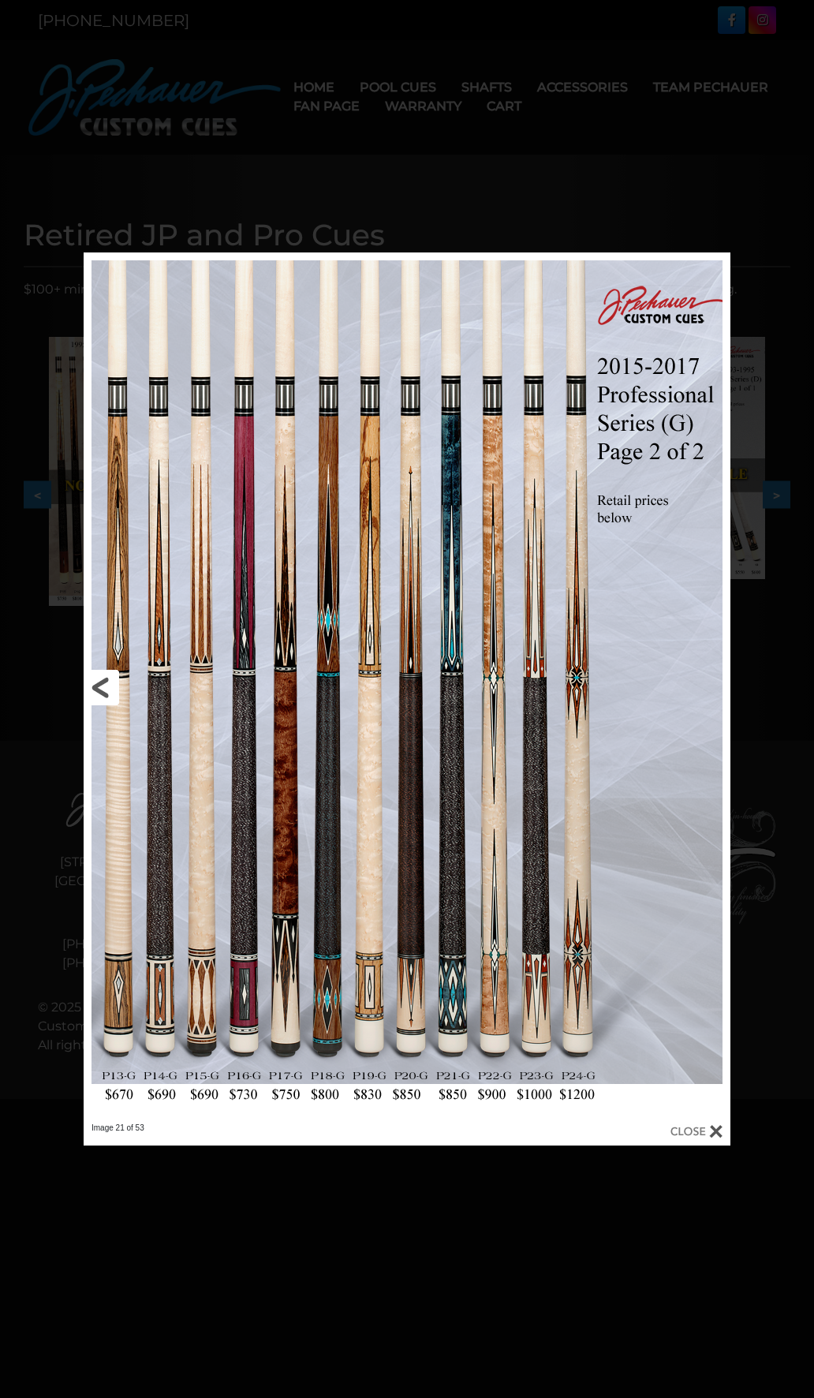
click at [99, 685] on link at bounding box center [229, 687] width 291 height 870
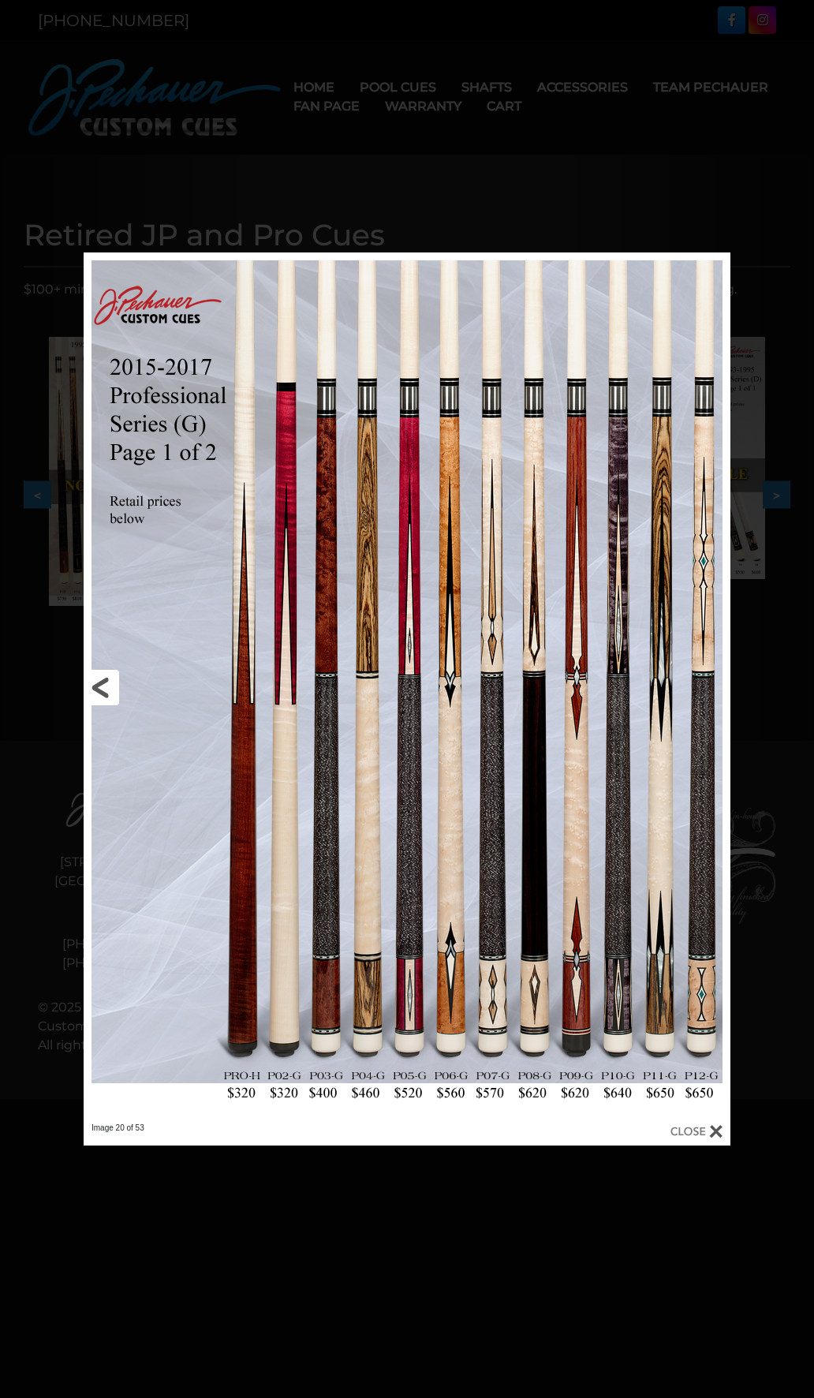
click at [99, 685] on link at bounding box center [229, 687] width 291 height 870
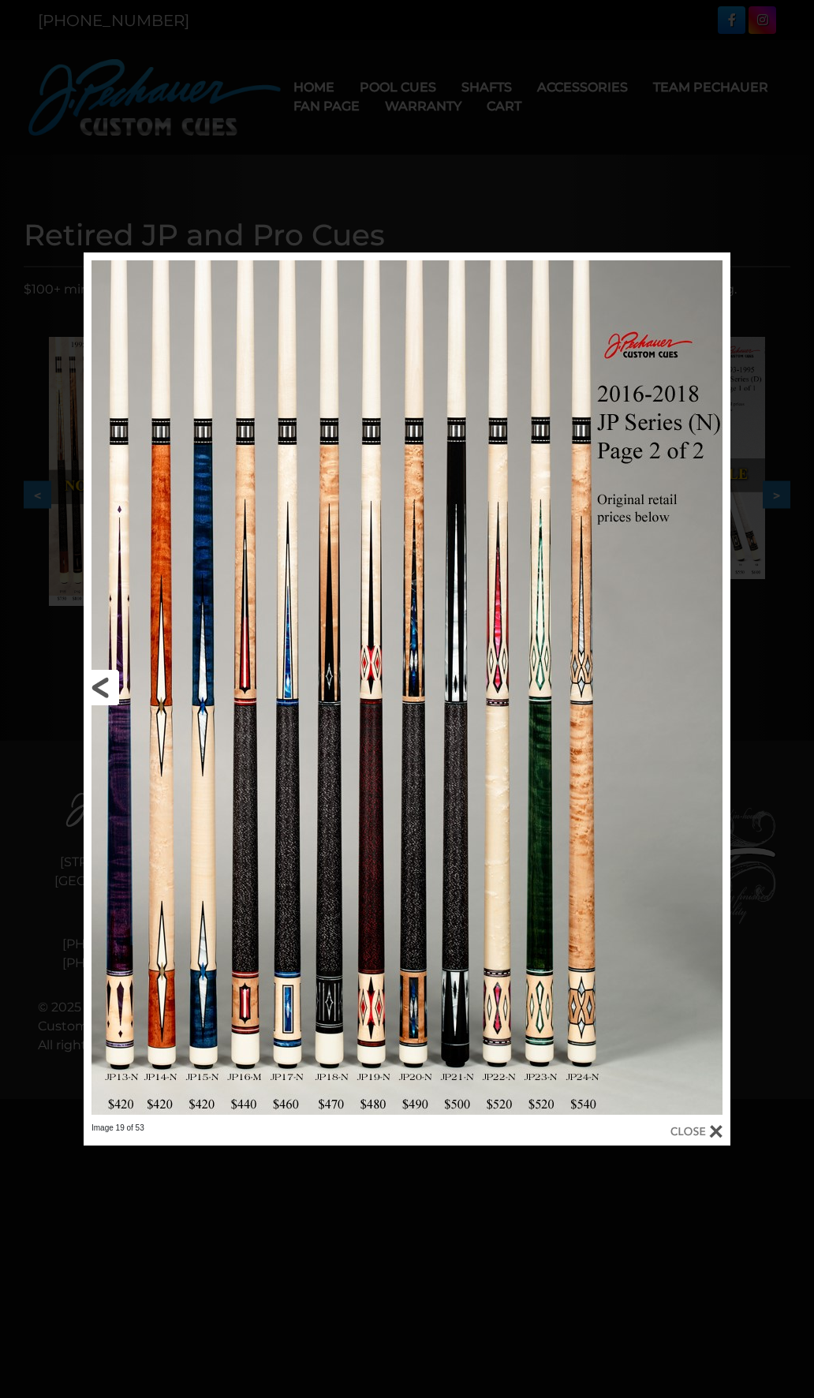
click at [99, 685] on link at bounding box center [229, 687] width 291 height 870
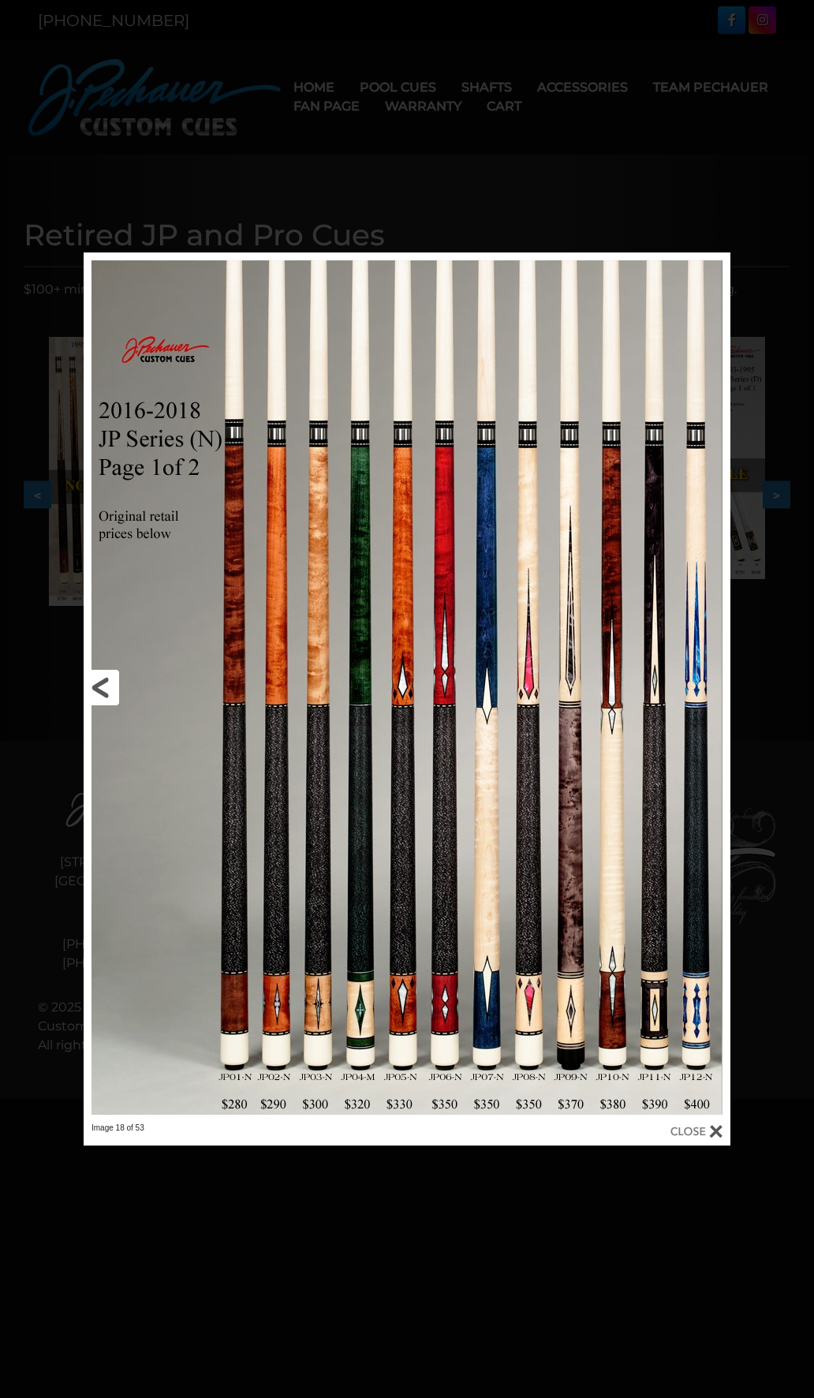
click at [99, 685] on link at bounding box center [229, 687] width 291 height 870
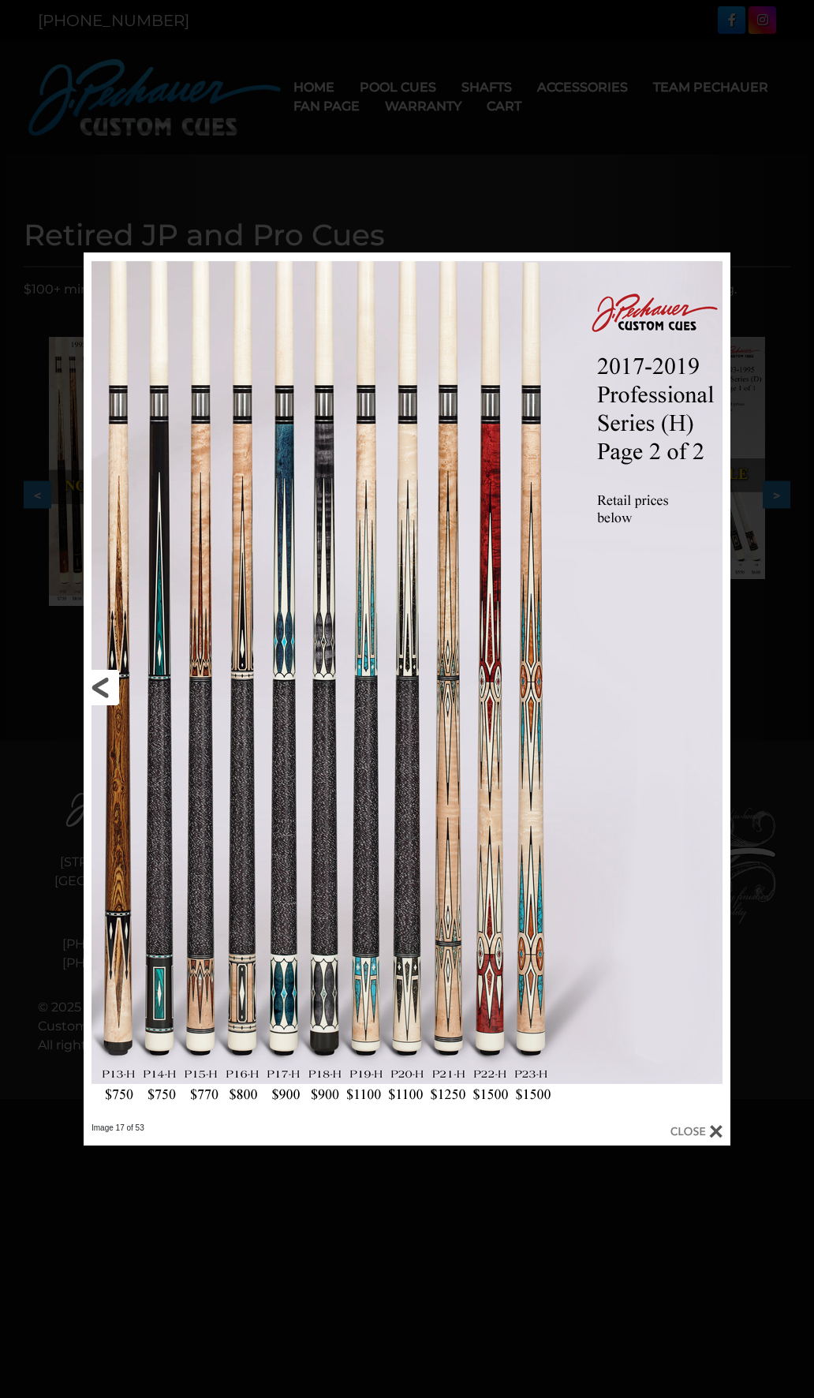
click at [99, 685] on link at bounding box center [229, 687] width 291 height 870
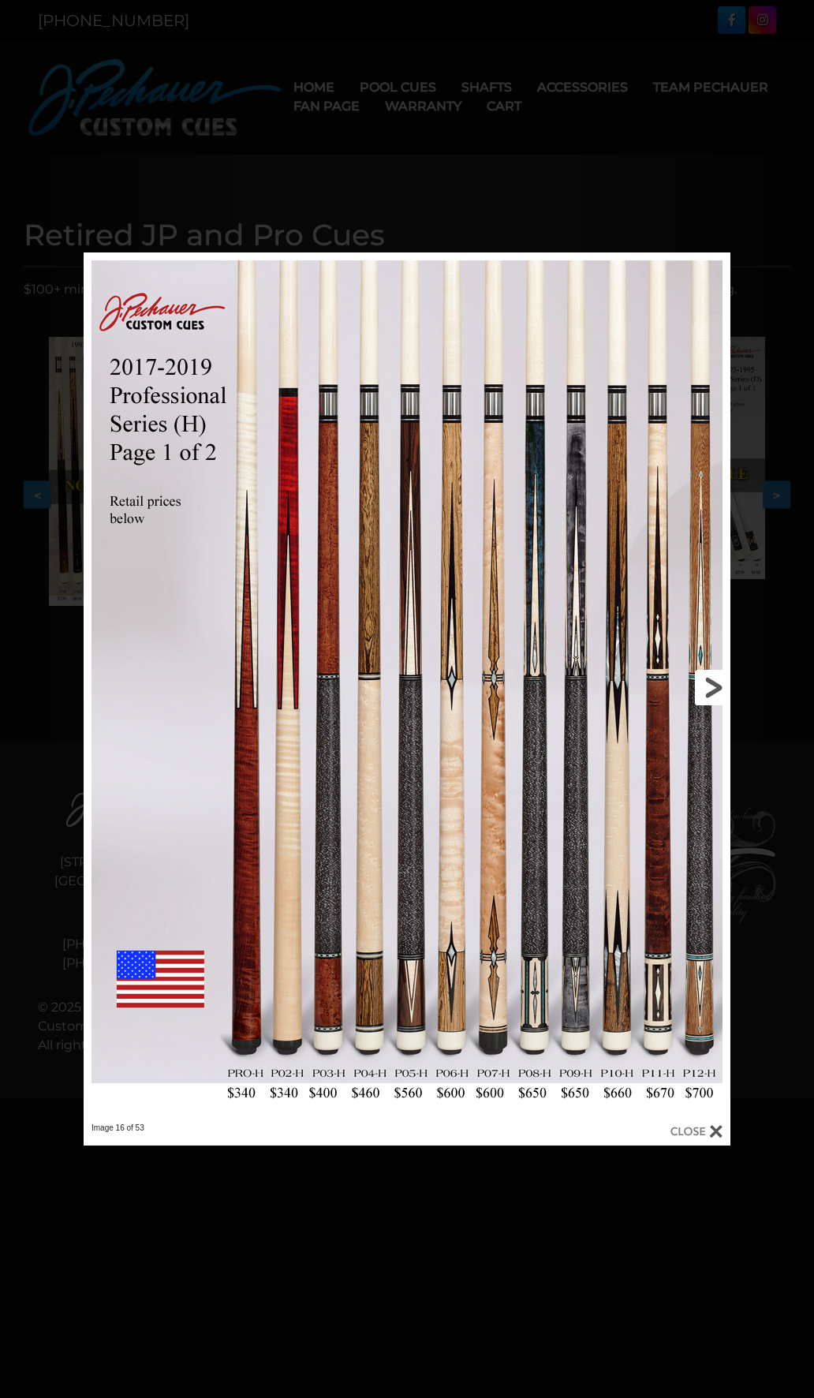
click at [714, 682] on link at bounding box center [584, 687] width 291 height 870
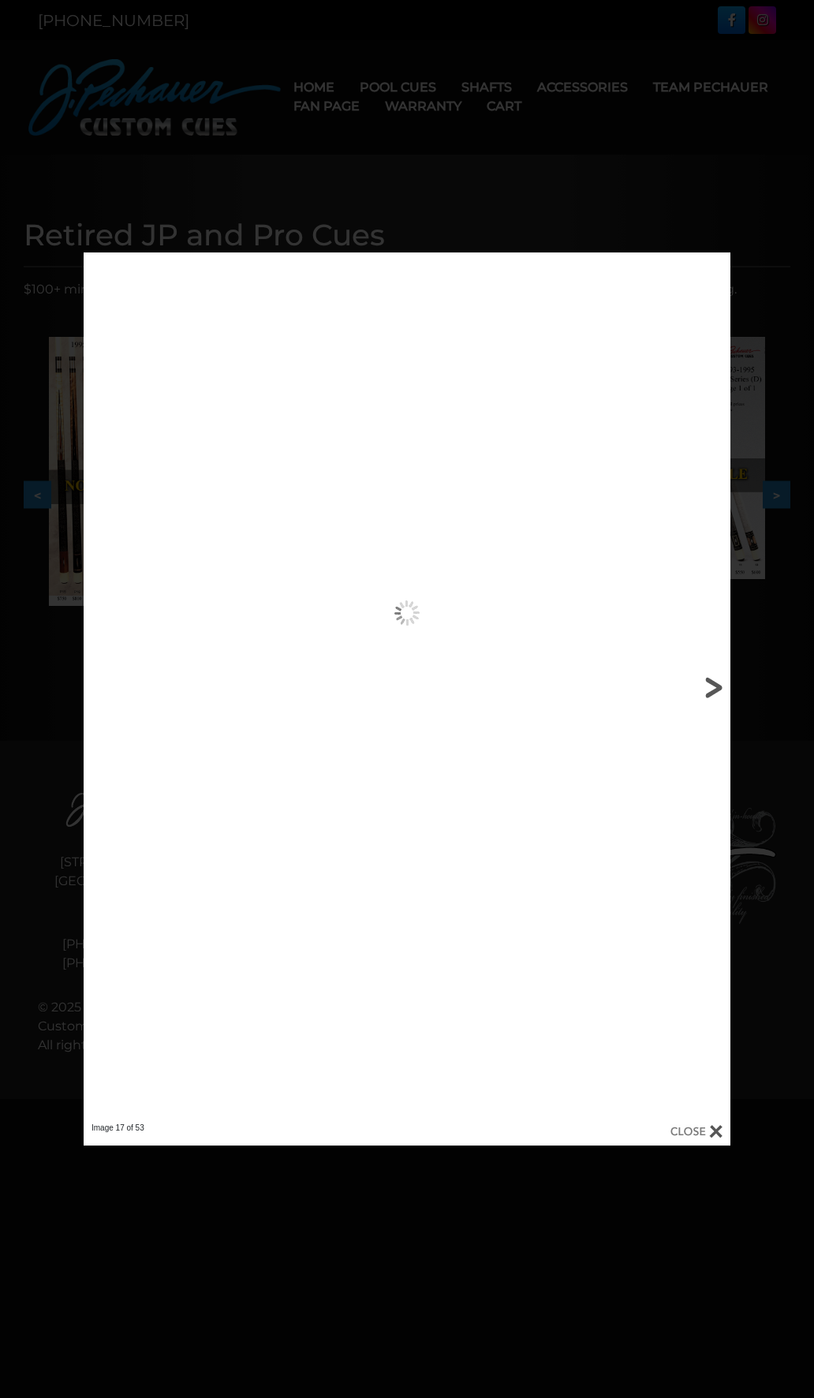
click at [714, 682] on link at bounding box center [584, 687] width 291 height 870
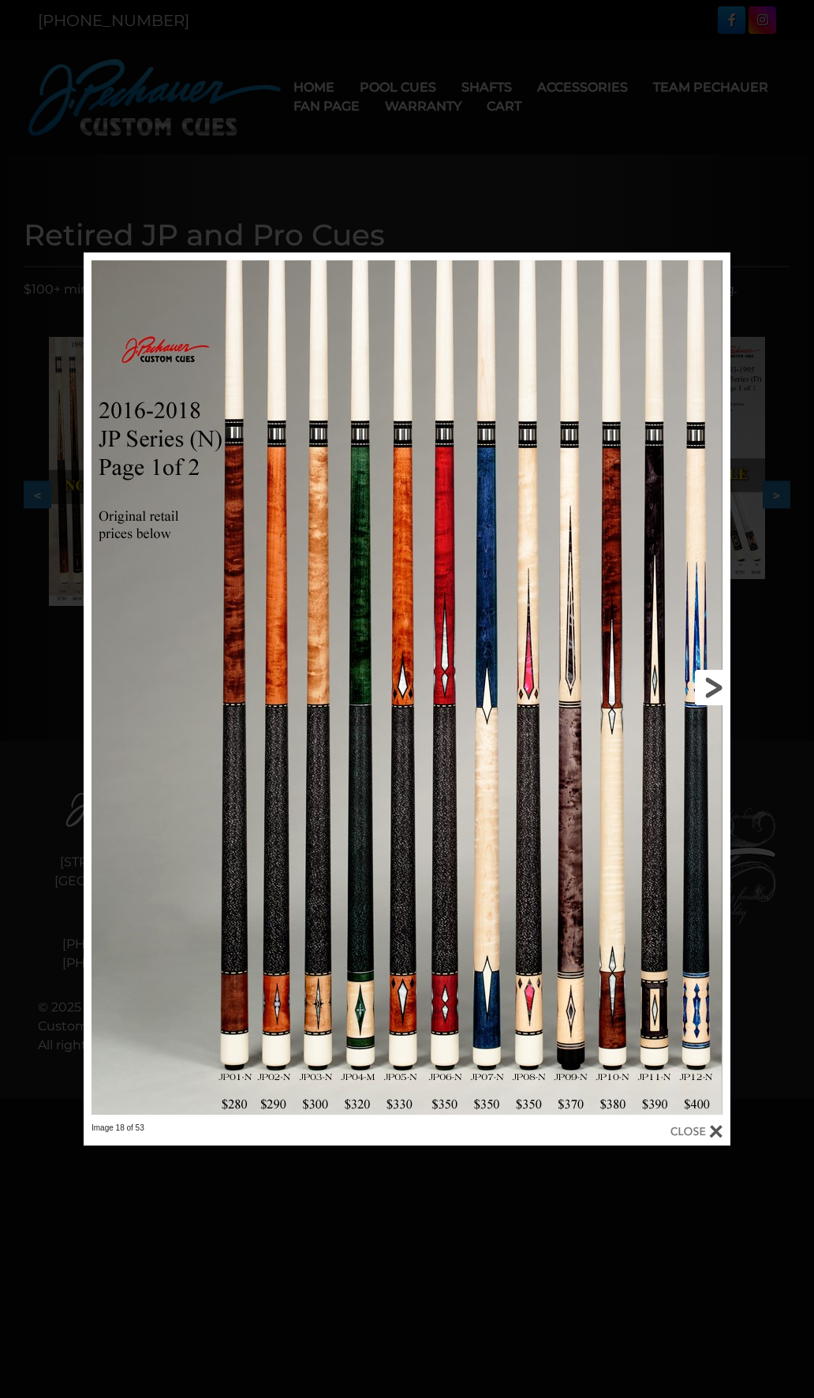
click at [714, 682] on link at bounding box center [584, 687] width 291 height 870
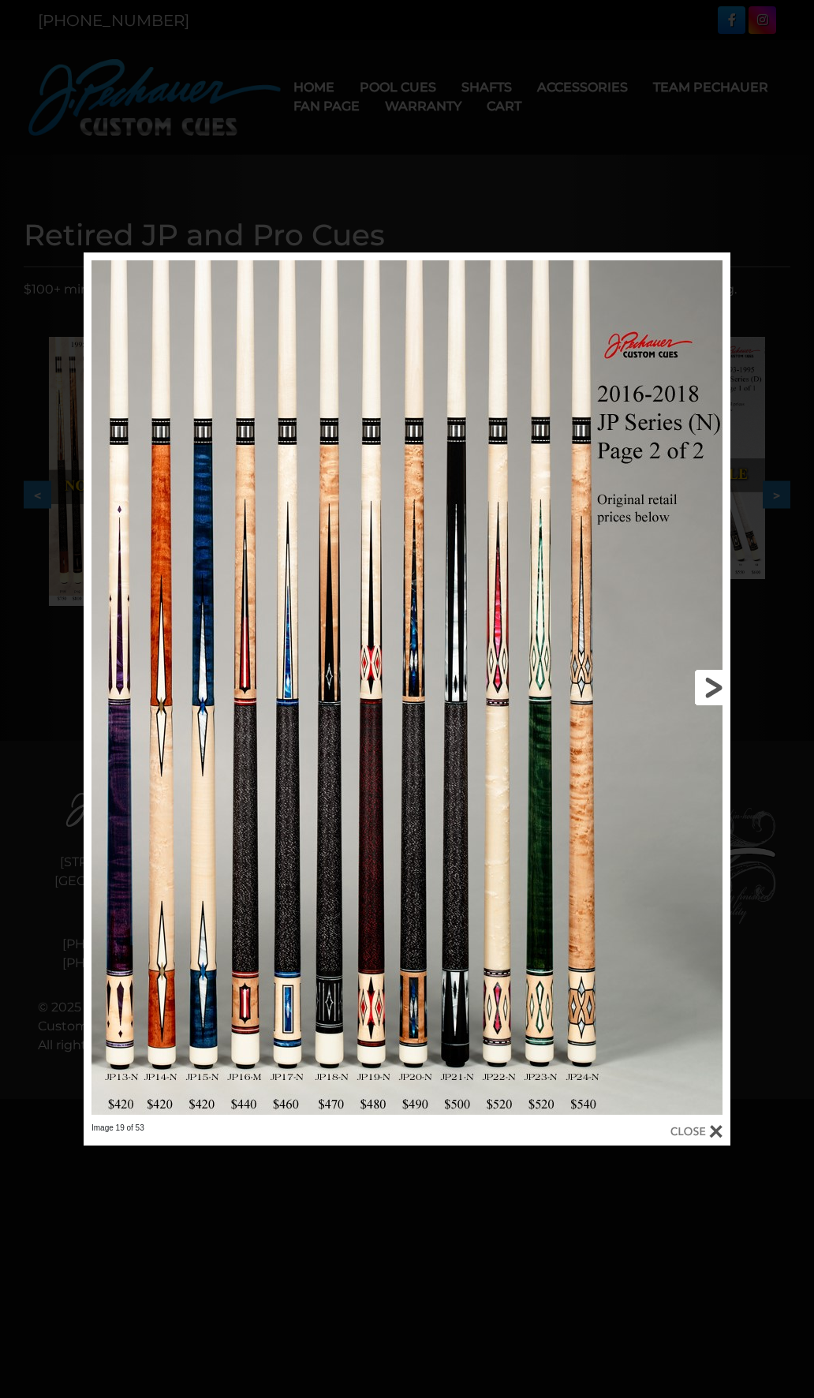
click at [714, 682] on link at bounding box center [584, 687] width 291 height 870
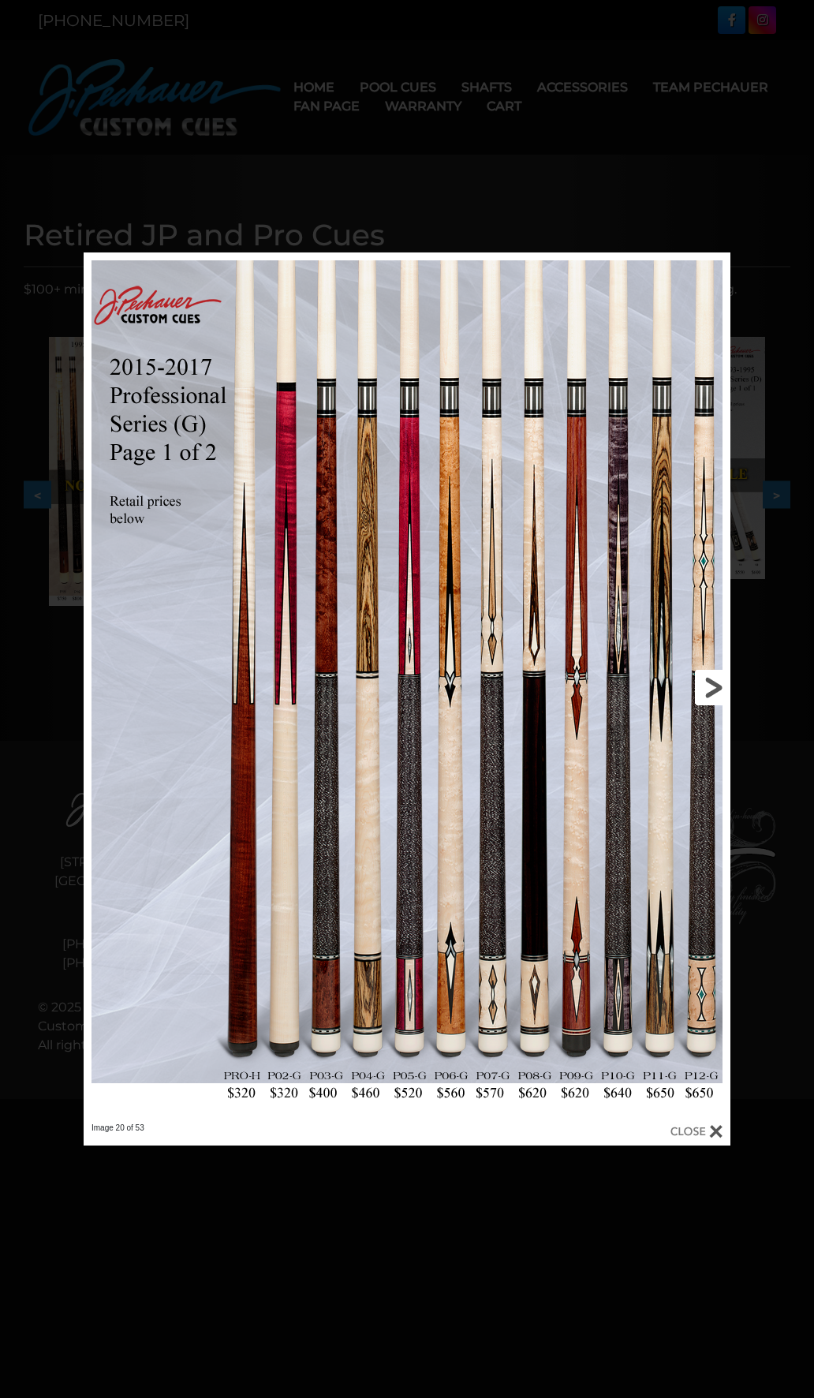
click at [714, 682] on link at bounding box center [584, 687] width 291 height 870
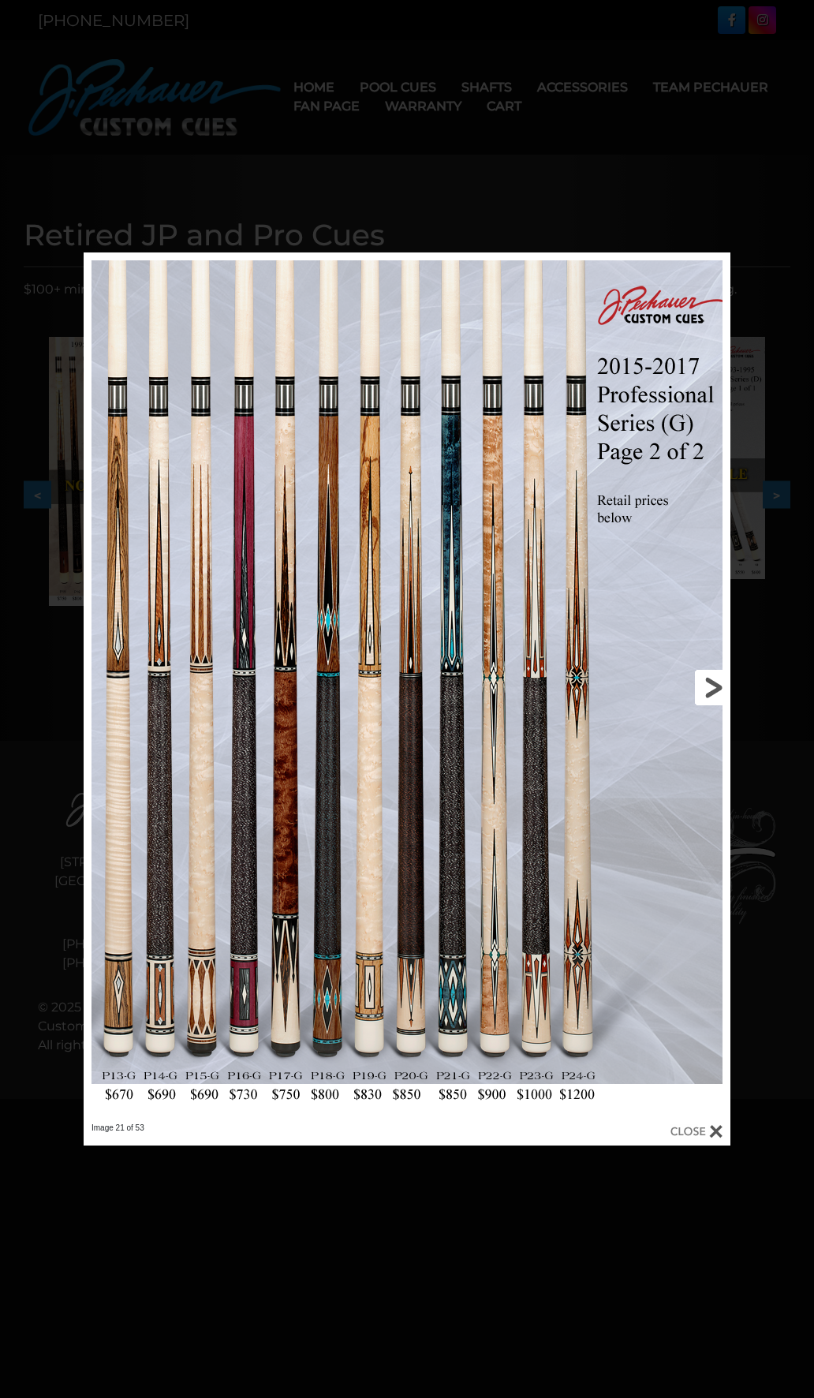
click at [714, 682] on link at bounding box center [584, 687] width 291 height 870
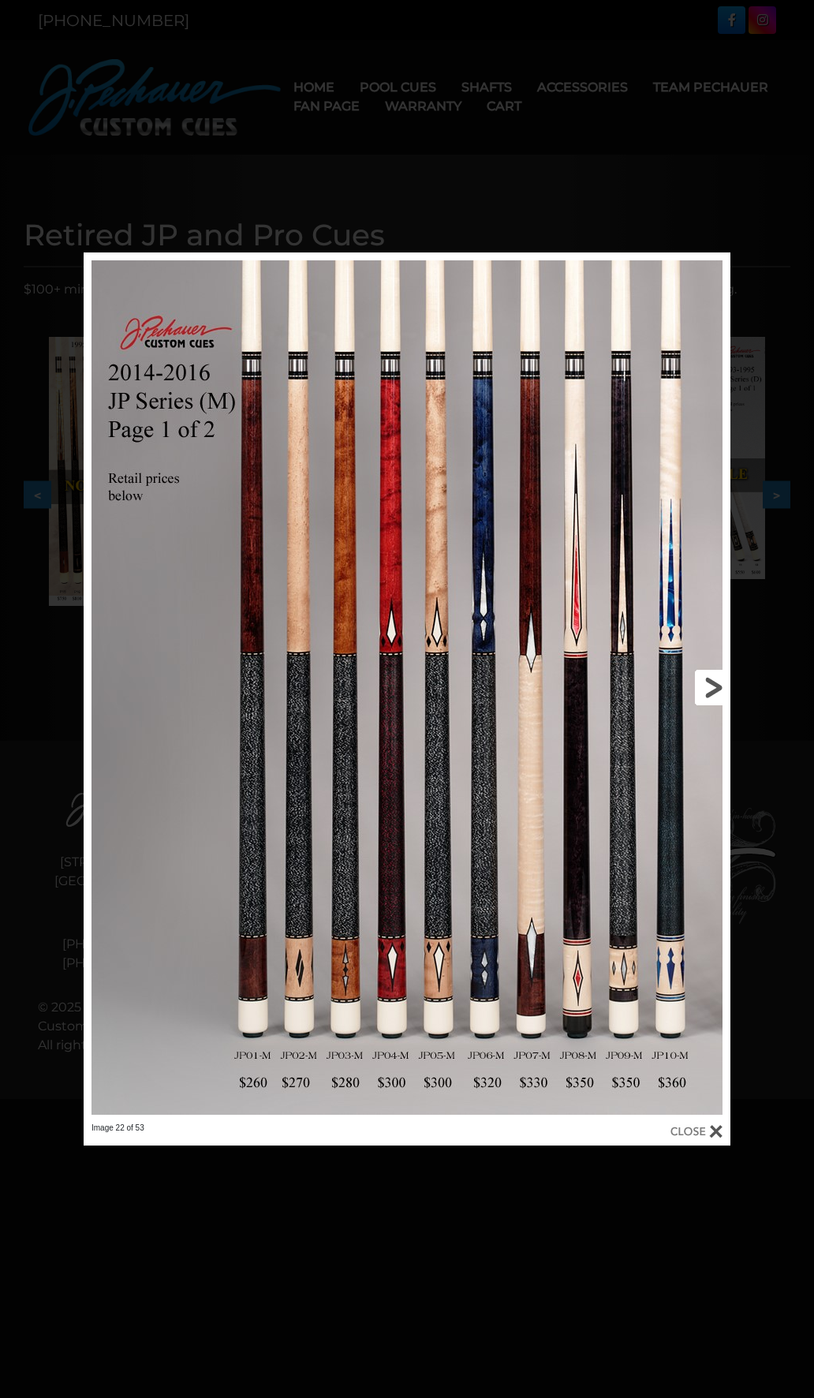
click at [714, 682] on link at bounding box center [584, 687] width 291 height 870
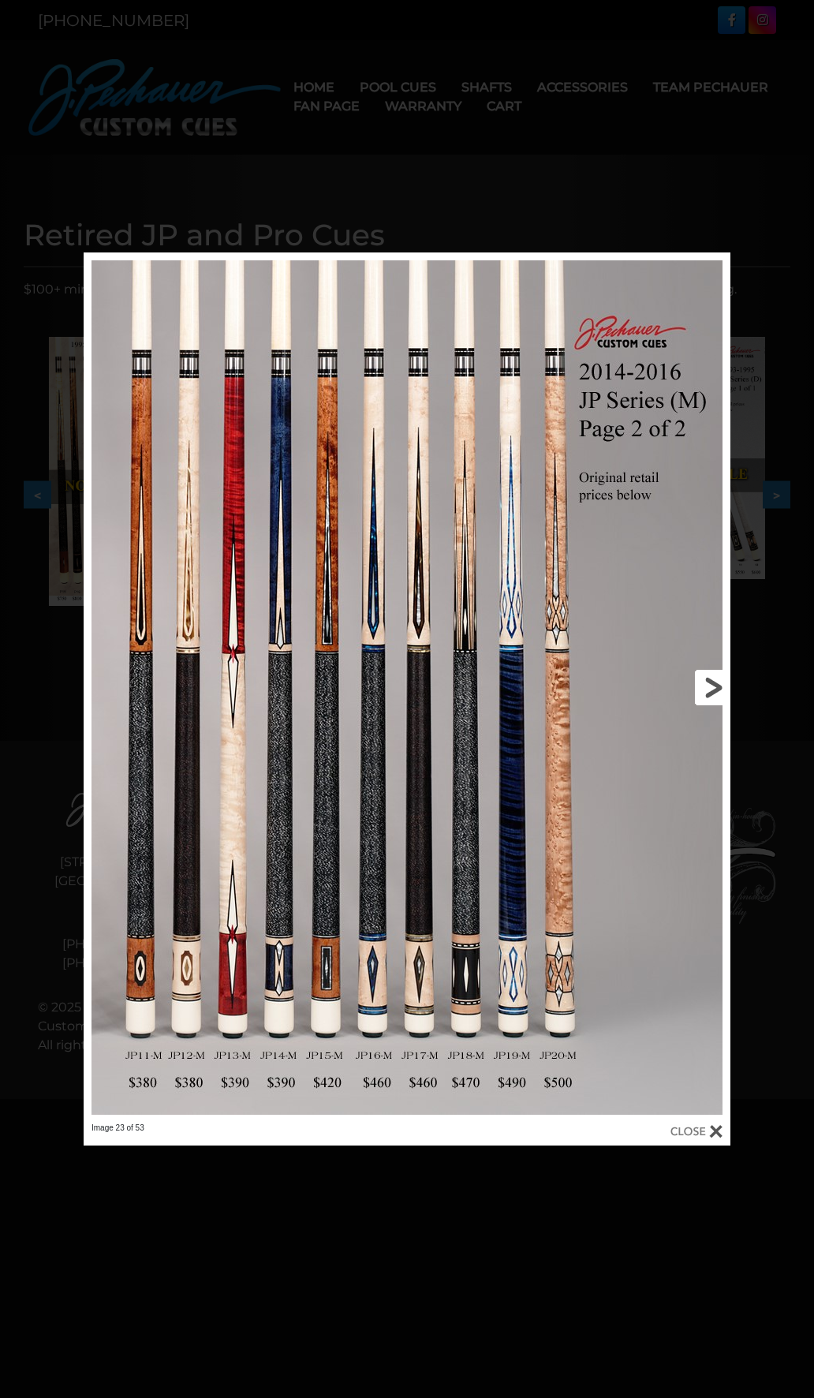
click at [714, 682] on link at bounding box center [584, 687] width 291 height 870
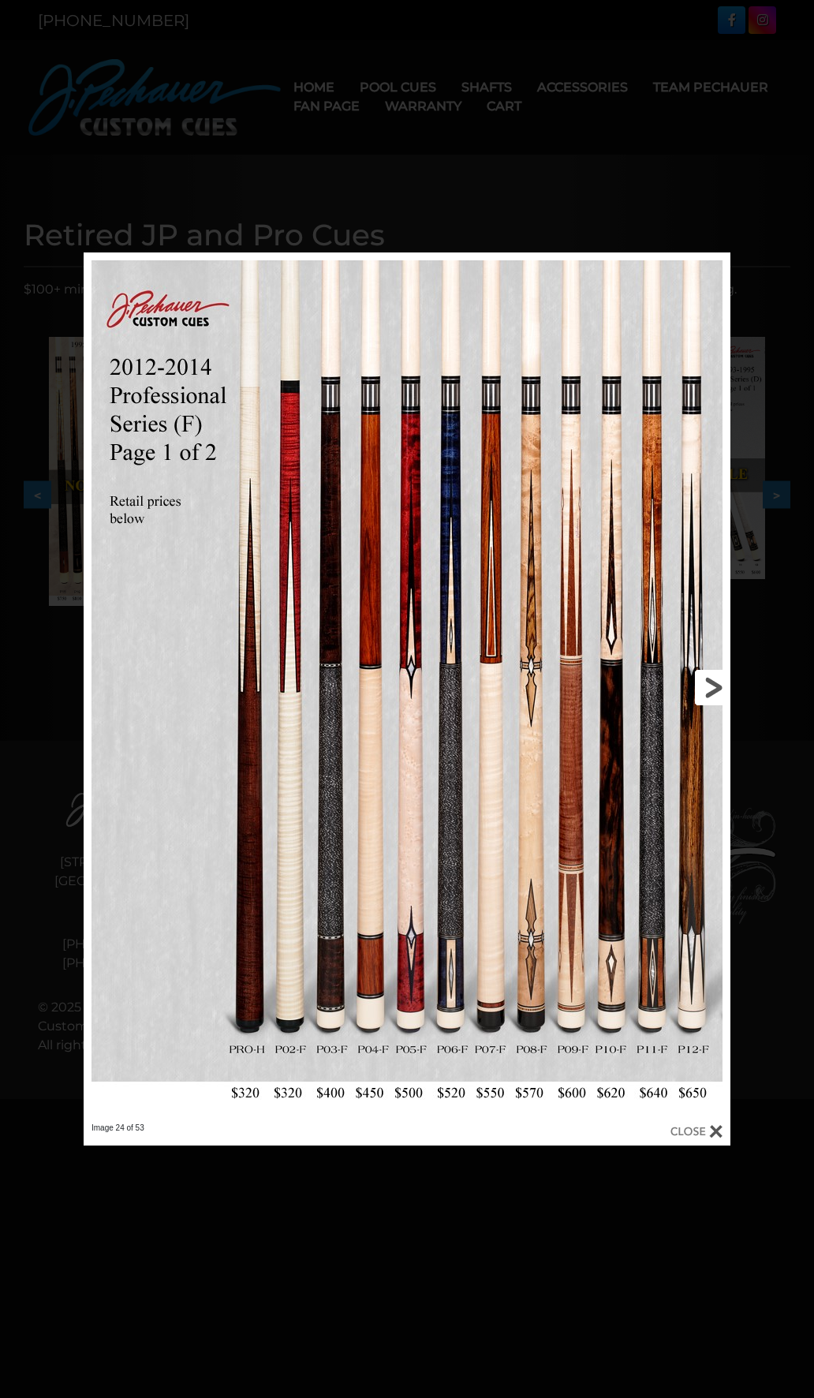
click at [707, 690] on link at bounding box center [584, 687] width 291 height 870
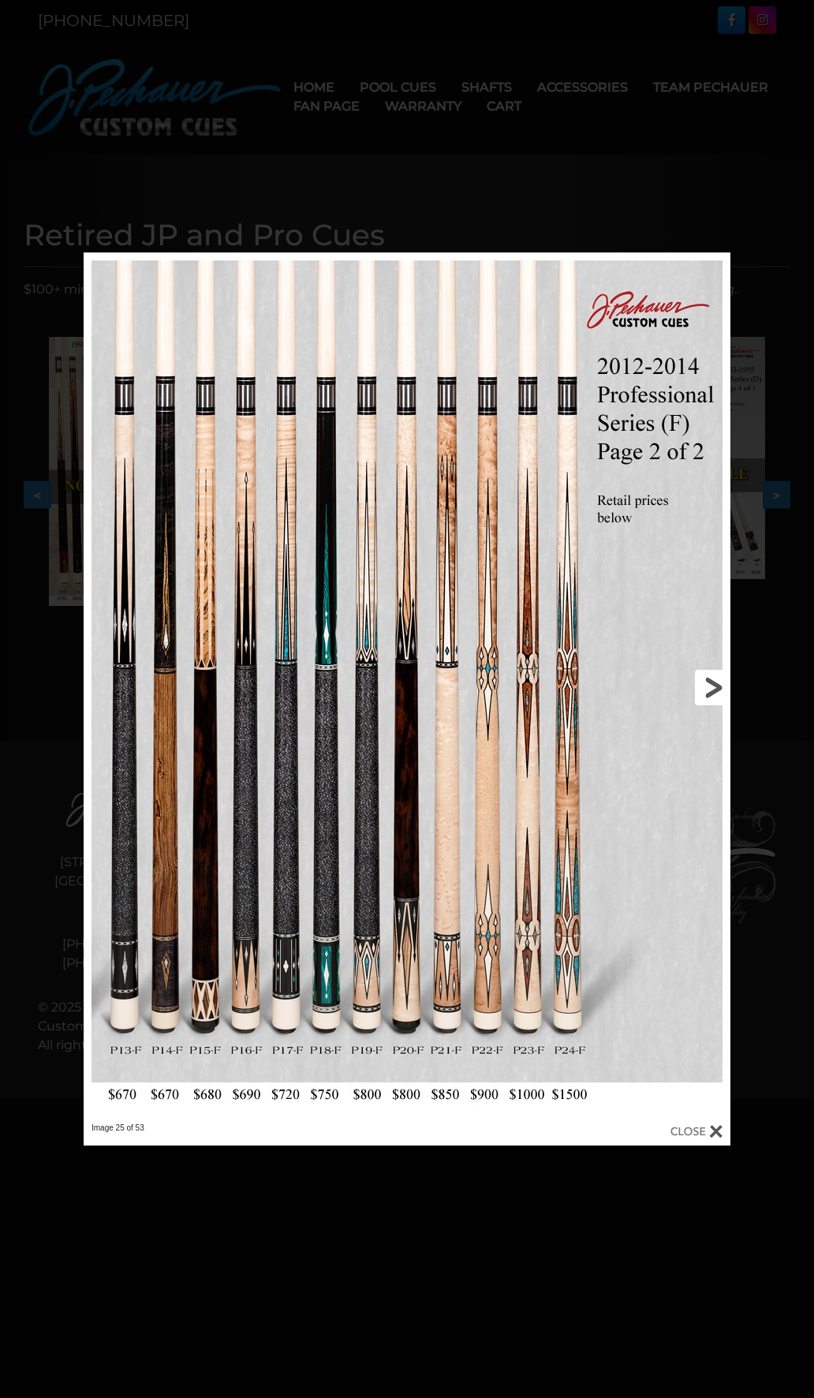
click at [707, 690] on link at bounding box center [584, 687] width 291 height 870
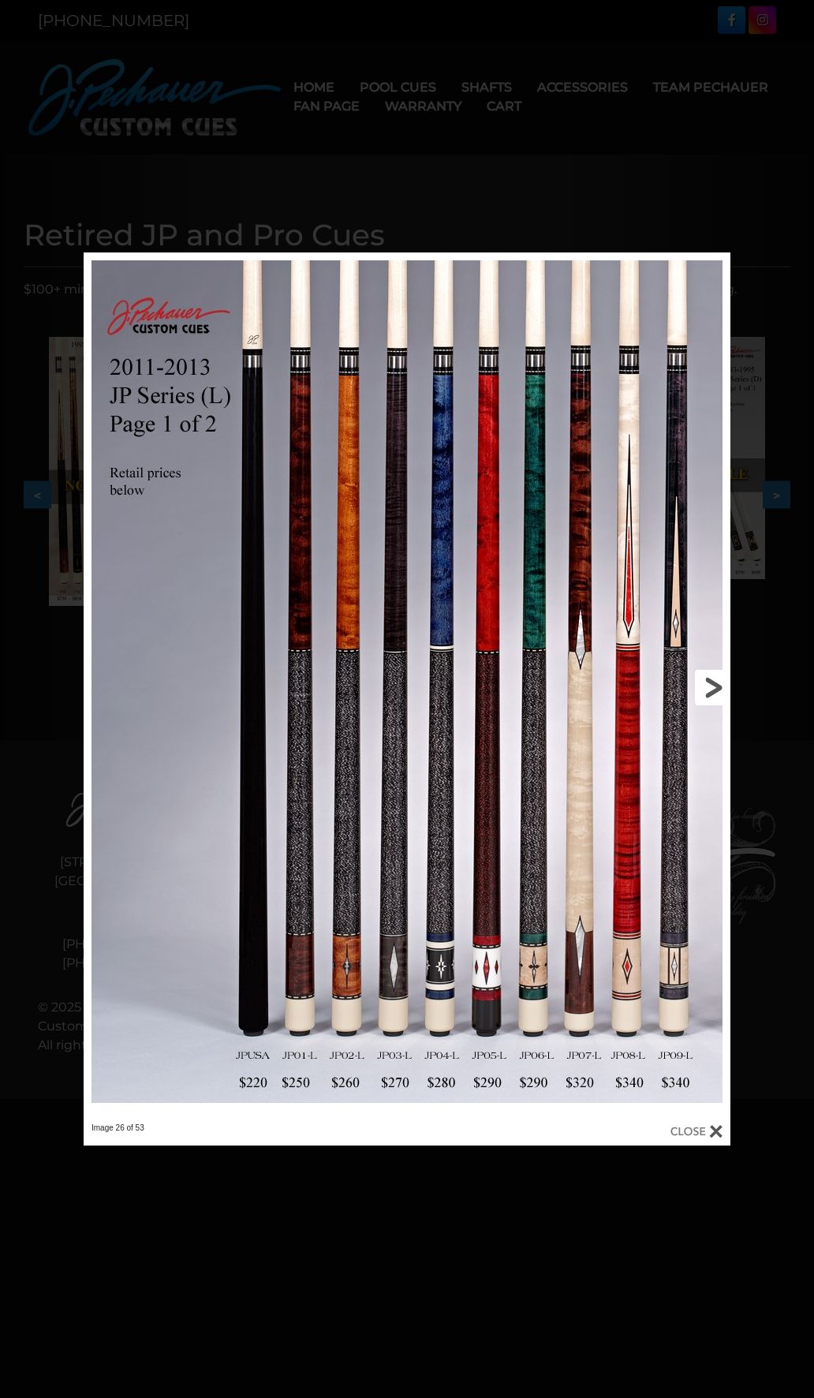
click at [707, 690] on link at bounding box center [584, 687] width 291 height 870
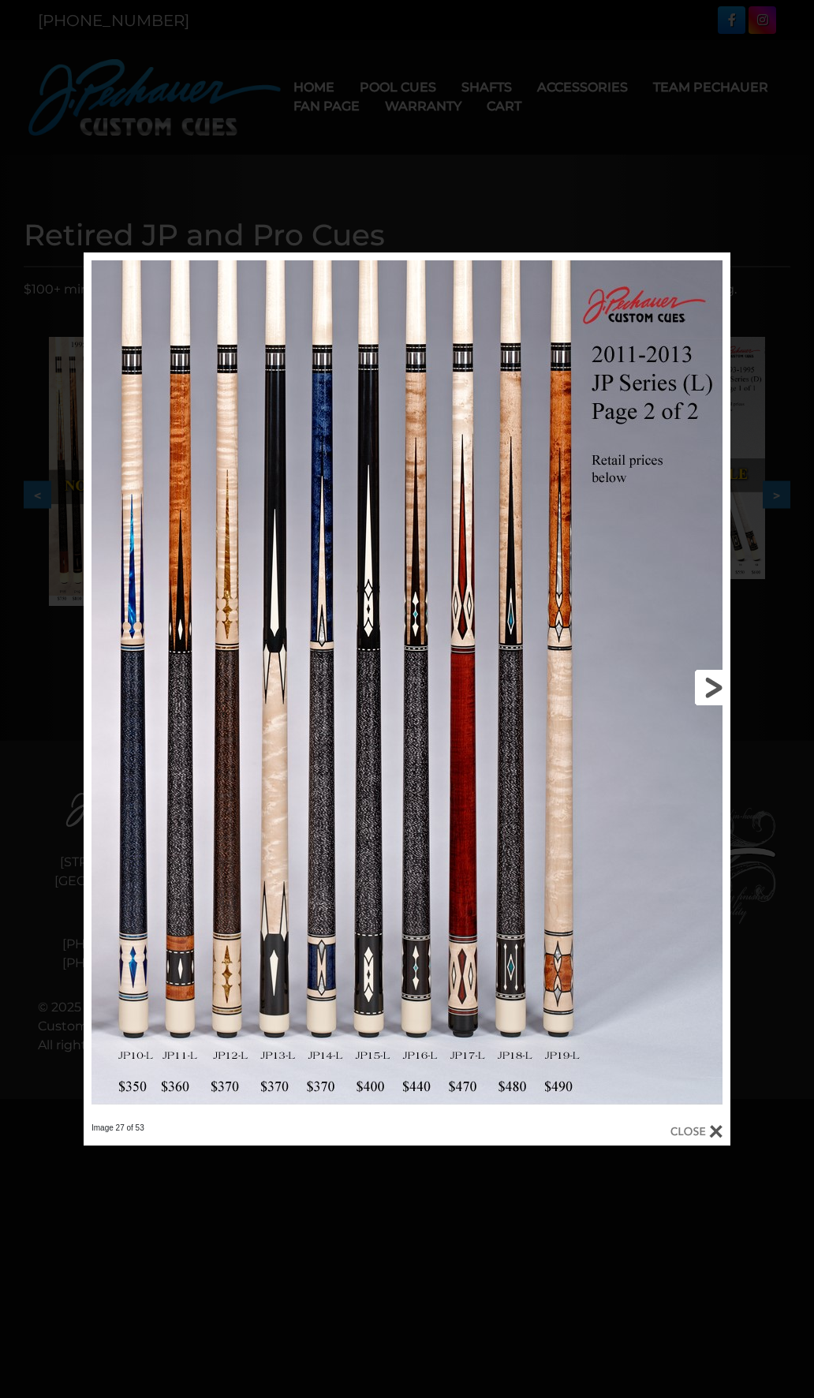
click at [707, 690] on link at bounding box center [584, 687] width 291 height 870
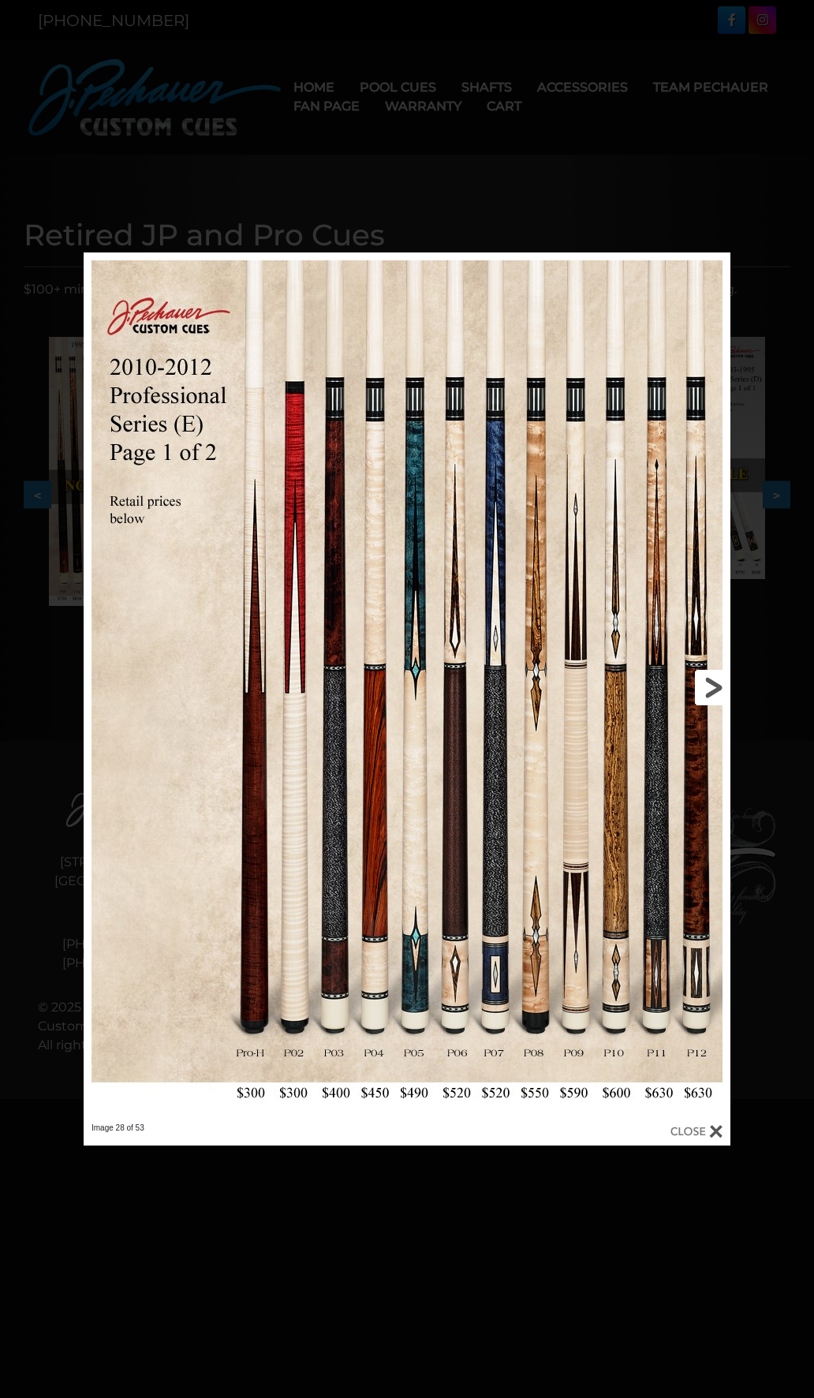
drag, startPoint x: 719, startPoint y: 682, endPoint x: 700, endPoint y: 682, distance: 18.9
click at [719, 682] on link at bounding box center [584, 687] width 291 height 870
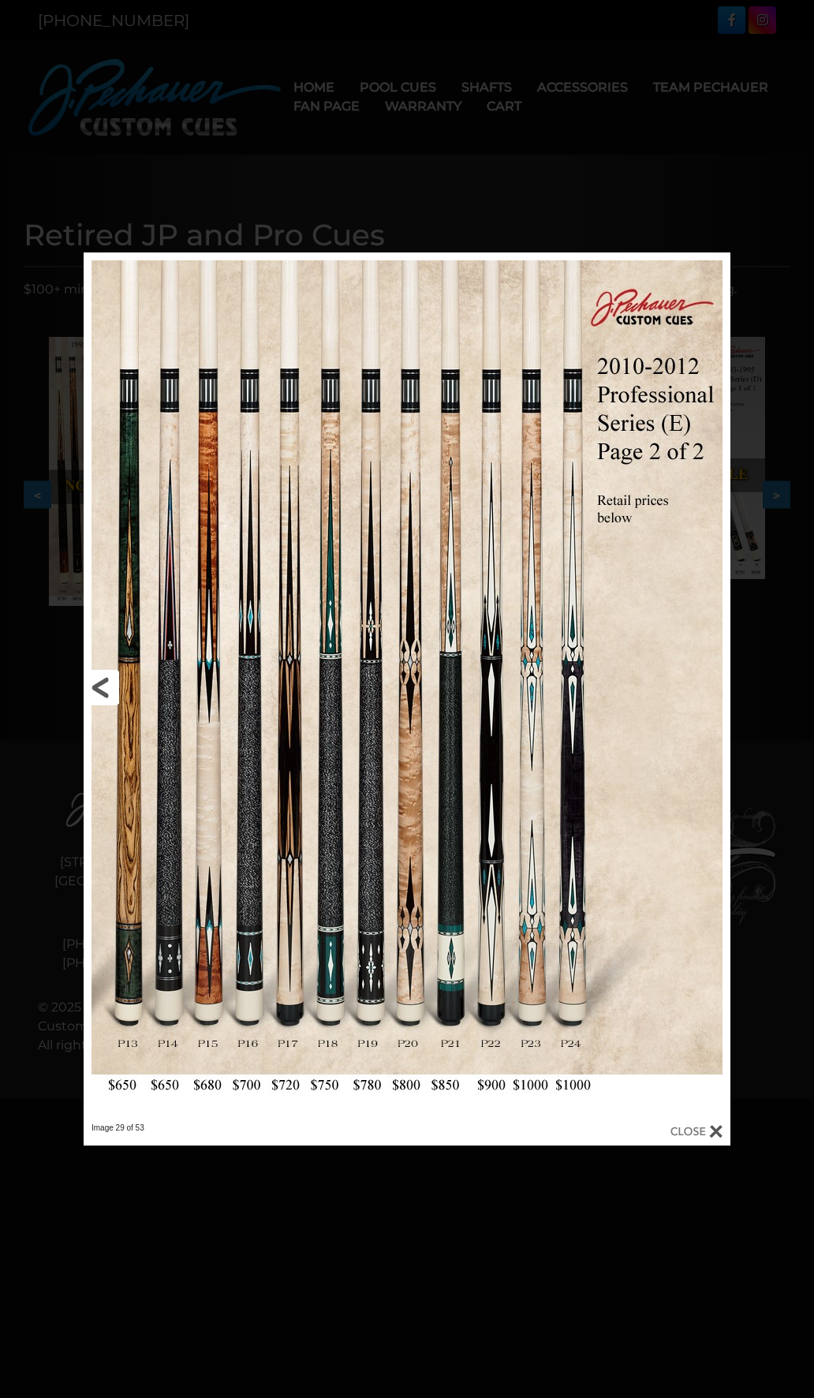
click at [96, 678] on link at bounding box center [229, 687] width 291 height 870
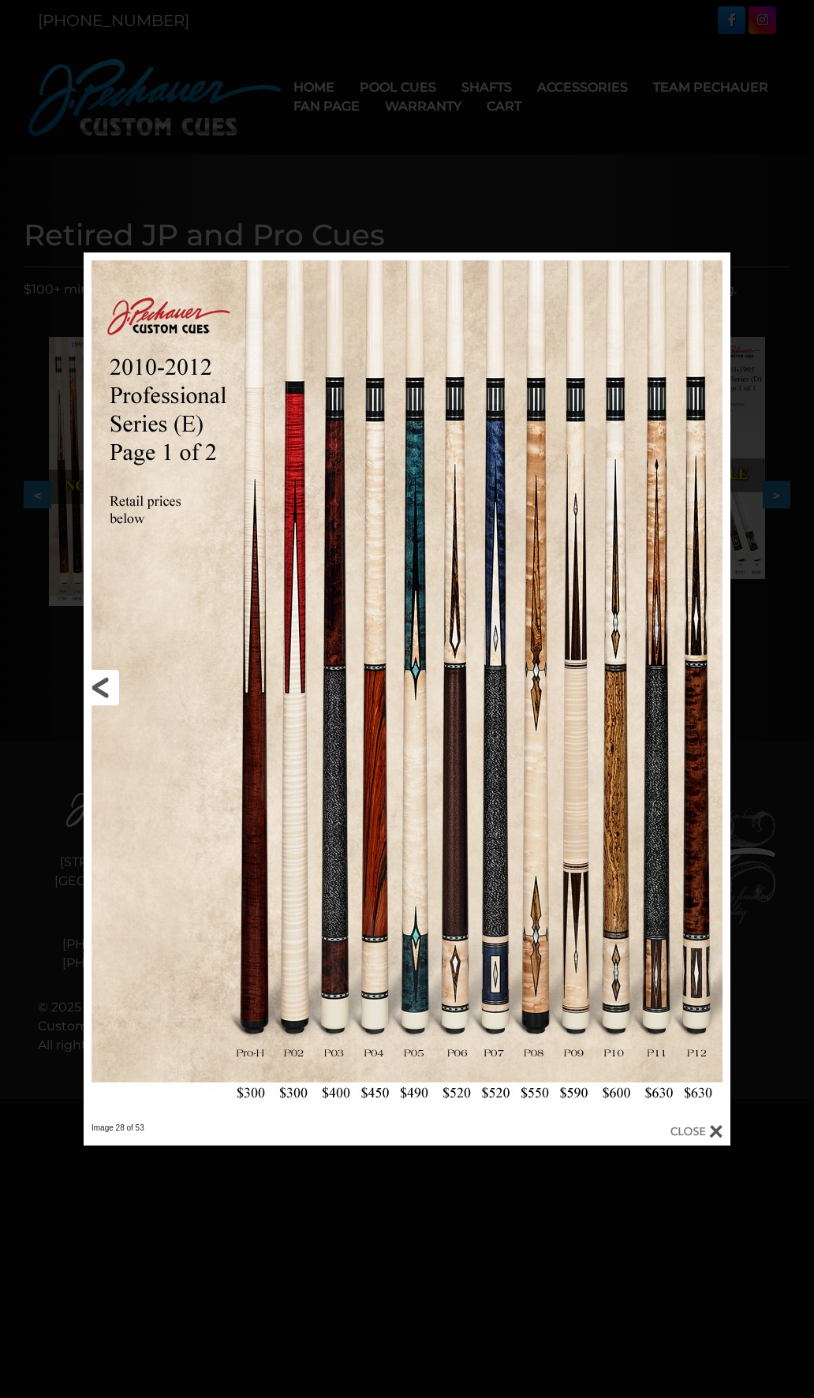
click at [96, 678] on link at bounding box center [229, 687] width 291 height 870
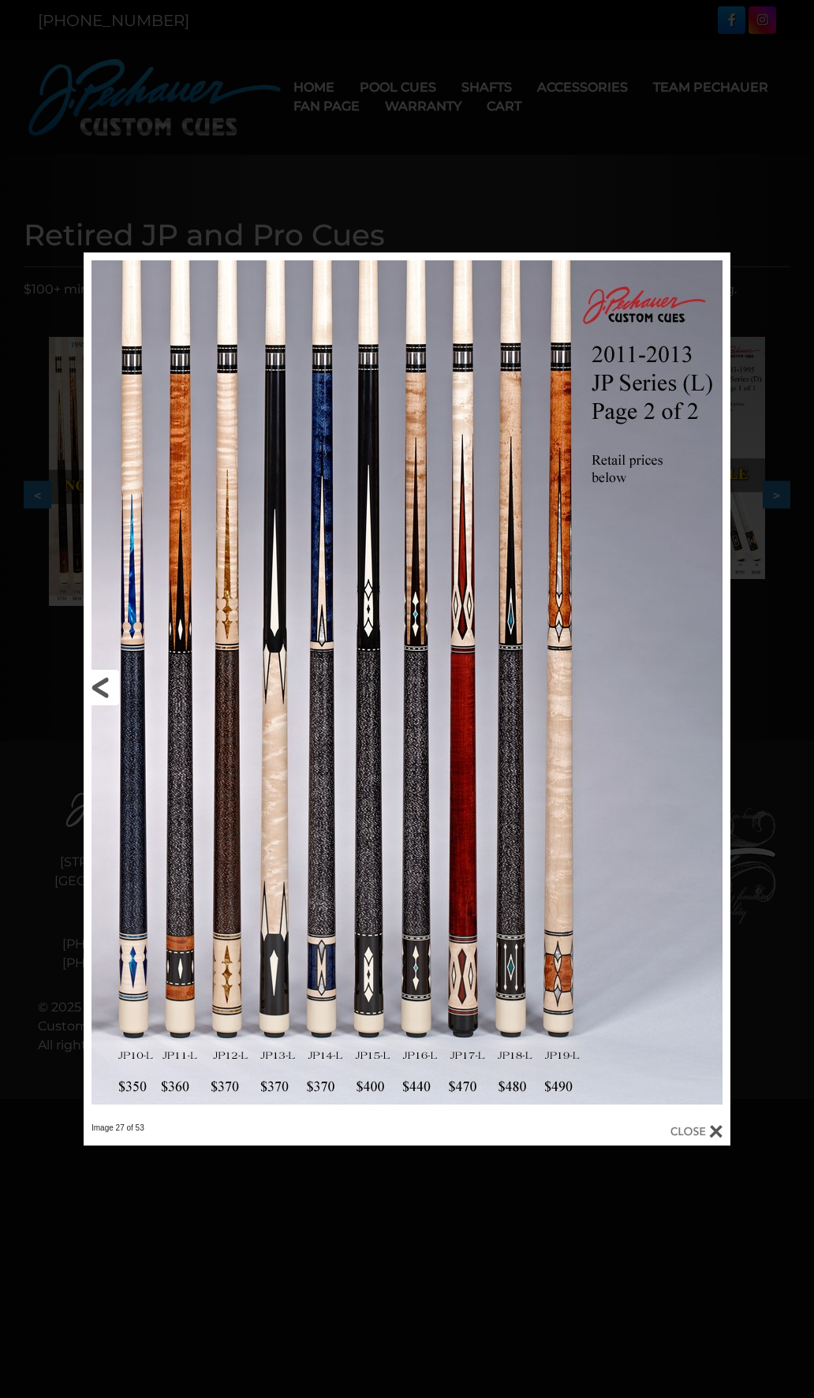
click at [97, 679] on link at bounding box center [229, 687] width 291 height 870
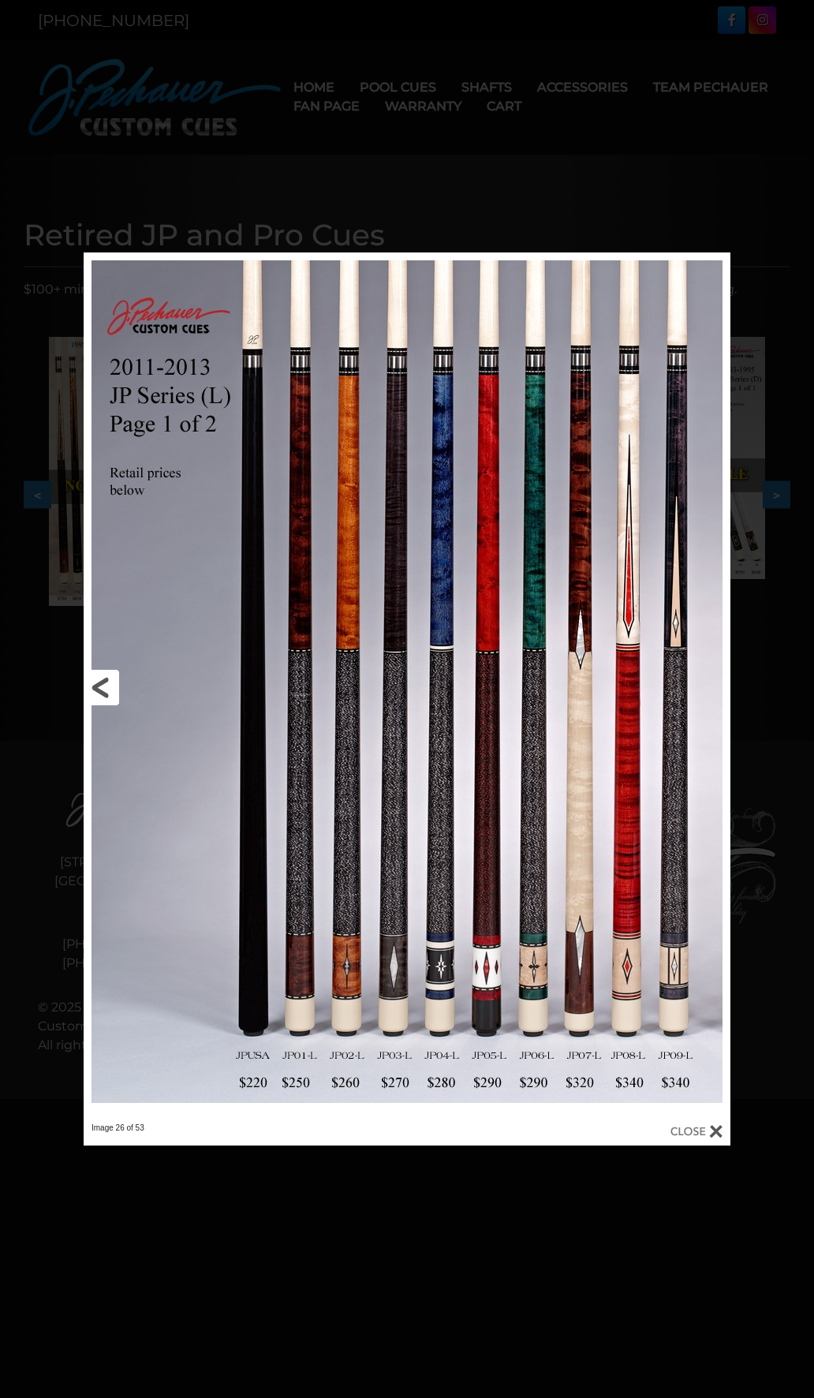
click at [97, 680] on link at bounding box center [229, 687] width 291 height 870
